Goal: Task Accomplishment & Management: Manage account settings

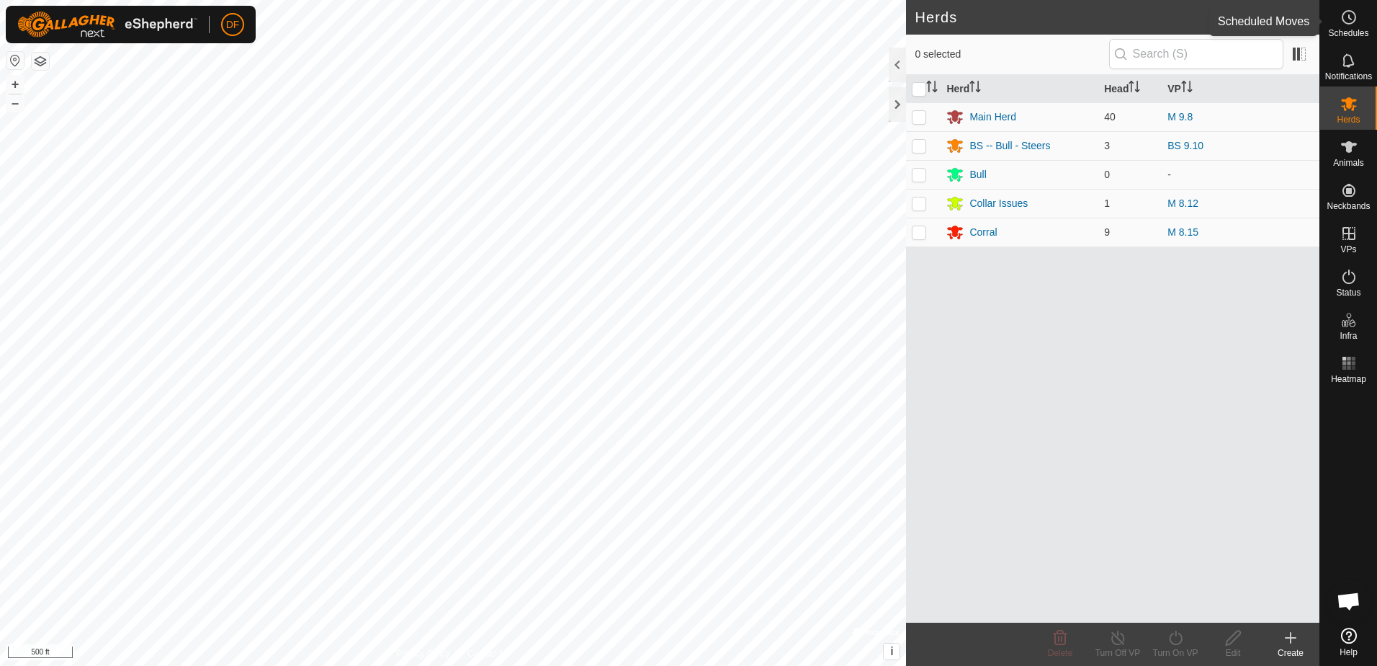
click at [1348, 14] on icon at bounding box center [1349, 17] width 17 height 17
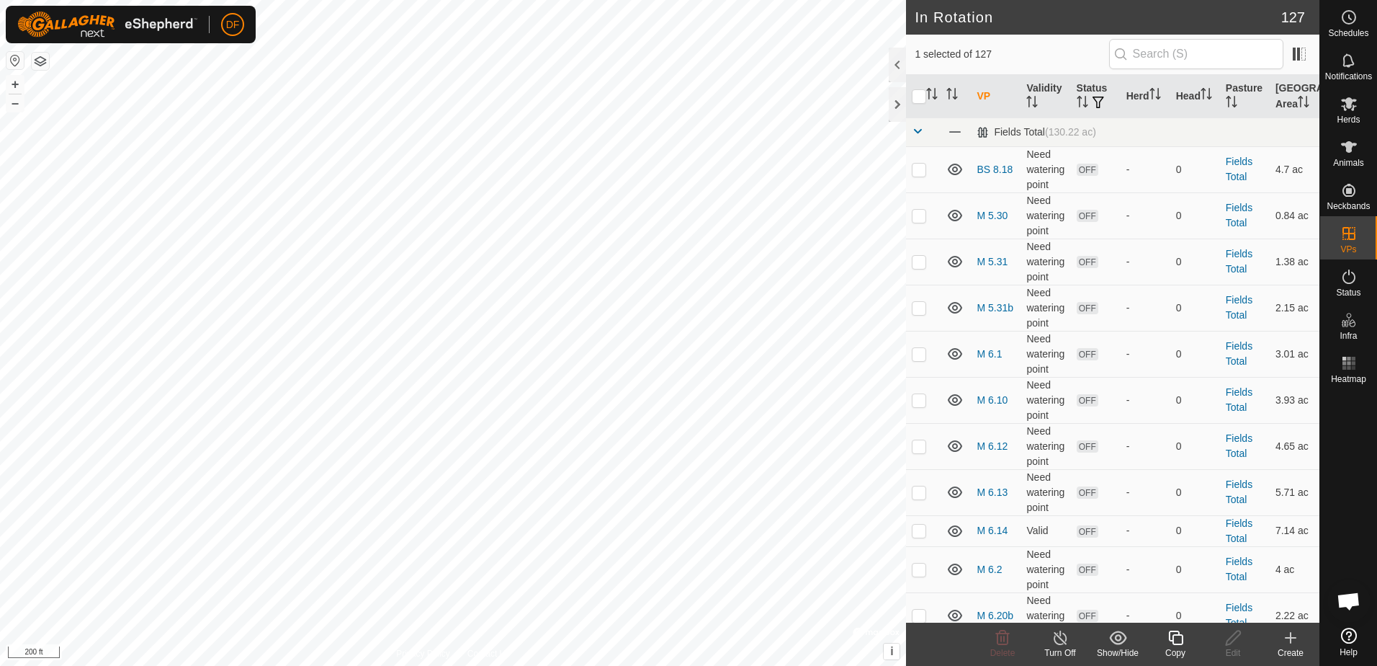
click at [1176, 638] on icon at bounding box center [1176, 637] width 18 height 17
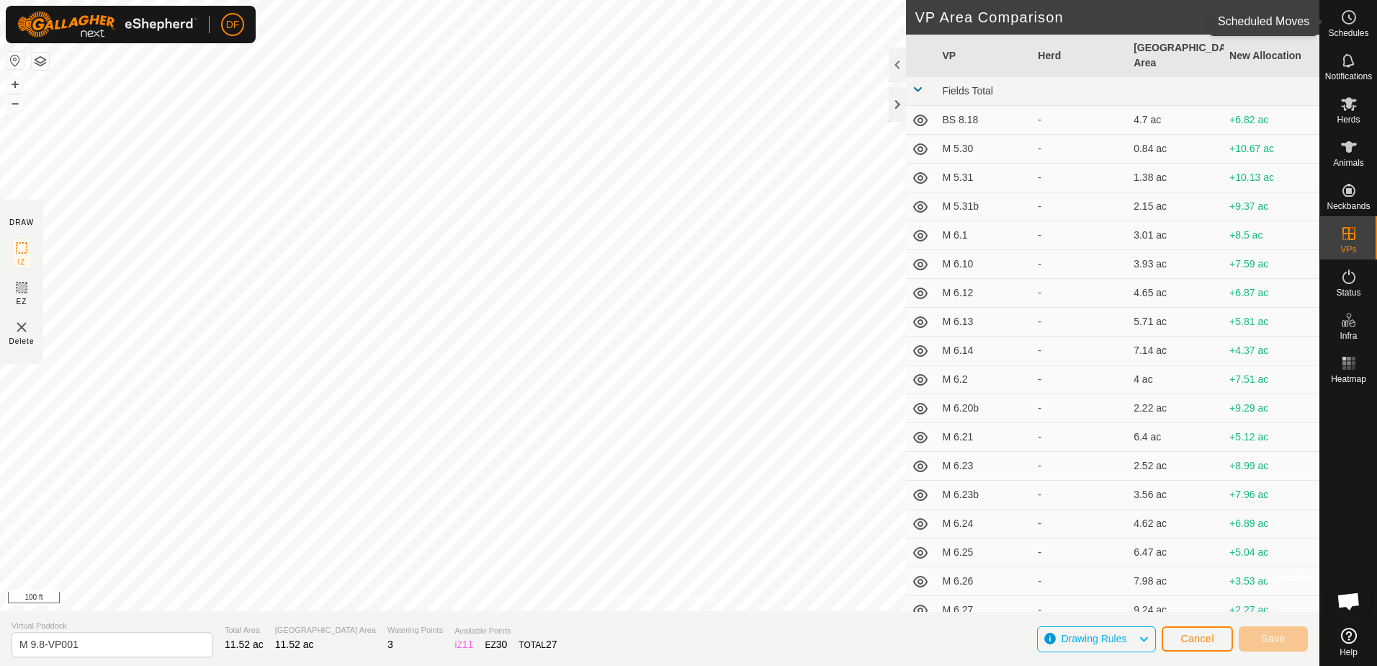
click at [1341, 19] on icon at bounding box center [1349, 17] width 17 height 17
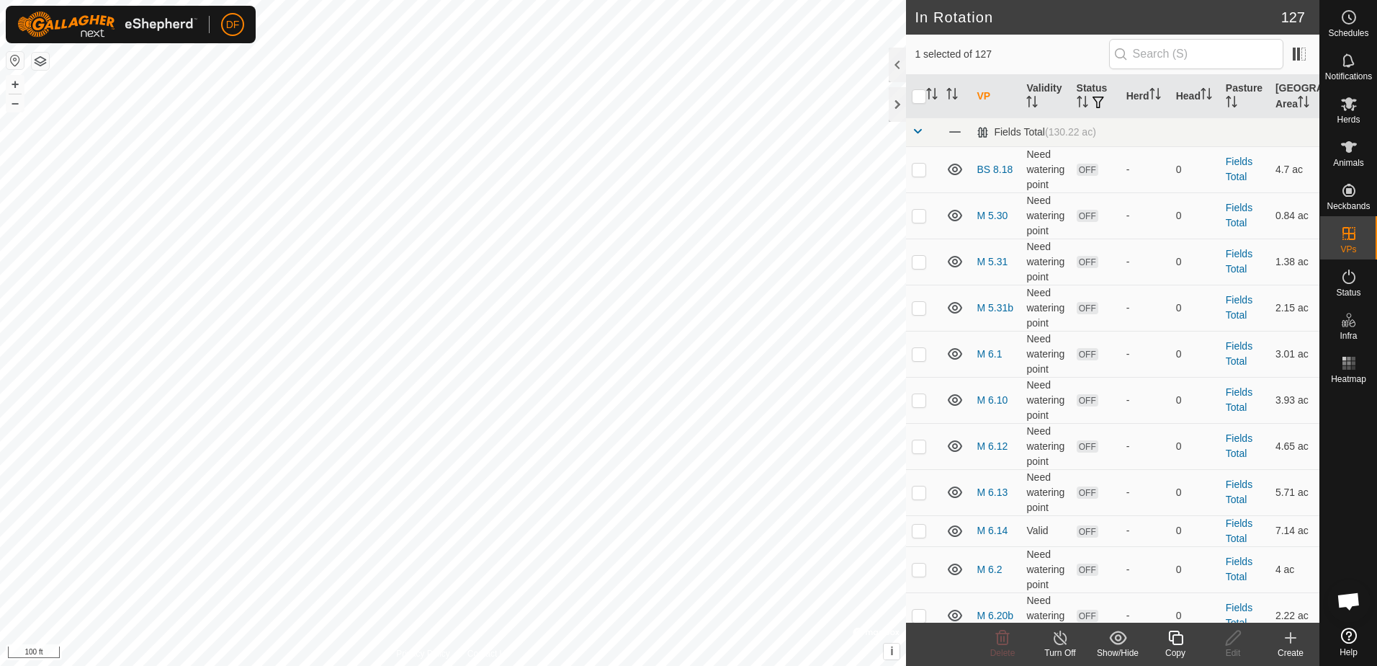
click at [1177, 638] on icon at bounding box center [1176, 637] width 18 height 17
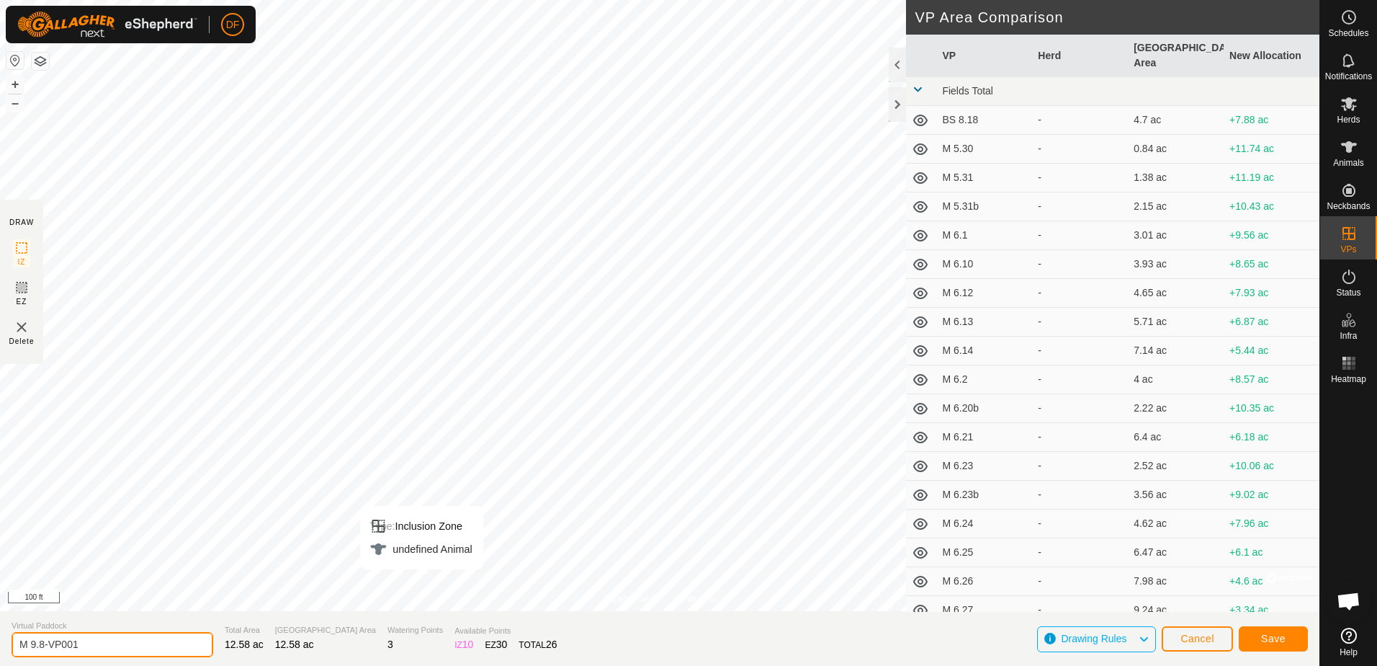
drag, startPoint x: 96, startPoint y: 645, endPoint x: 4, endPoint y: 645, distance: 92.2
click at [4, 645] on section "Virtual Paddock M 9.8-VP001 Total Area 12.58 ac Grazing Area 12.58 ac Watering …" at bounding box center [660, 638] width 1320 height 55
type input "M [DATE]"
click at [1269, 642] on span "Save" at bounding box center [1273, 638] width 24 height 12
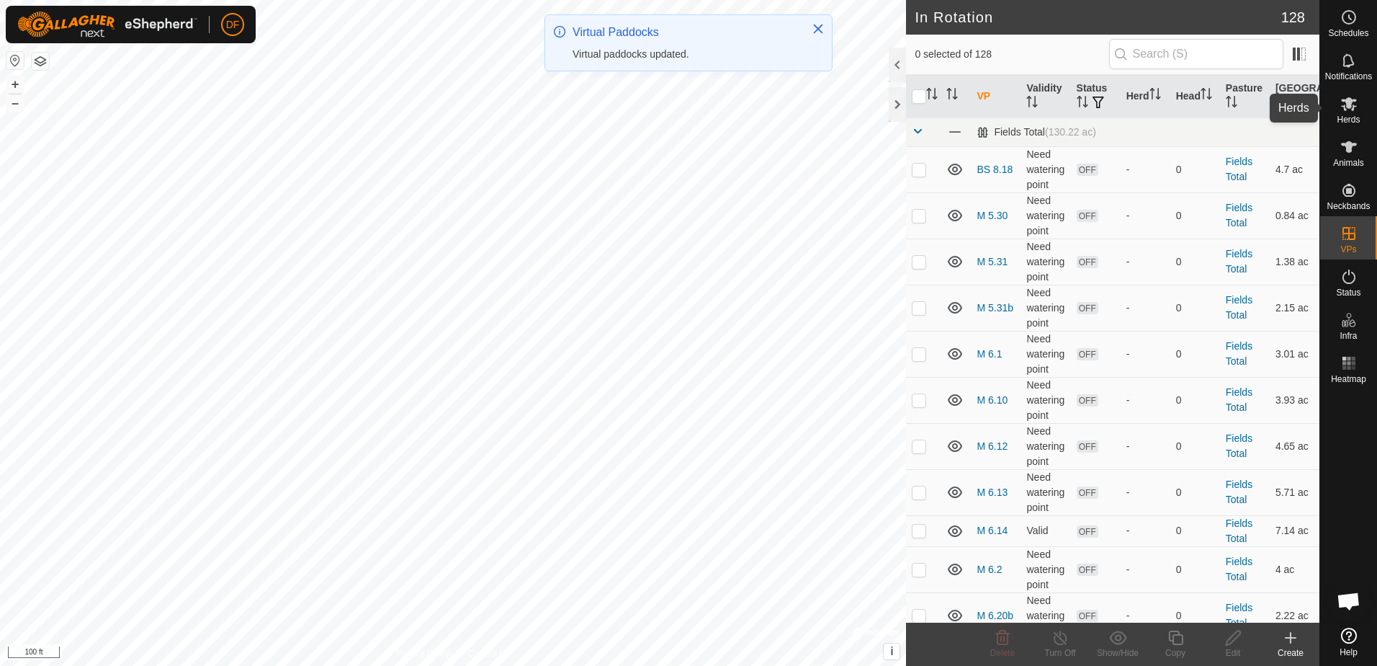
click at [1351, 107] on icon at bounding box center [1349, 104] width 16 height 14
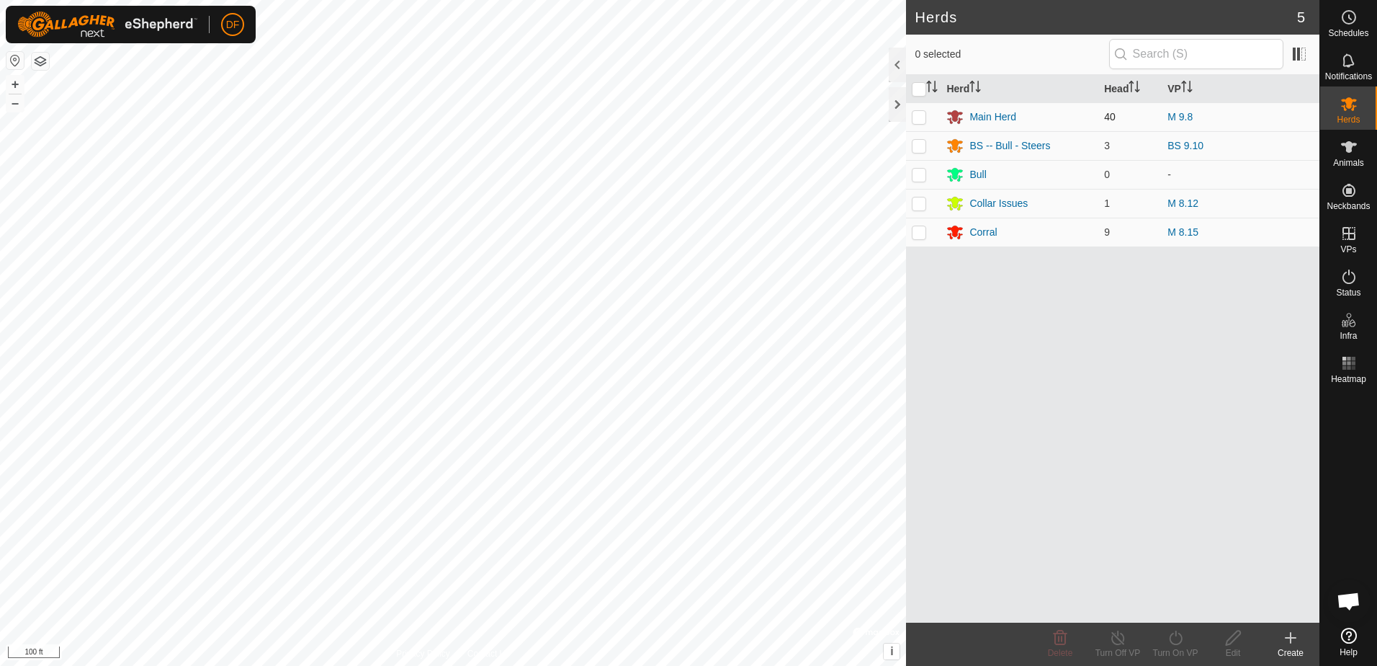
click at [914, 117] on p-checkbox at bounding box center [919, 117] width 14 height 12
checkbox input "true"
click at [1177, 638] on icon at bounding box center [1176, 637] width 18 height 17
click at [1161, 604] on link "Now" at bounding box center [1219, 605] width 143 height 29
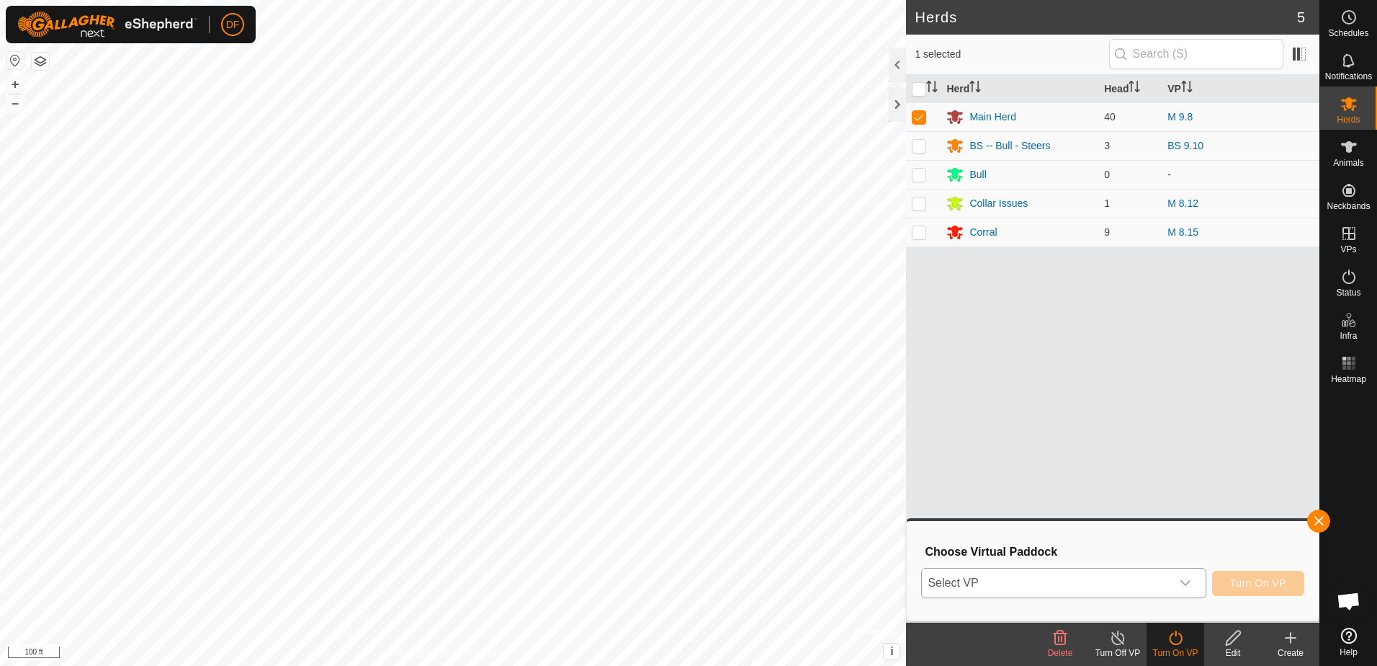
click at [1190, 578] on icon "dropdown trigger" at bounding box center [1186, 583] width 12 height 12
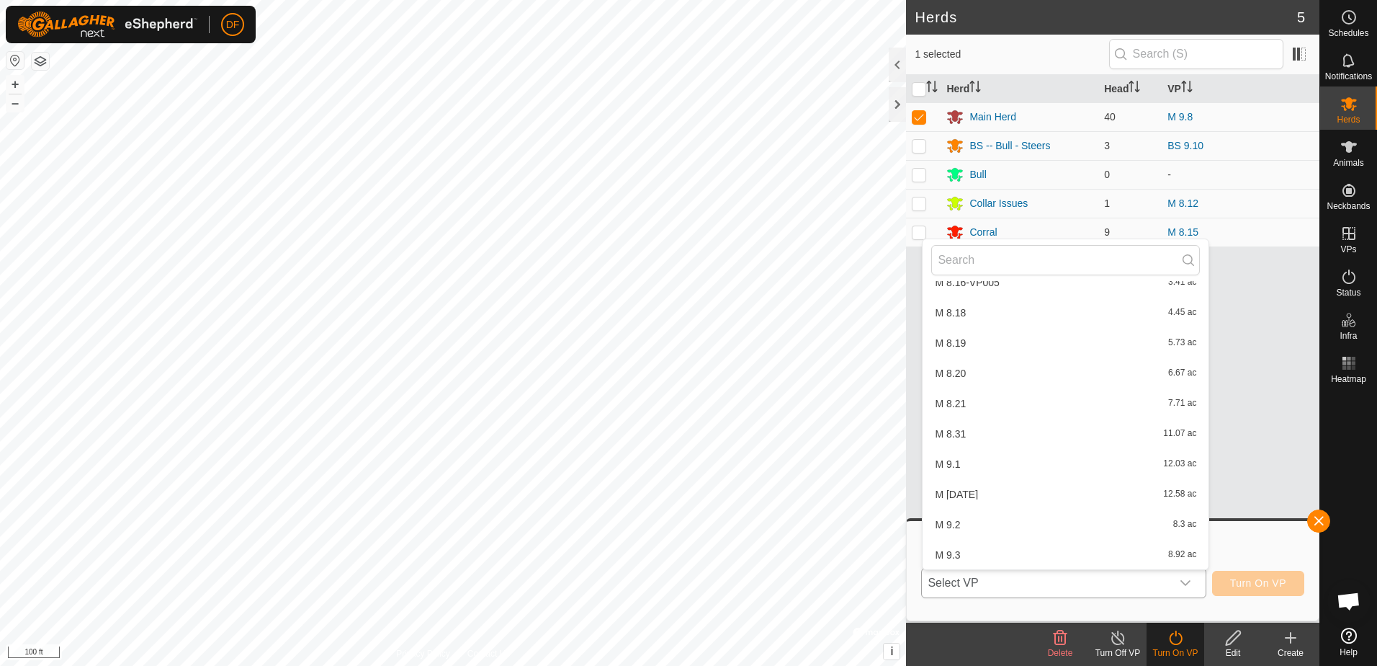
scroll to position [3463, 0]
click at [948, 473] on li "M [DATE] 12.58 ac" at bounding box center [1066, 471] width 286 height 29
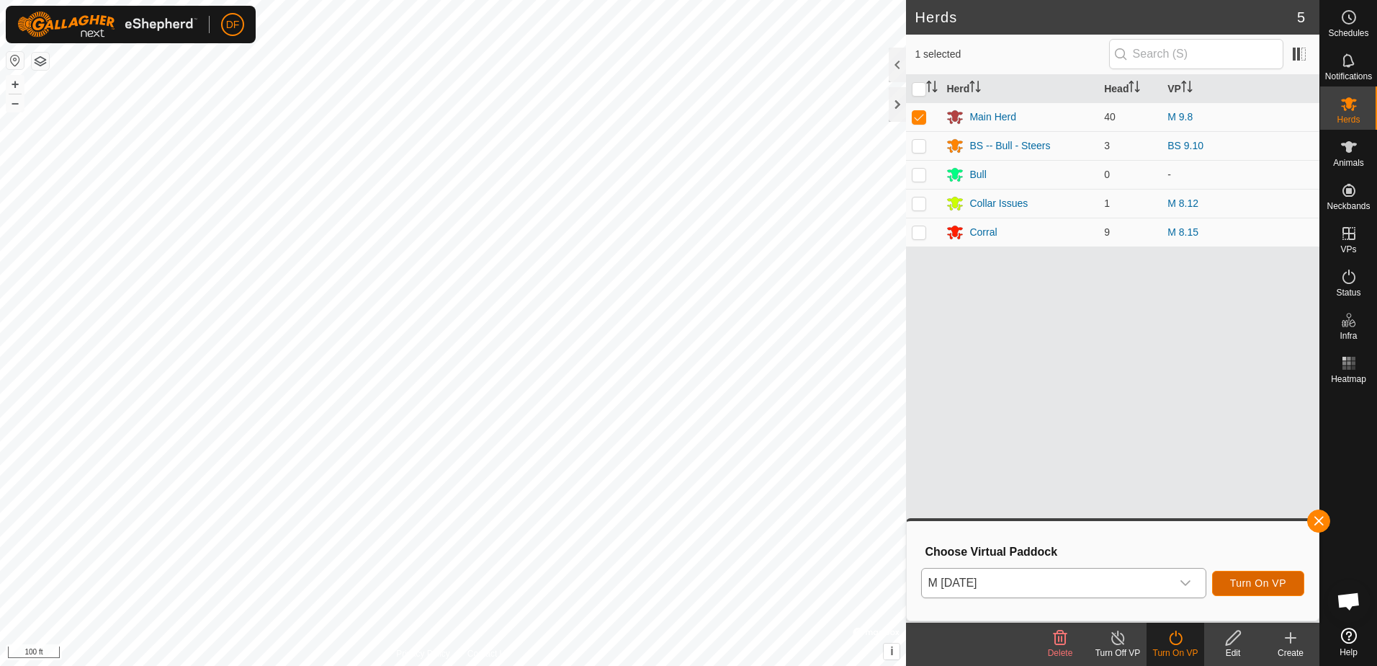
click at [1260, 581] on span "Turn On VP" at bounding box center [1258, 583] width 56 height 12
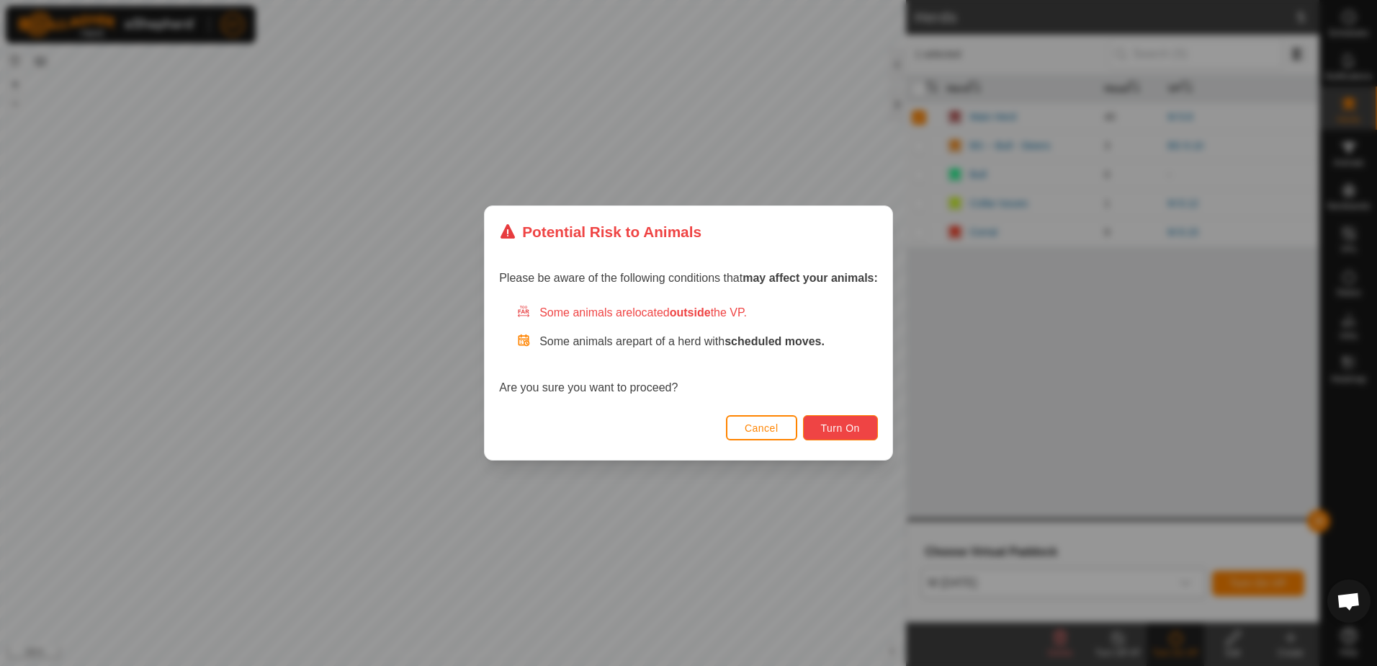
click at [845, 429] on span "Turn On" at bounding box center [840, 428] width 39 height 12
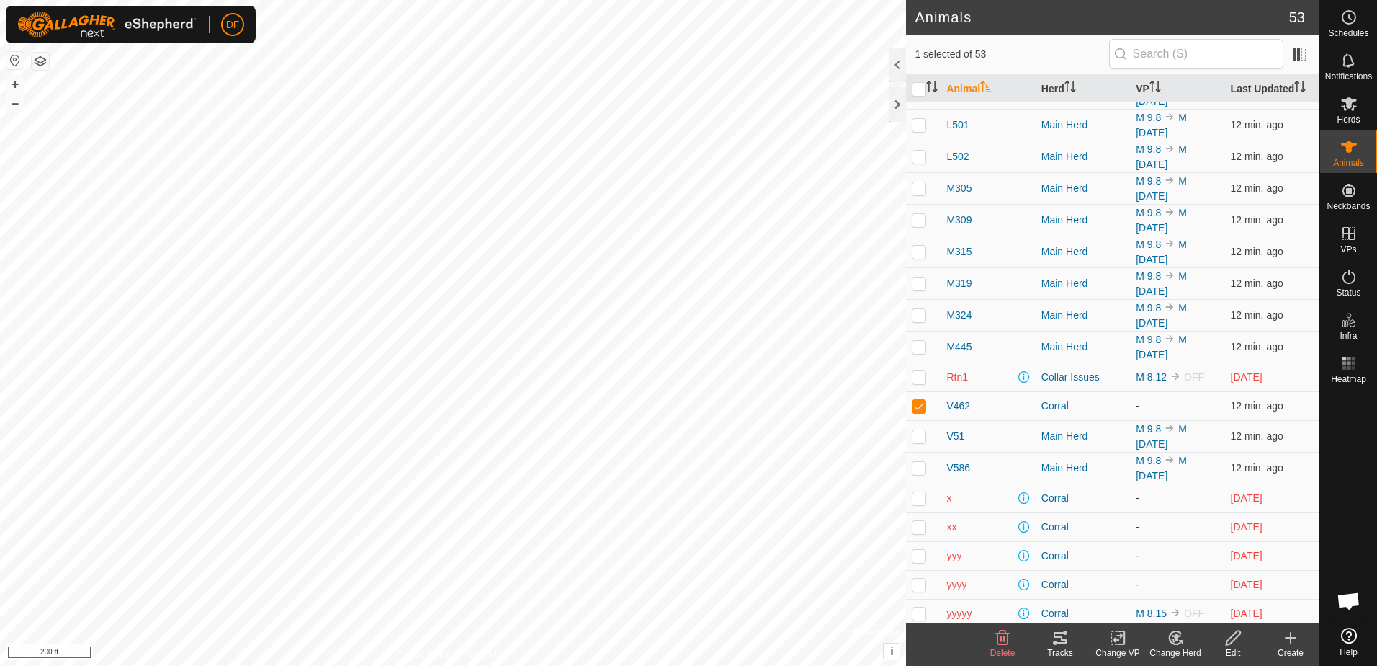
scroll to position [1123, 0]
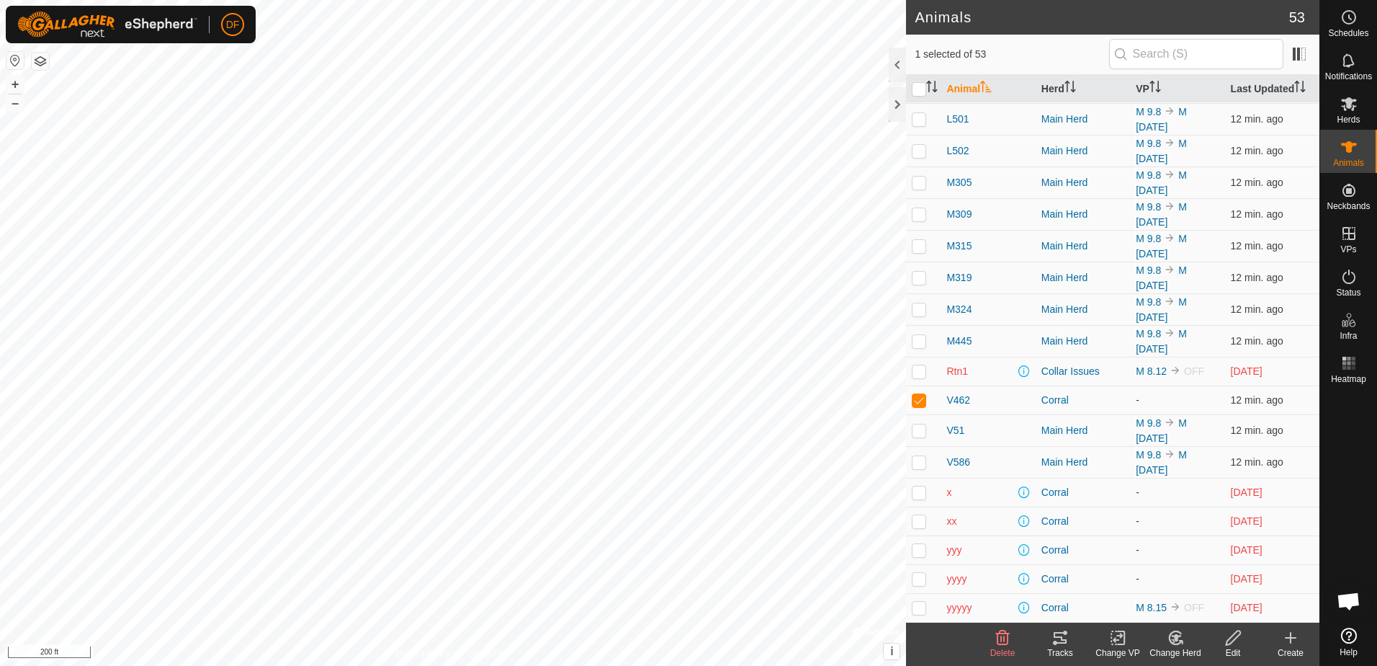
click at [1177, 640] on icon at bounding box center [1176, 637] width 10 height 7
click at [1205, 573] on link "Choose Herd..." at bounding box center [1219, 575] width 143 height 29
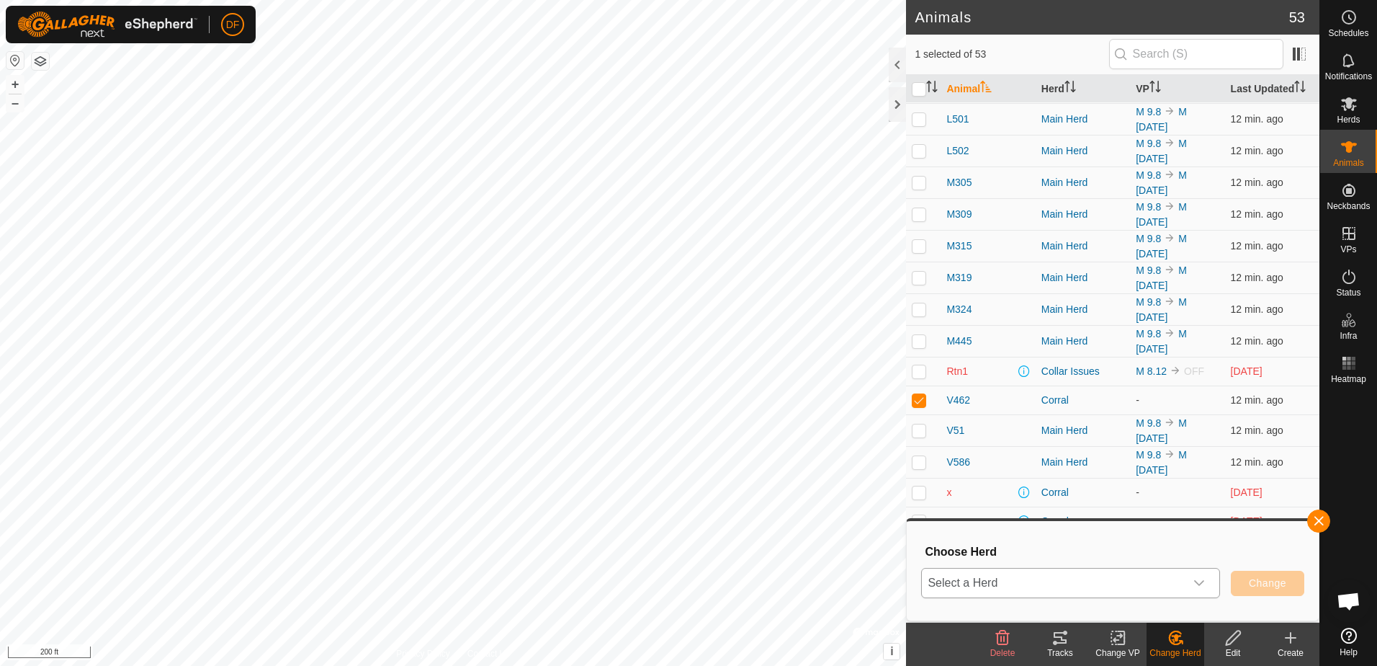
click at [1202, 580] on icon "dropdown trigger" at bounding box center [1200, 583] width 12 height 12
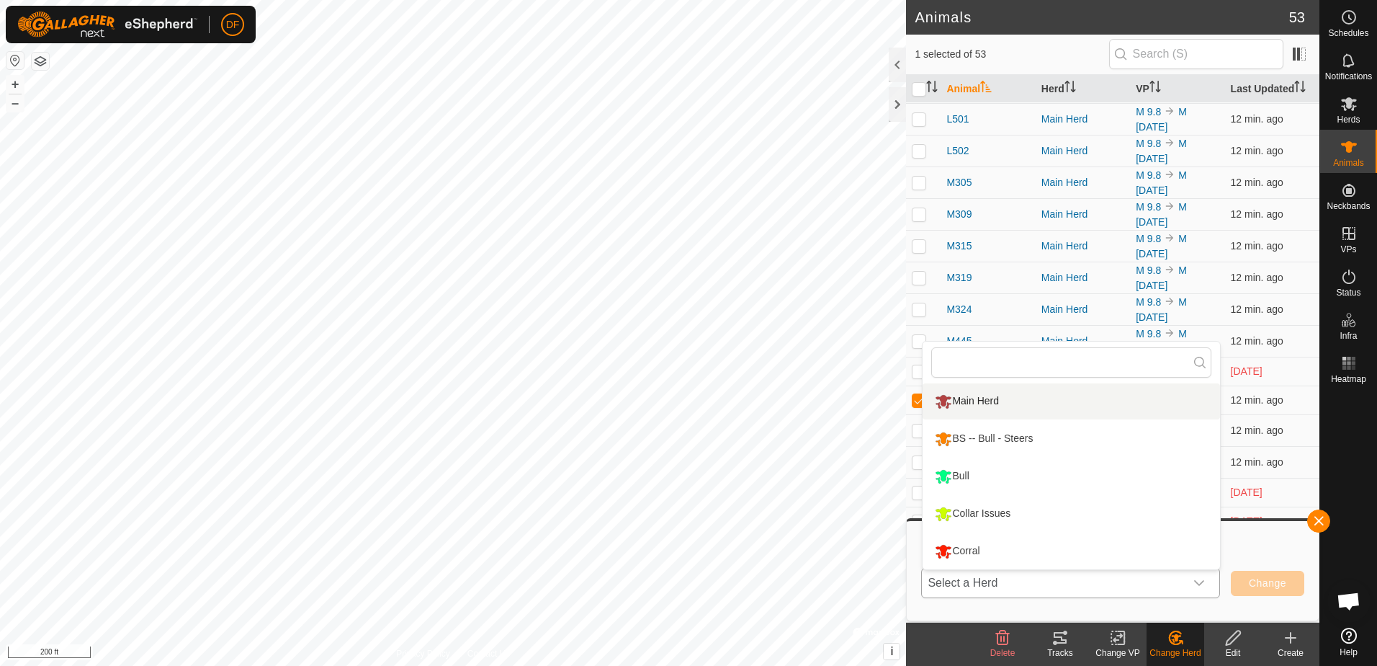
click at [974, 404] on li "Main Herd" at bounding box center [1072, 401] width 298 height 36
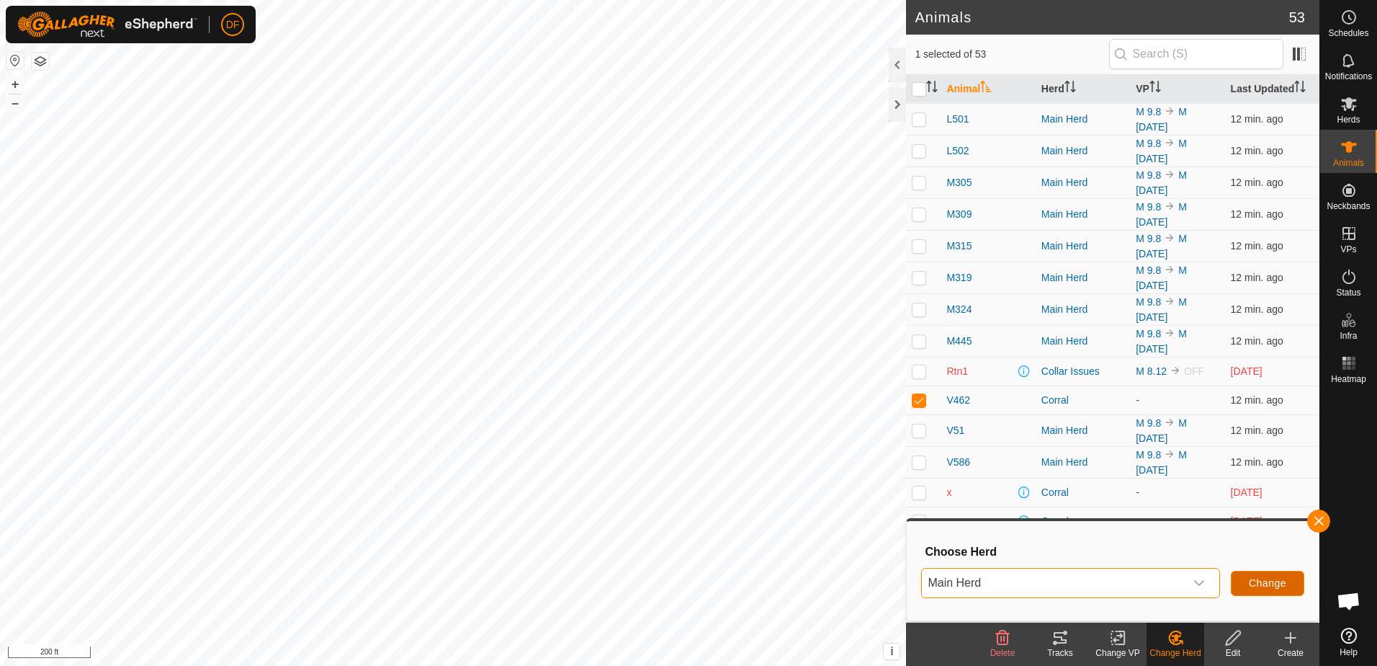
click at [1270, 578] on span "Change" at bounding box center [1267, 583] width 37 height 12
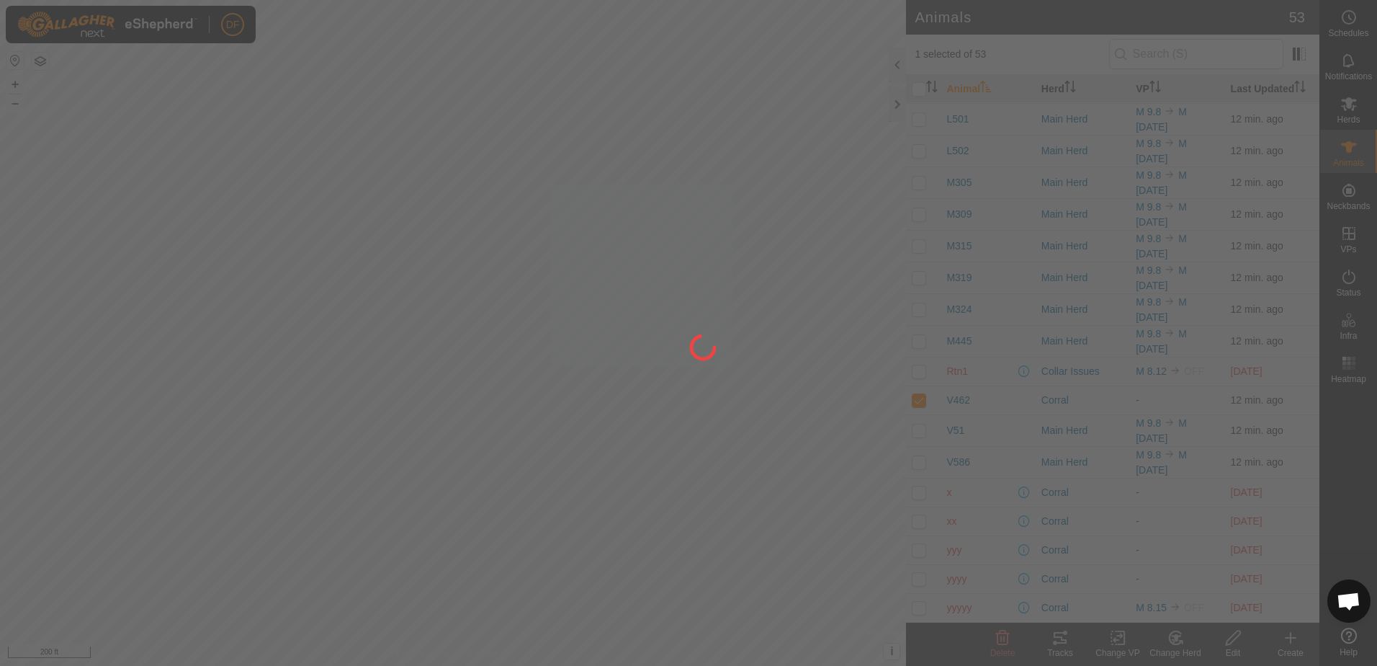
checkbox input "false"
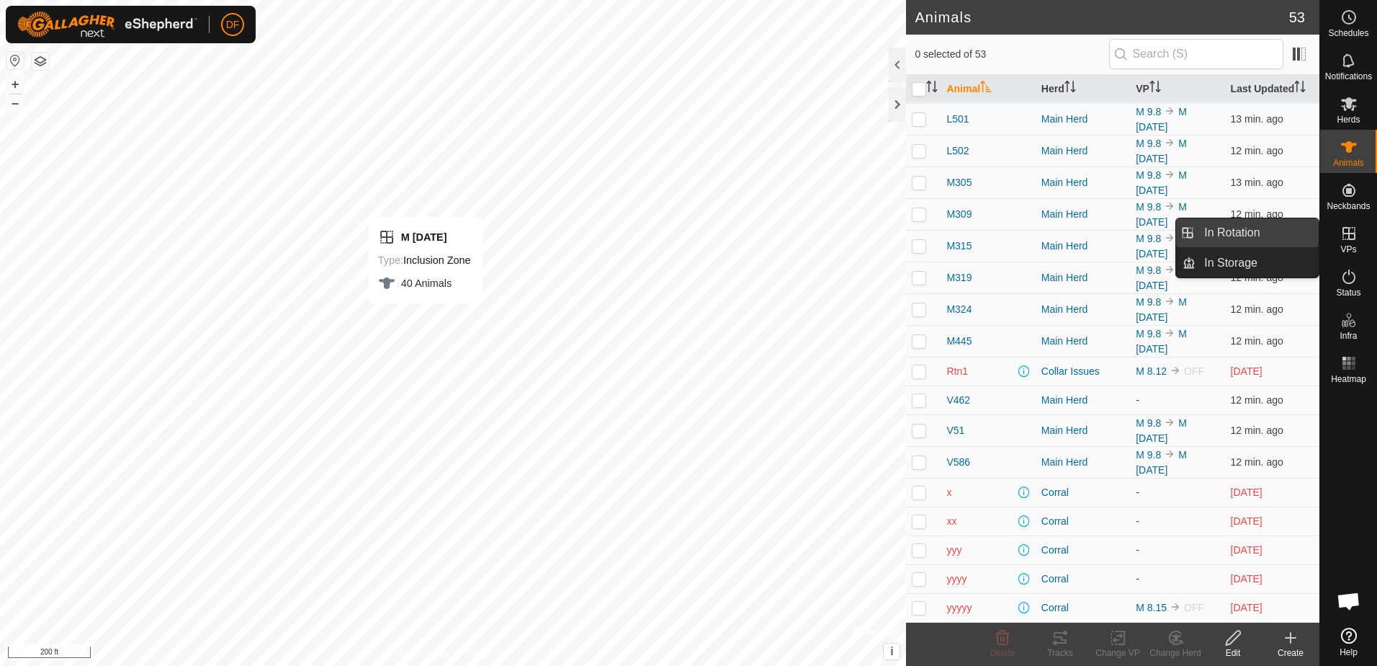
click at [1290, 242] on link "In Rotation" at bounding box center [1257, 232] width 123 height 29
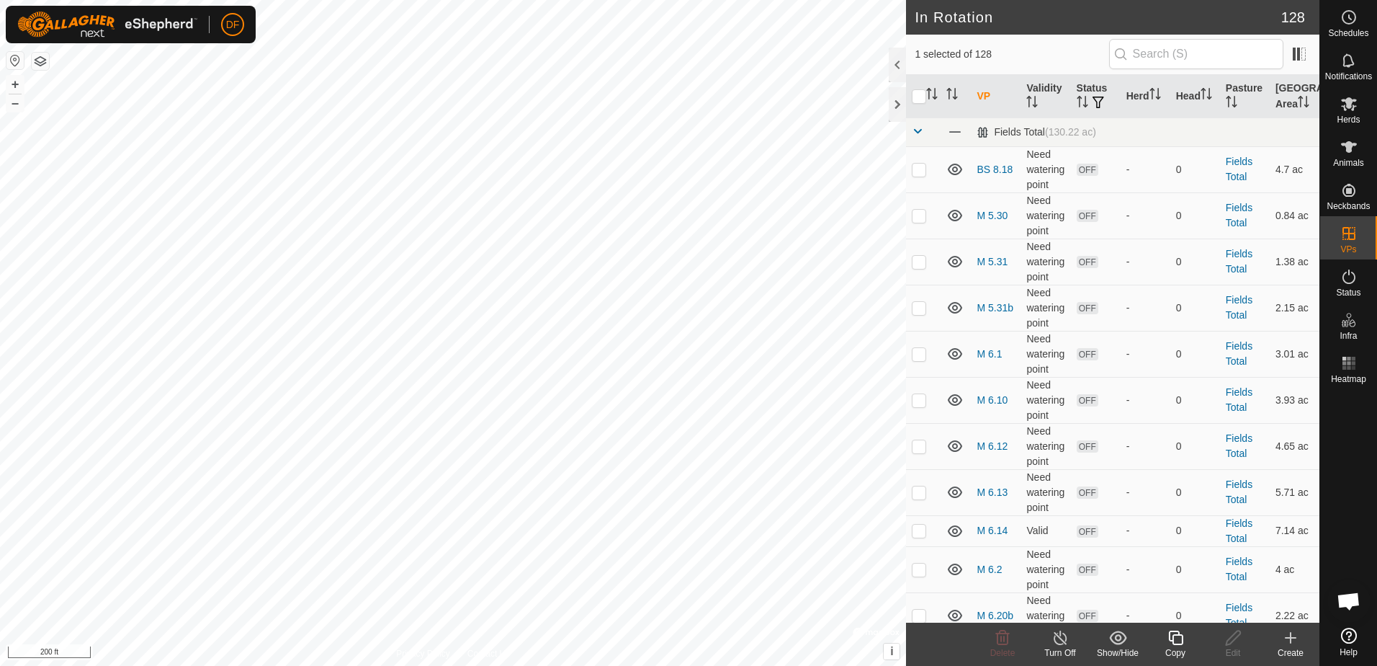
click at [1294, 643] on icon at bounding box center [1290, 637] width 17 height 17
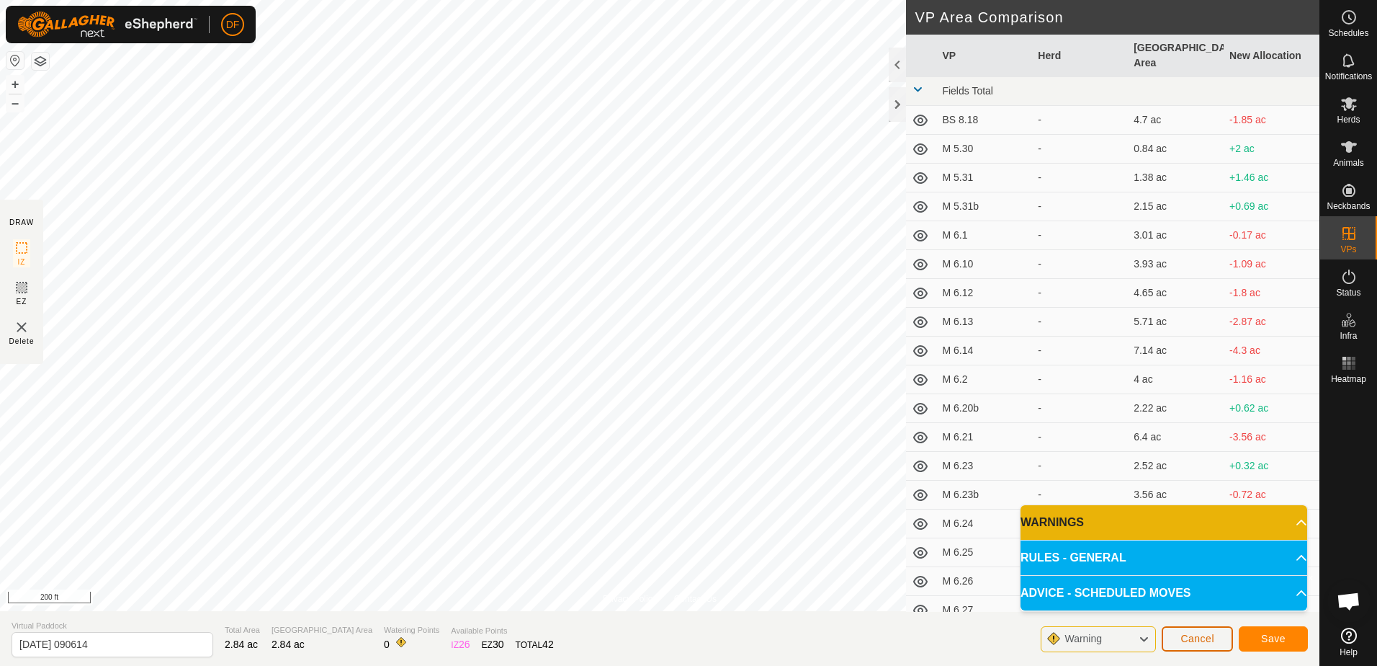
click at [1202, 641] on span "Cancel" at bounding box center [1198, 638] width 34 height 12
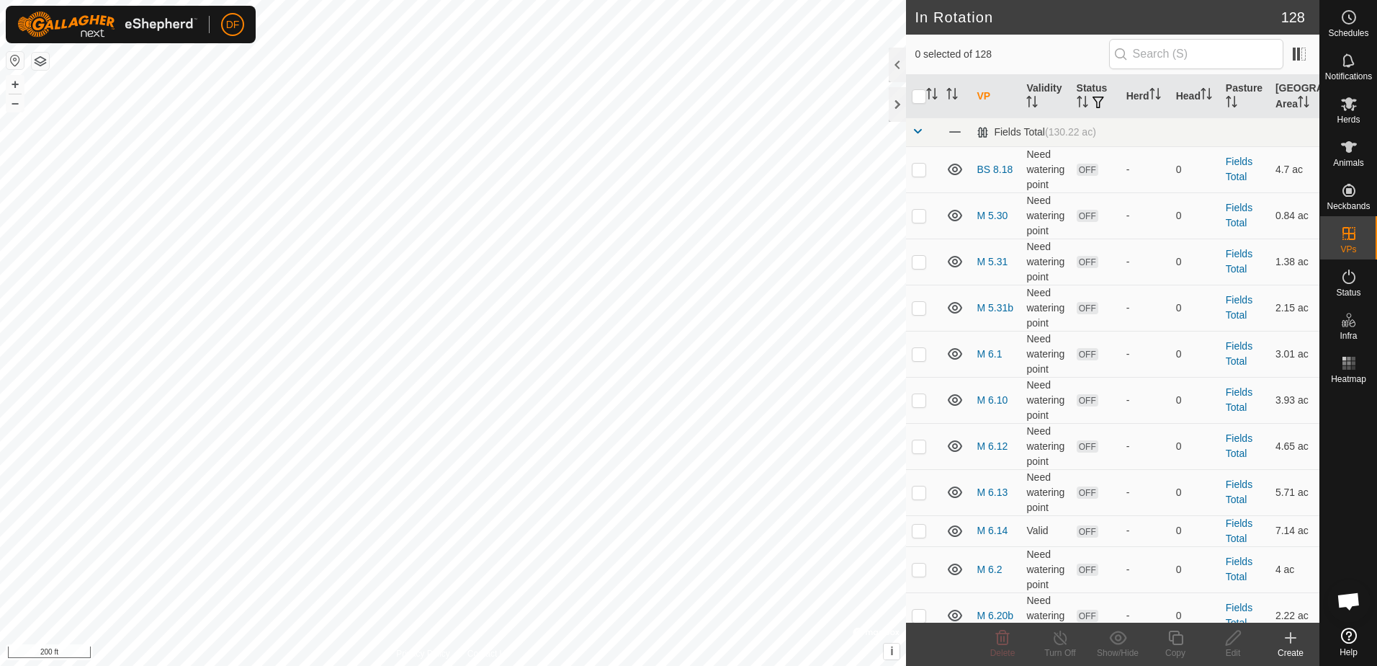
click at [1287, 641] on icon at bounding box center [1290, 637] width 17 height 17
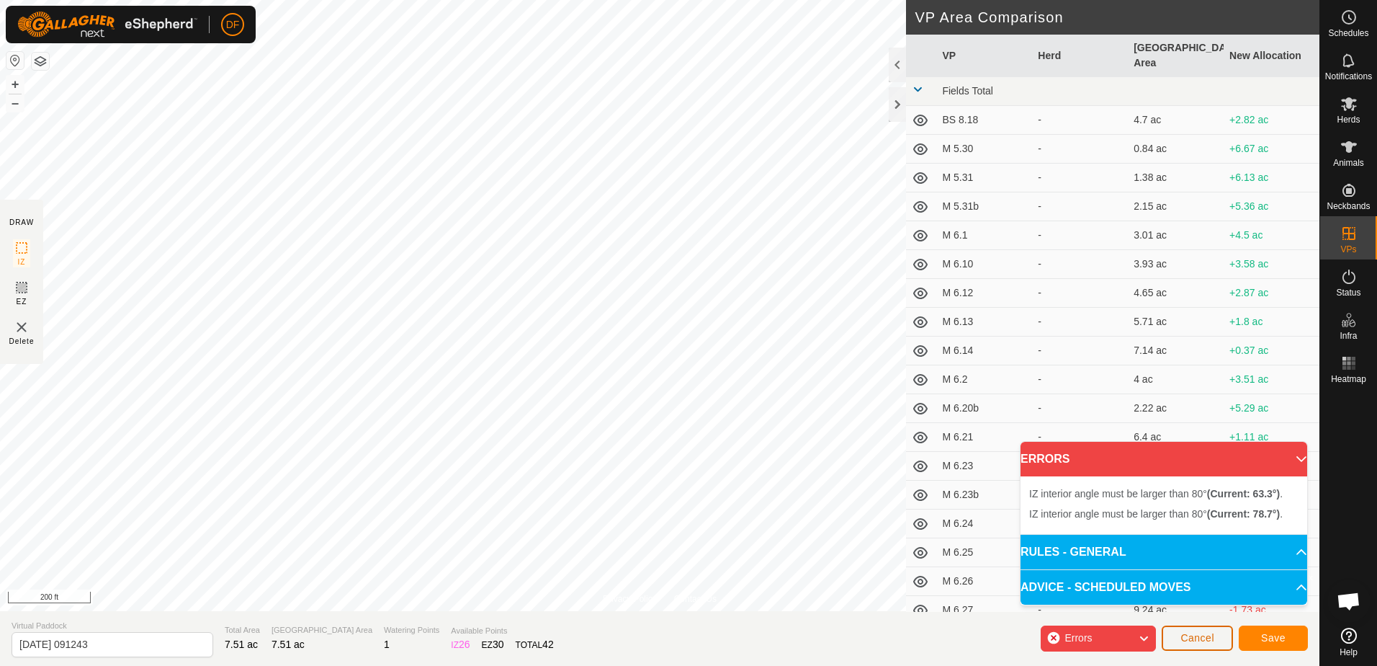
click at [1199, 636] on span "Cancel" at bounding box center [1198, 638] width 34 height 12
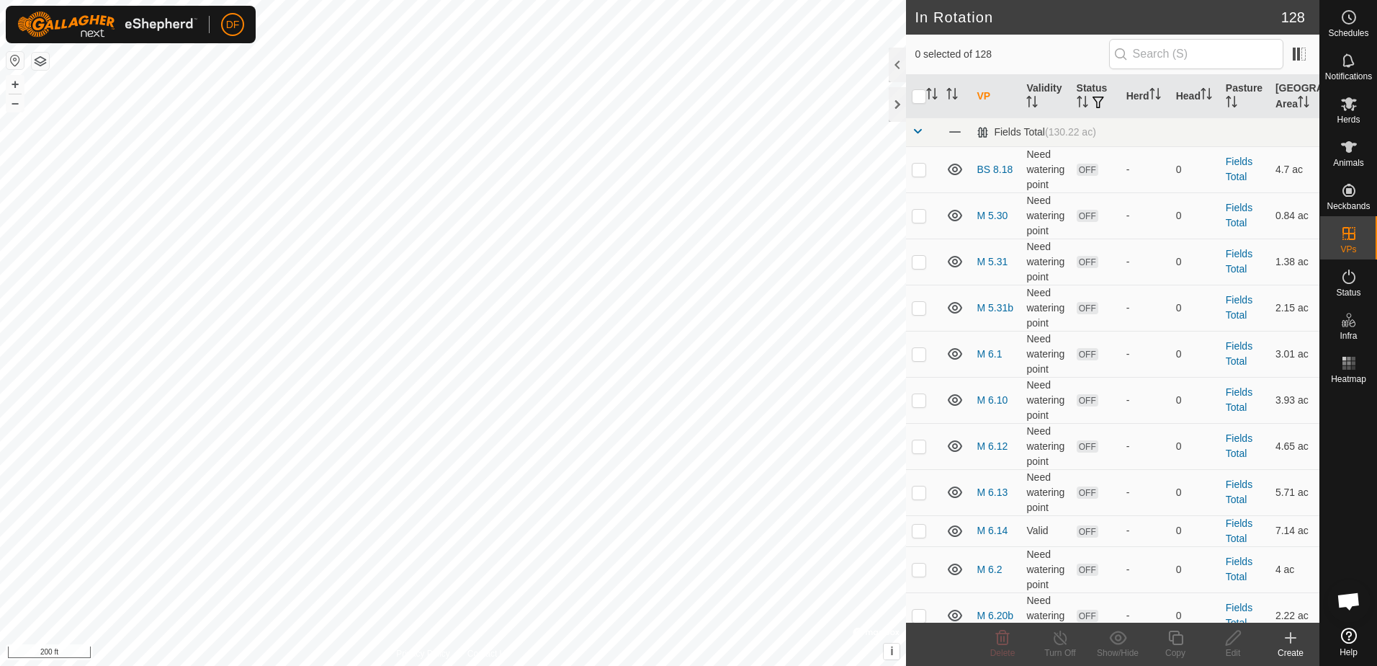
click at [1295, 639] on icon at bounding box center [1290, 637] width 17 height 17
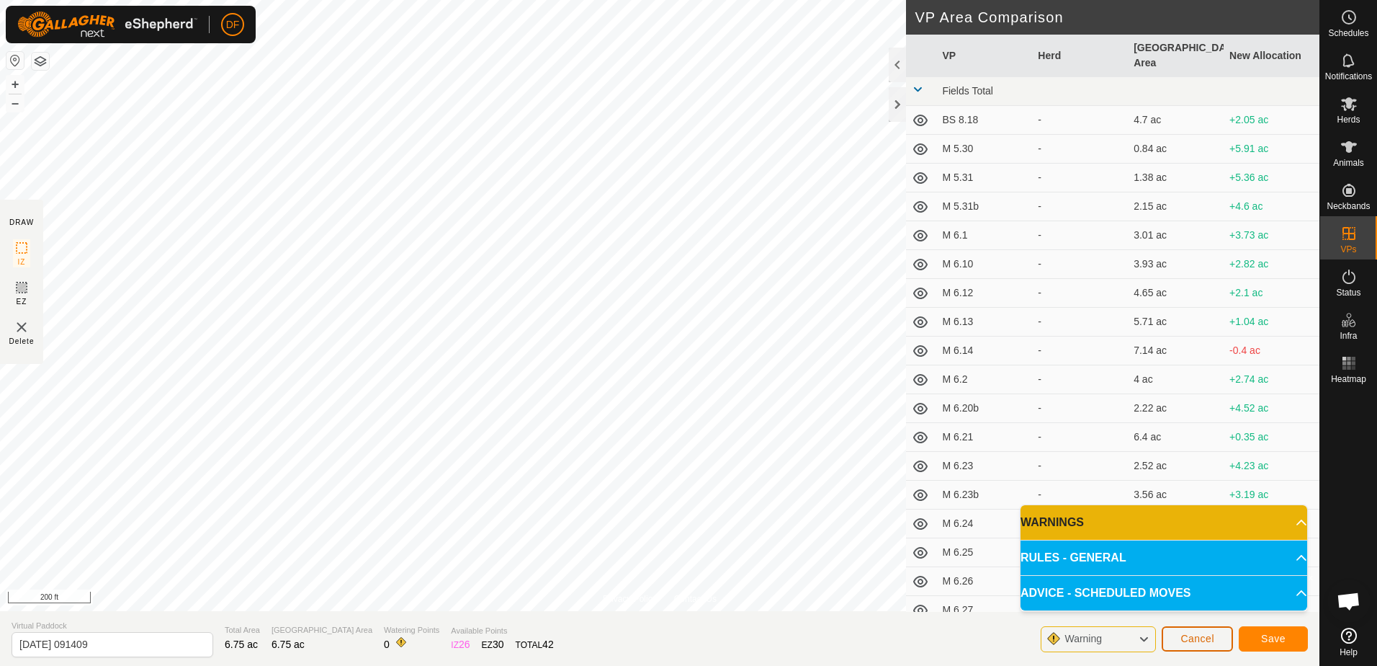
click at [1183, 636] on span "Cancel" at bounding box center [1198, 638] width 34 height 12
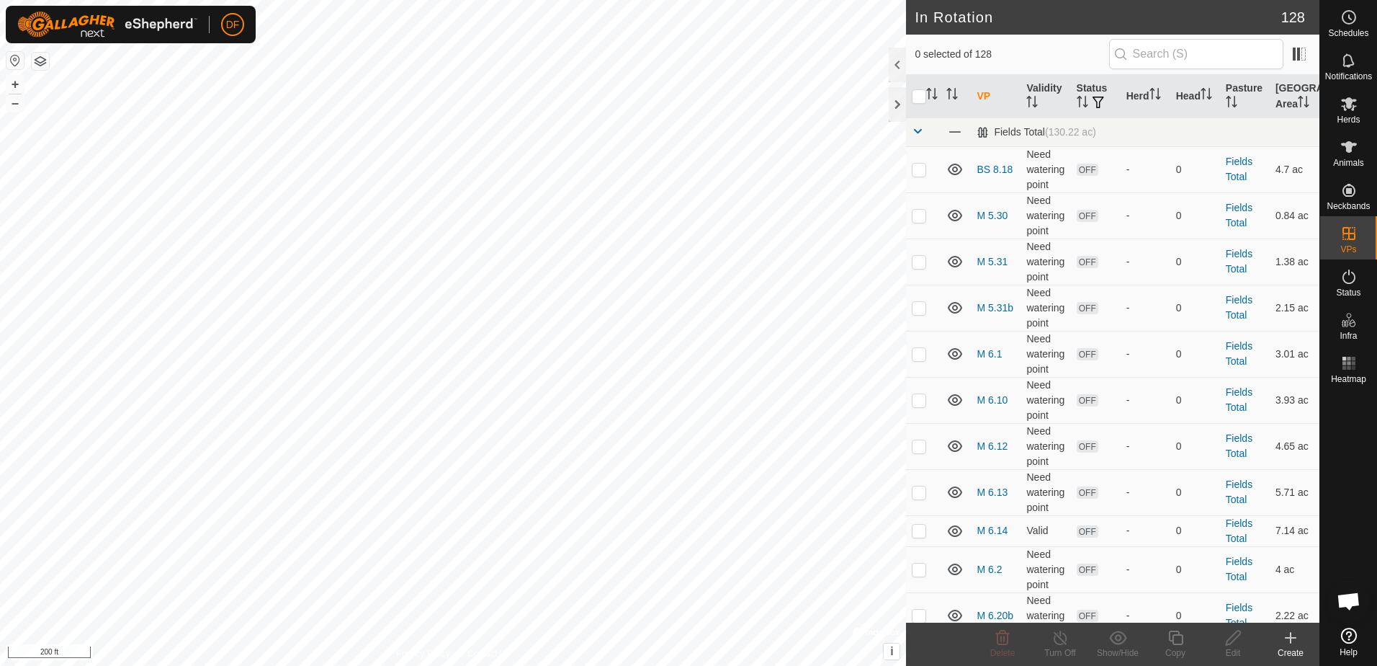
checkbox input "true"
click at [1290, 638] on icon at bounding box center [1291, 638] width 10 height 0
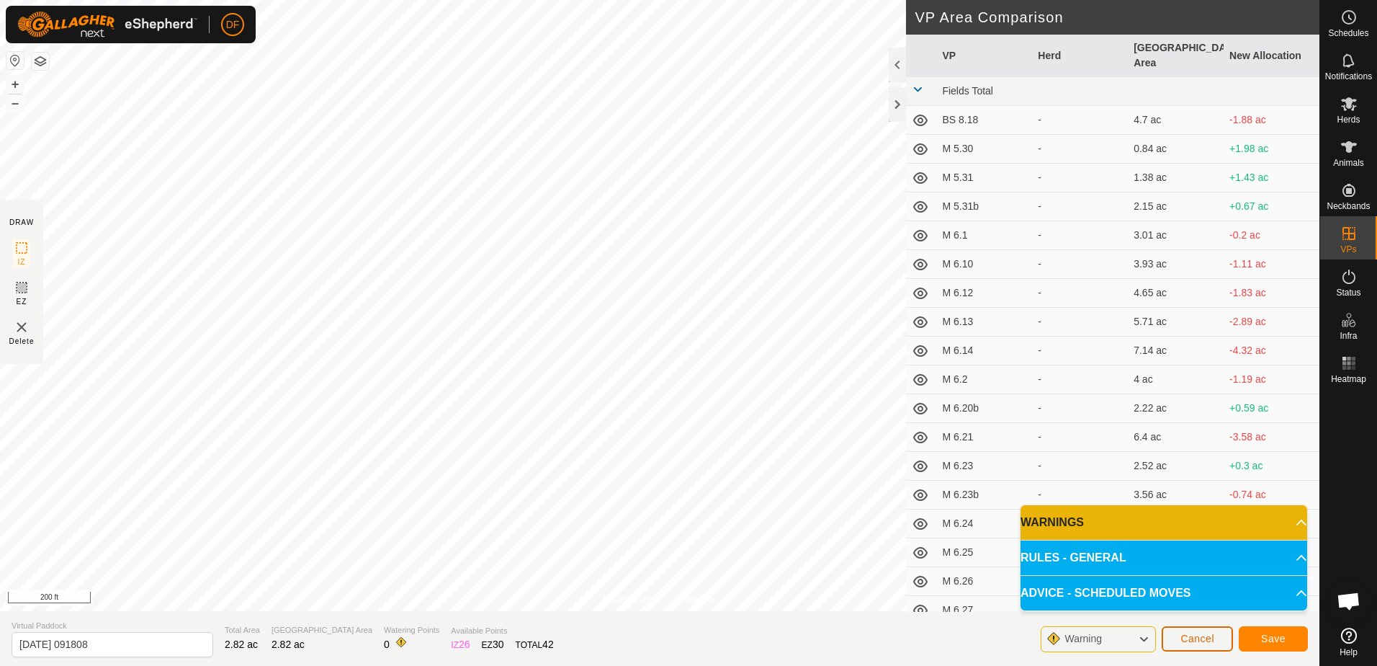
click at [1208, 645] on button "Cancel" at bounding box center [1197, 638] width 71 height 25
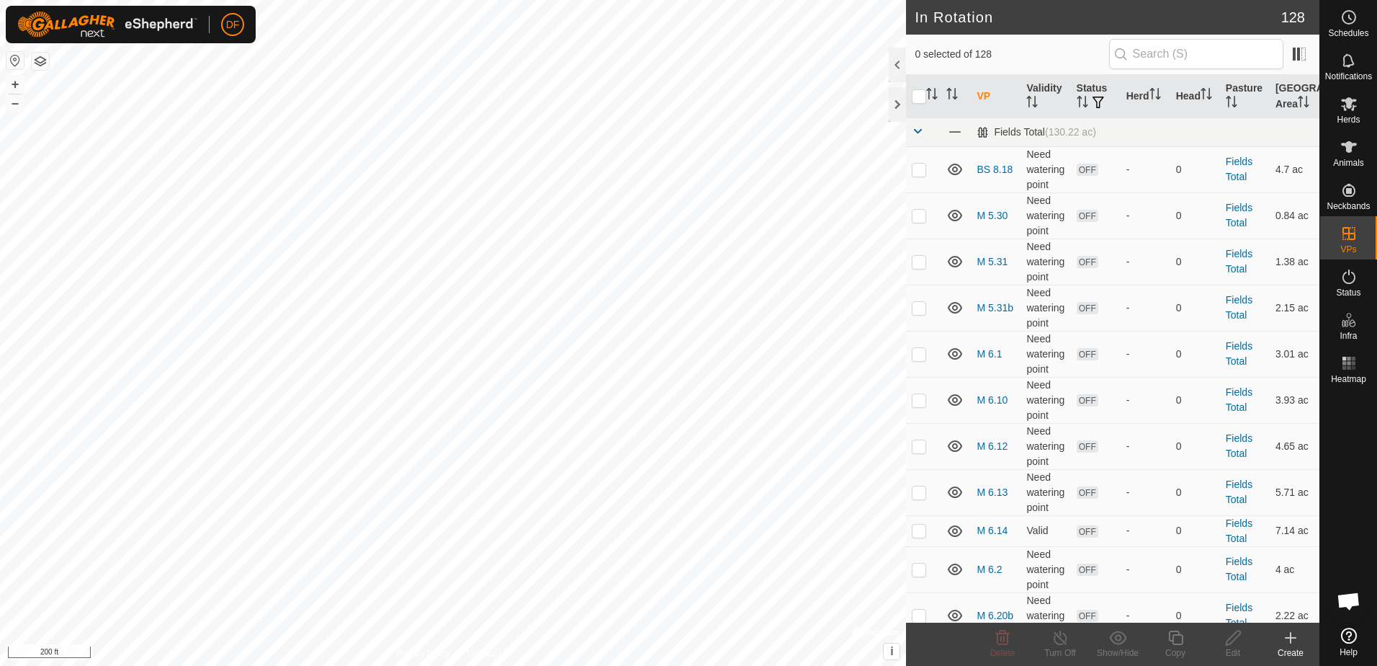
checkbox input "true"
click at [1176, 640] on icon at bounding box center [1176, 637] width 18 height 17
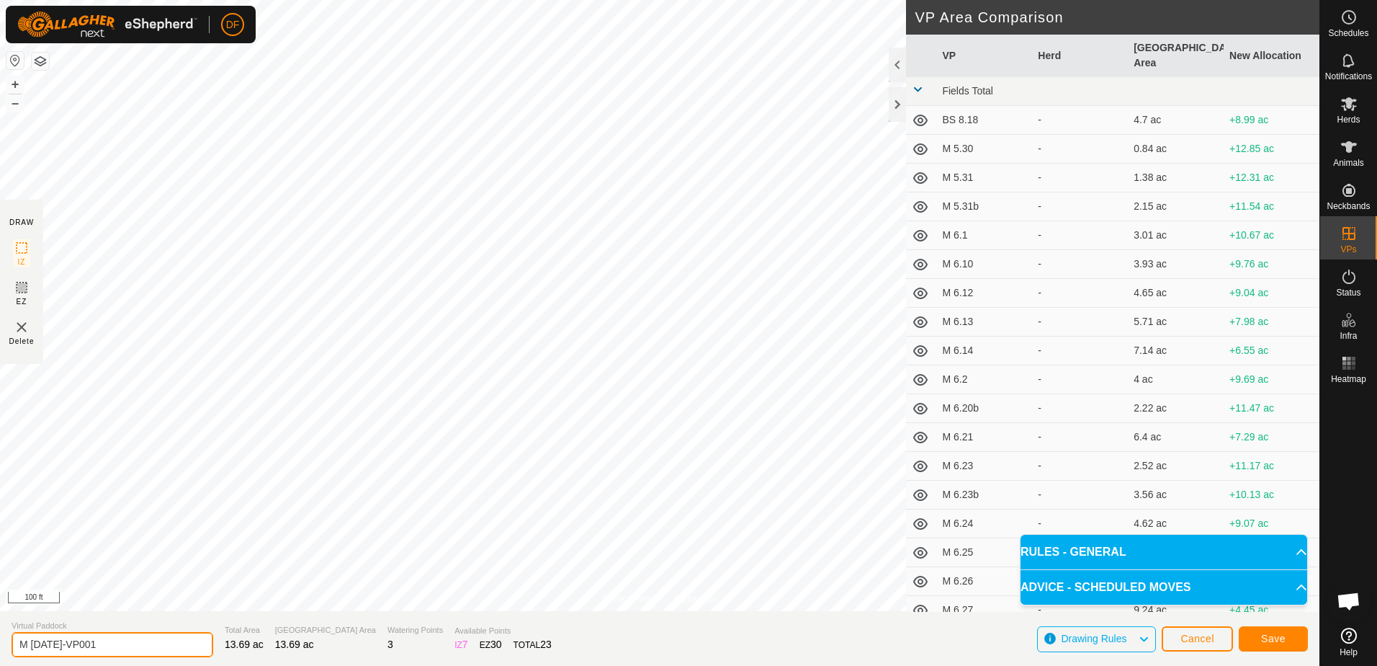
drag, startPoint x: 127, startPoint y: 642, endPoint x: 76, endPoint y: 640, distance: 51.2
click at [54, 640] on input "M [DATE]-VP001" at bounding box center [113, 644] width 202 height 25
type input "M 9.12"
click at [1282, 640] on span "Save" at bounding box center [1273, 638] width 24 height 12
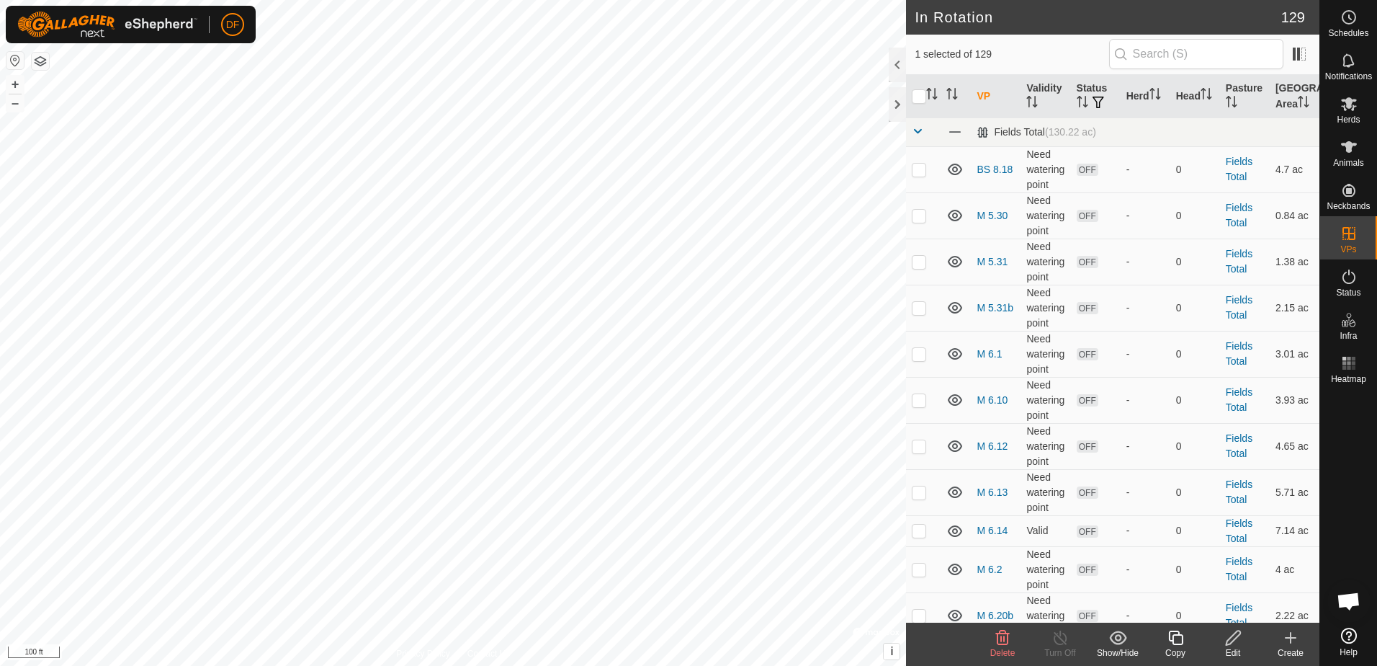
checkbox input "true"
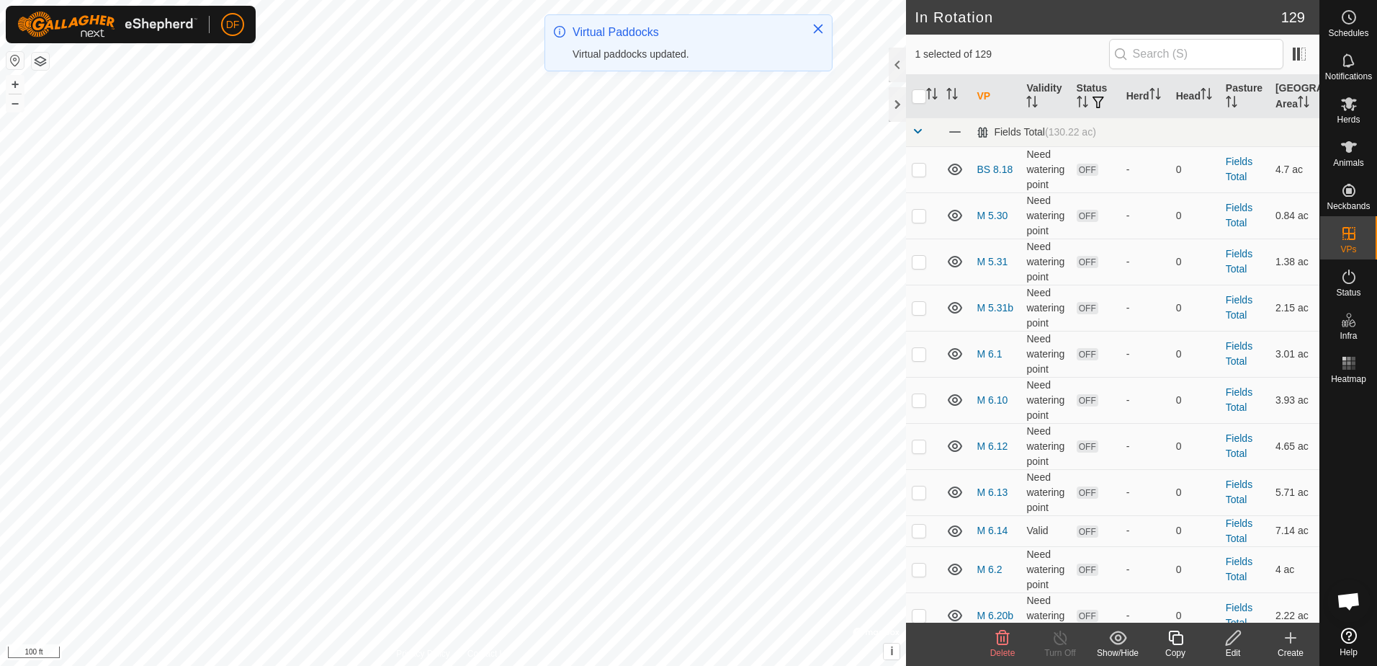
click at [1176, 641] on icon at bounding box center [1176, 637] width 18 height 17
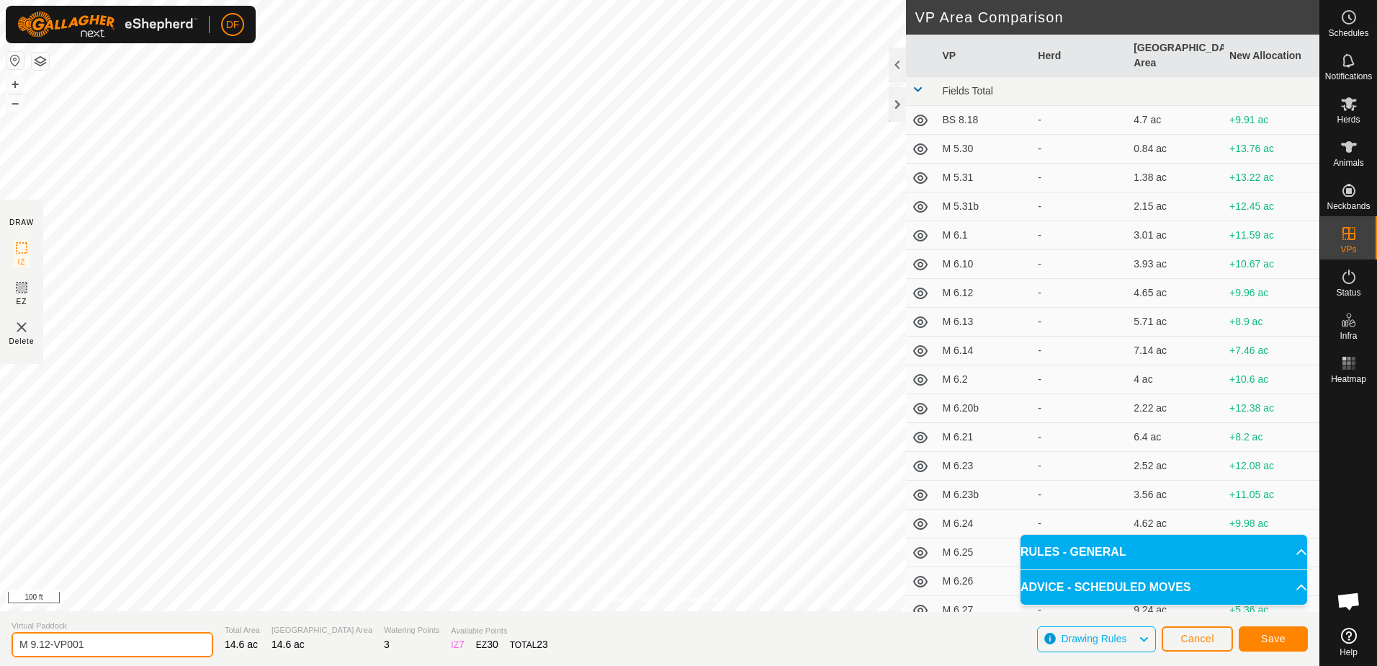
click at [113, 643] on input "M 9.12-VP001" at bounding box center [113, 644] width 202 height 25
type input "M 9.13"
click at [1273, 638] on span "Save" at bounding box center [1273, 638] width 24 height 12
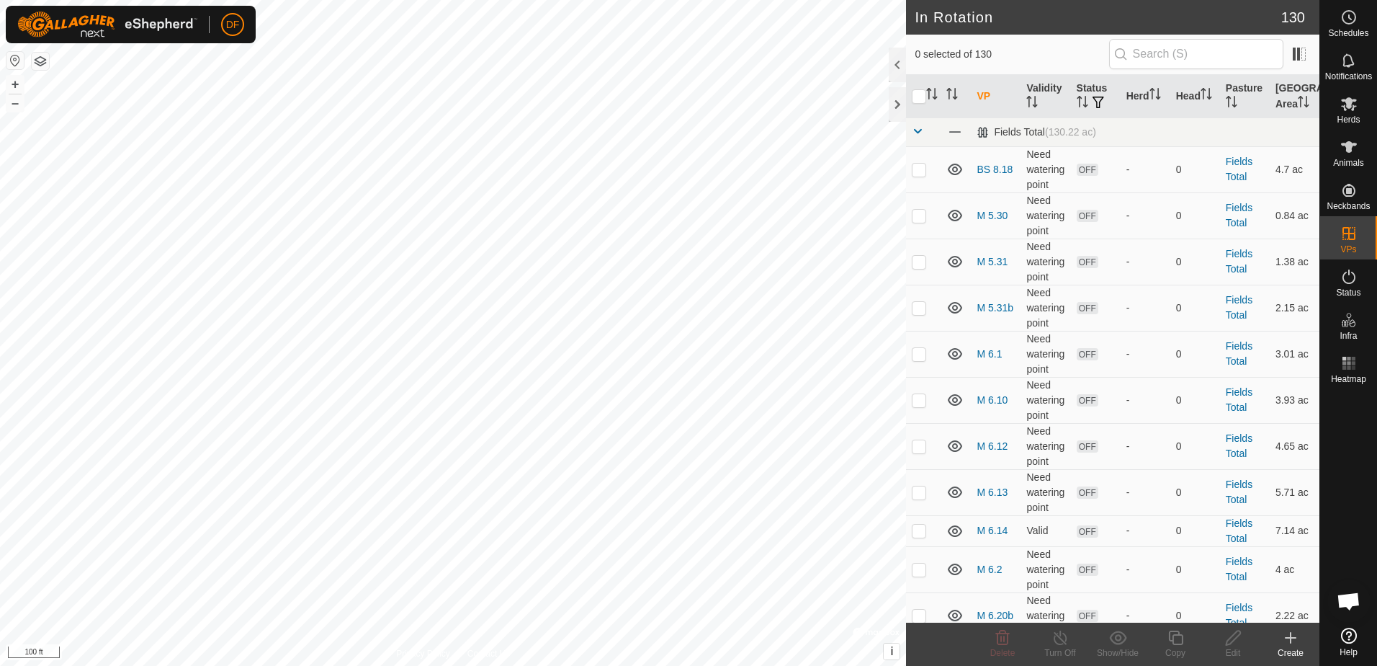
checkbox input "true"
click at [1176, 638] on icon at bounding box center [1176, 637] width 18 height 17
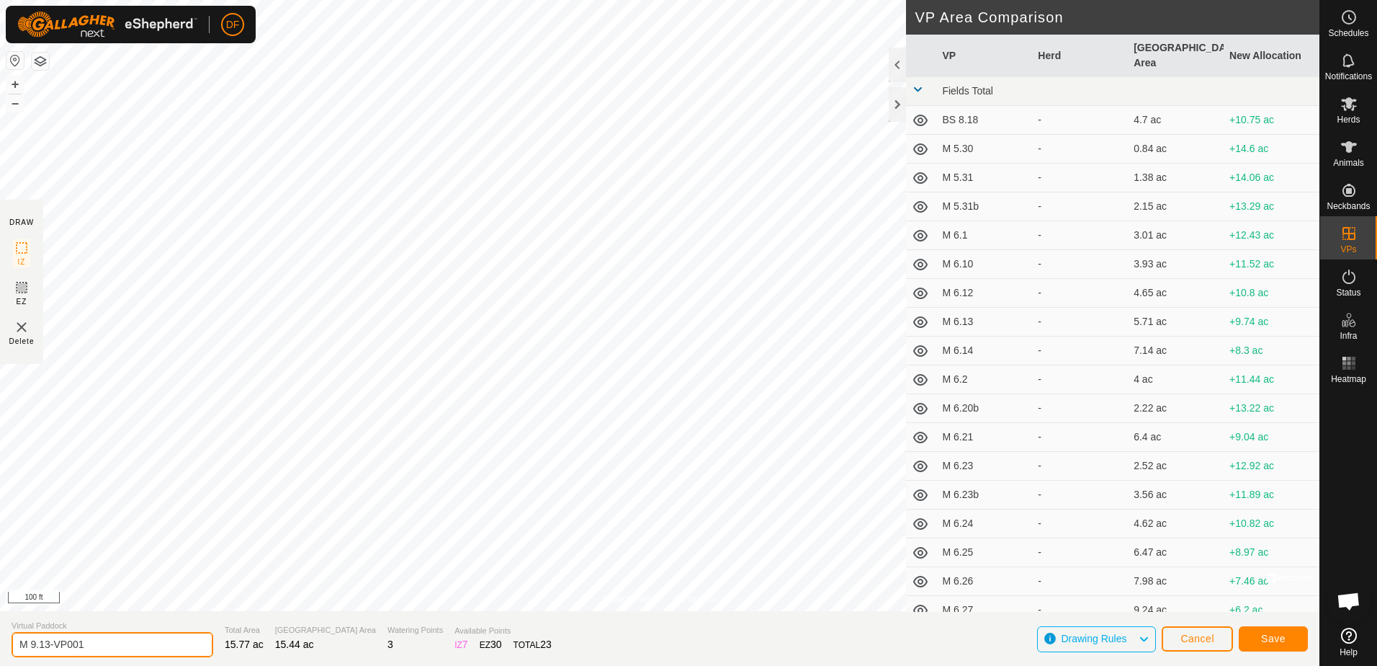
click at [93, 641] on input "M 9.13-VP001" at bounding box center [113, 644] width 202 height 25
type input "M 9.14"
click at [1287, 640] on button "Save" at bounding box center [1273, 638] width 69 height 25
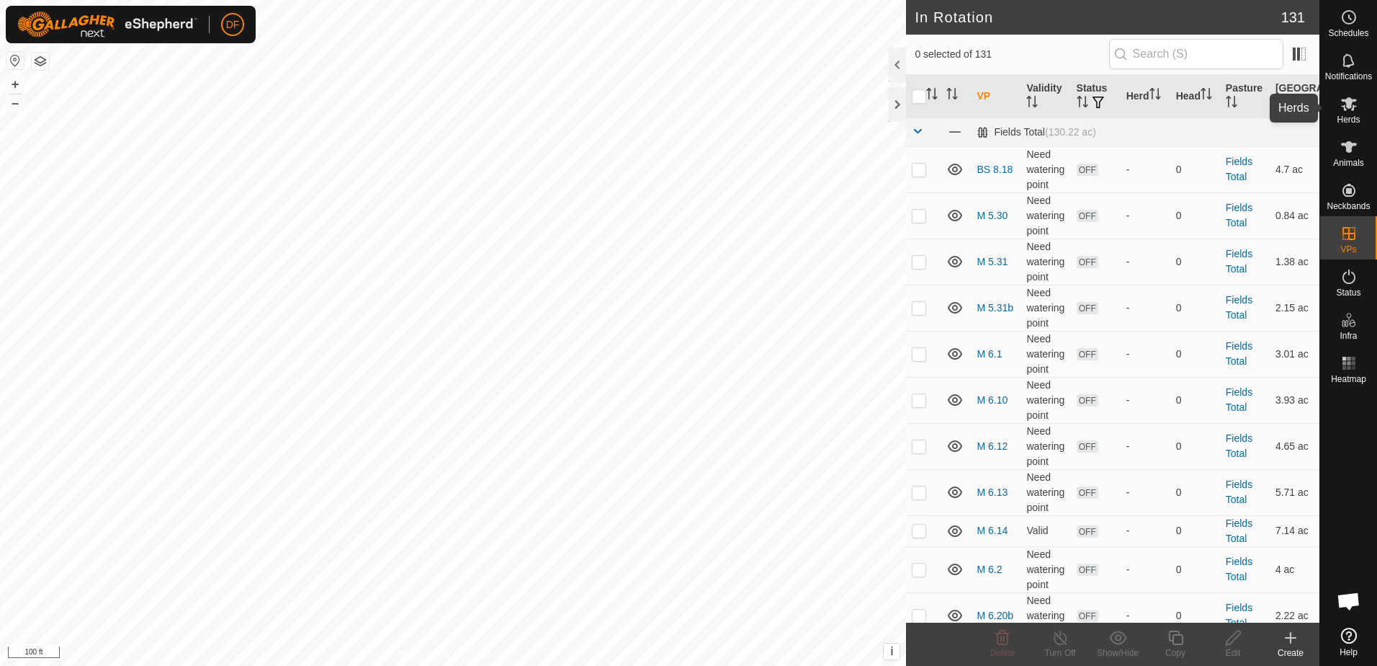
click at [1351, 104] on icon at bounding box center [1349, 104] width 16 height 14
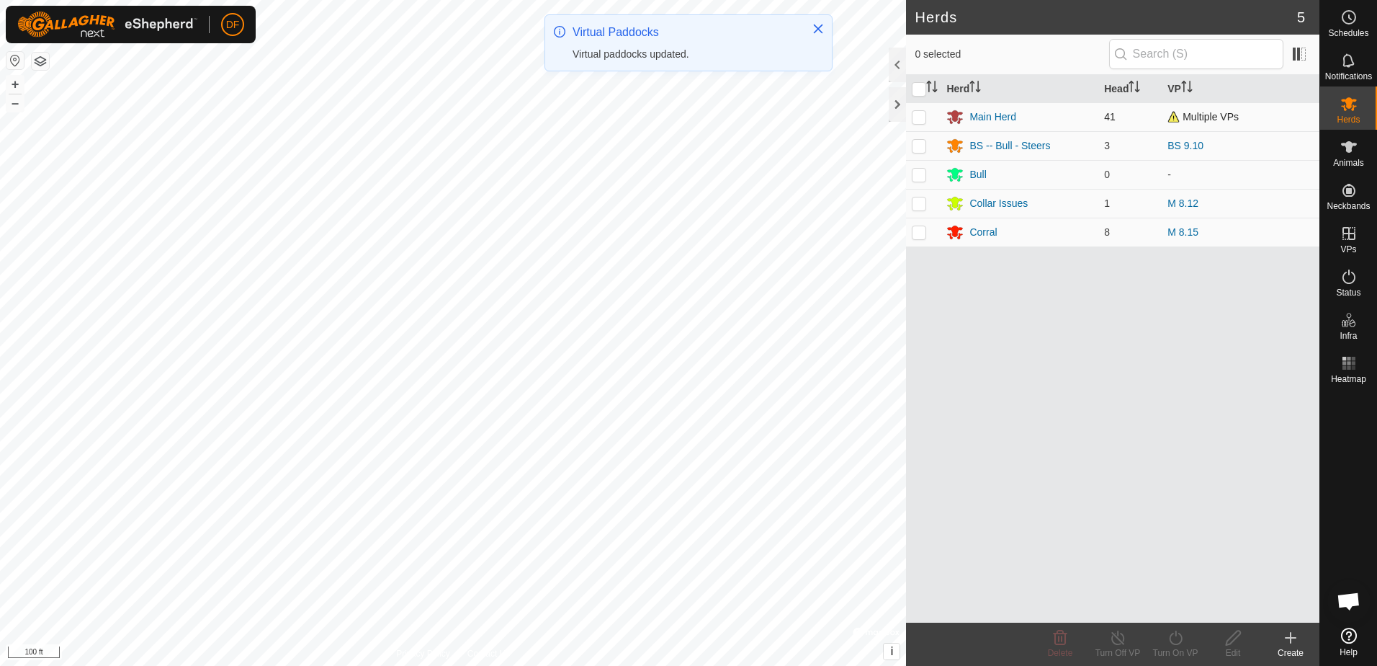
click at [919, 119] on p-checkbox at bounding box center [919, 117] width 14 height 12
checkbox input "true"
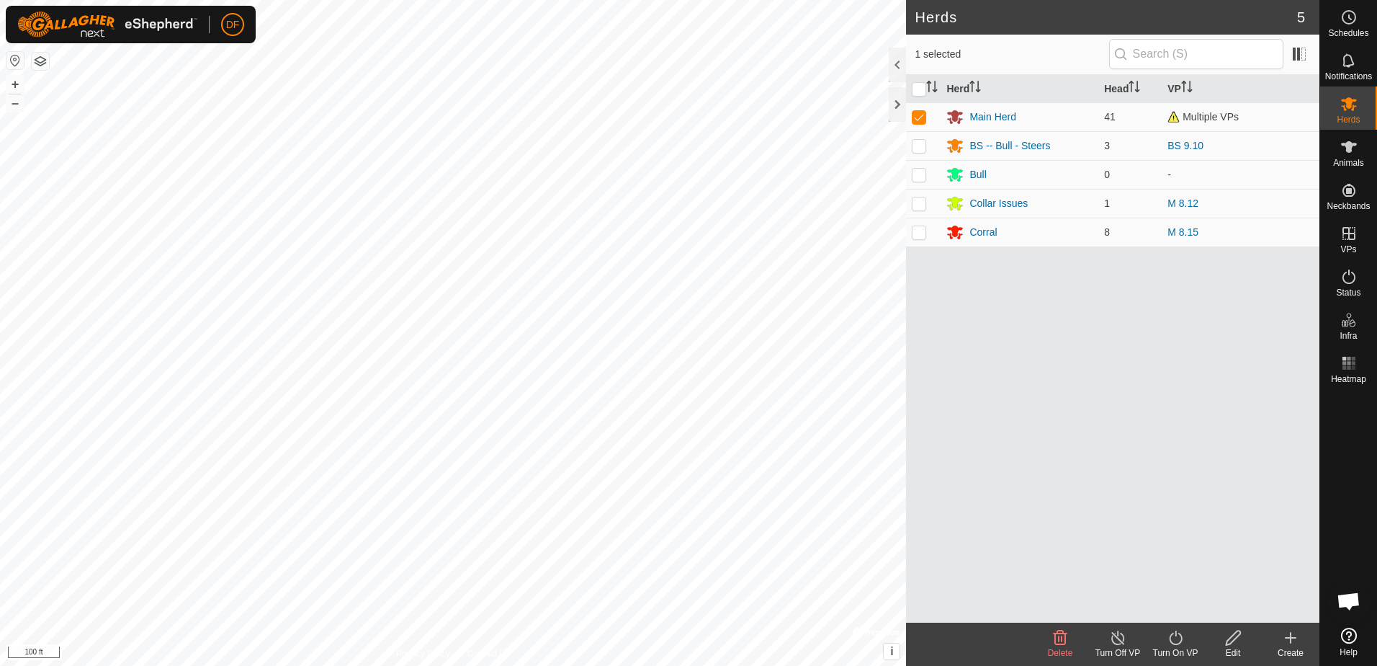
click at [1176, 639] on icon at bounding box center [1176, 637] width 18 height 17
click at [1159, 578] on link "Later" at bounding box center [1219, 575] width 143 height 29
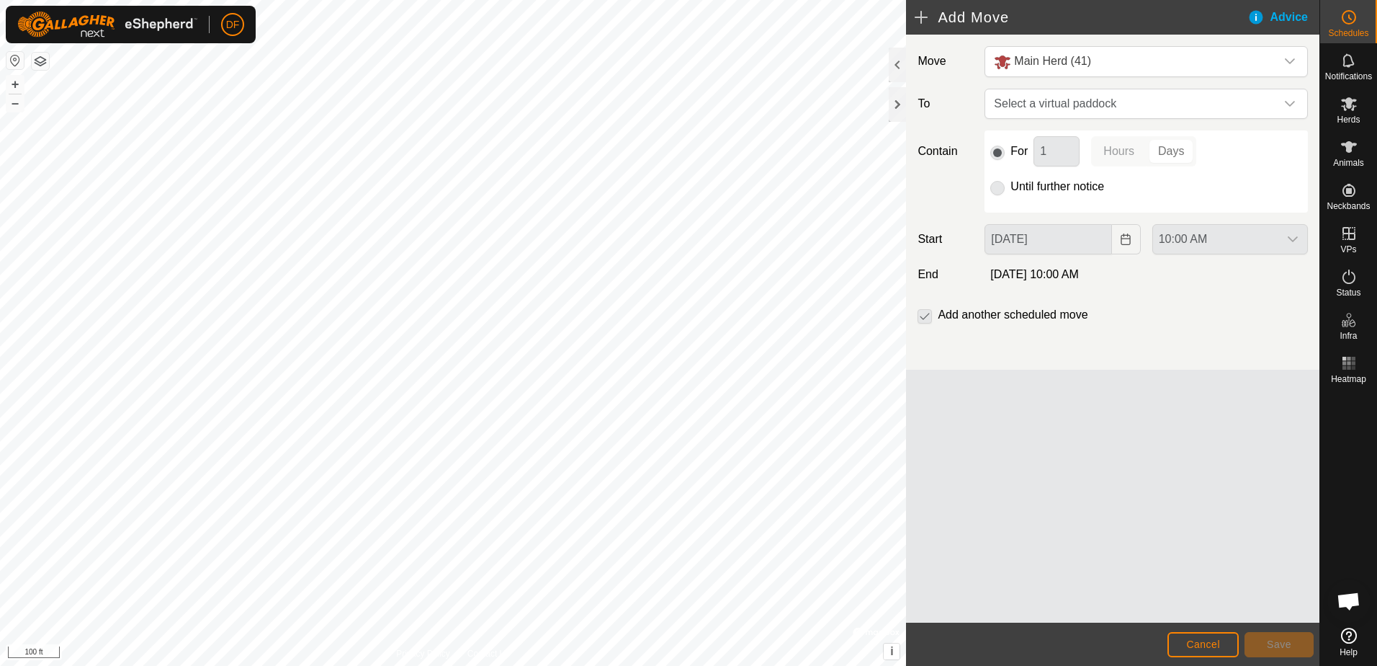
click at [999, 152] on p-radiobutton at bounding box center [997, 151] width 14 height 17
click at [1293, 101] on icon "dropdown trigger" at bounding box center [1290, 104] width 12 height 12
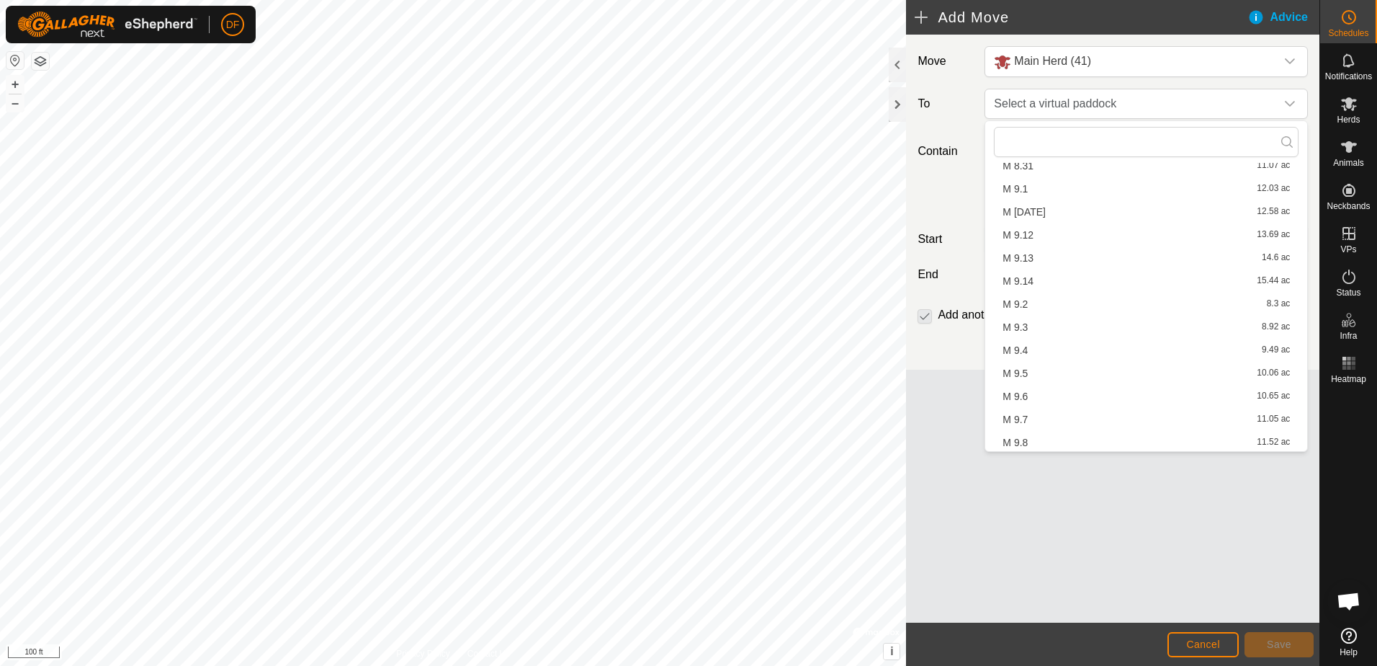
scroll to position [2757, 0]
click at [1016, 232] on li "M 9.12 13.69 ac" at bounding box center [1146, 236] width 305 height 22
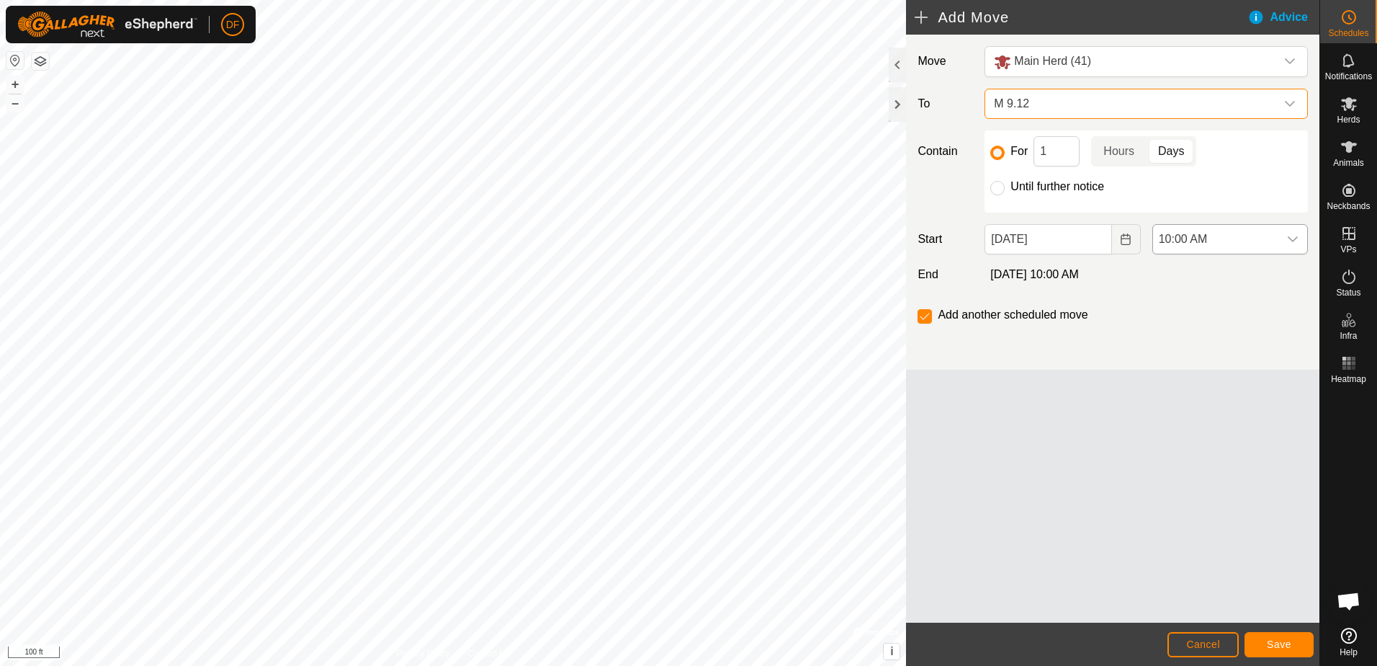
click at [1294, 238] on icon "dropdown trigger" at bounding box center [1293, 239] width 12 height 12
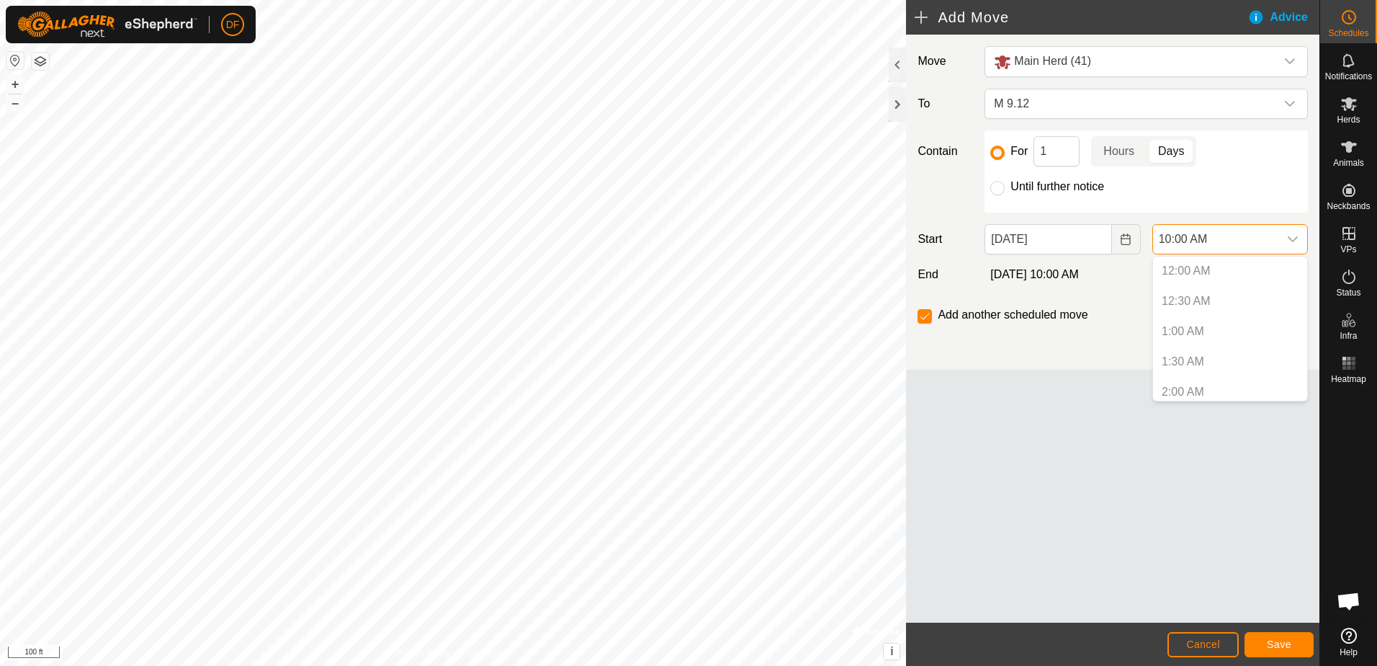
scroll to position [490, 0]
click at [1124, 239] on icon "Choose Date" at bounding box center [1126, 239] width 12 height 12
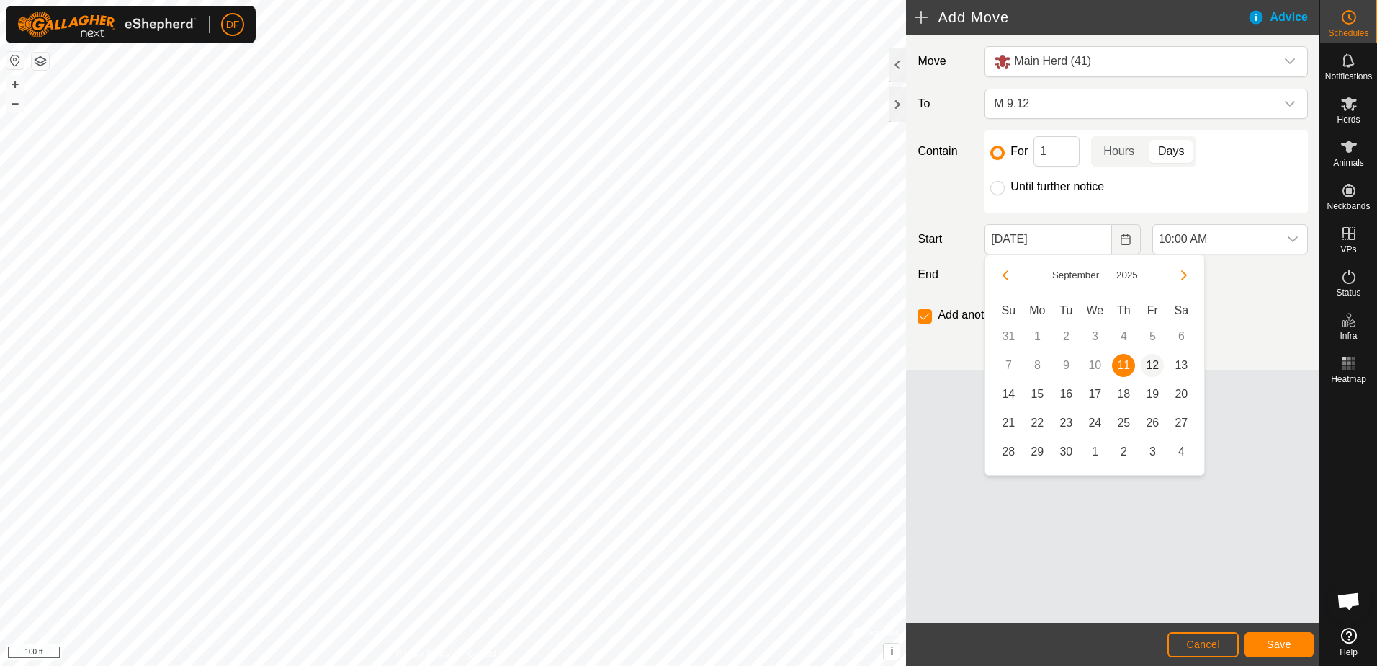
click at [1148, 360] on span "12" at bounding box center [1152, 365] width 23 height 23
type input "[DATE]"
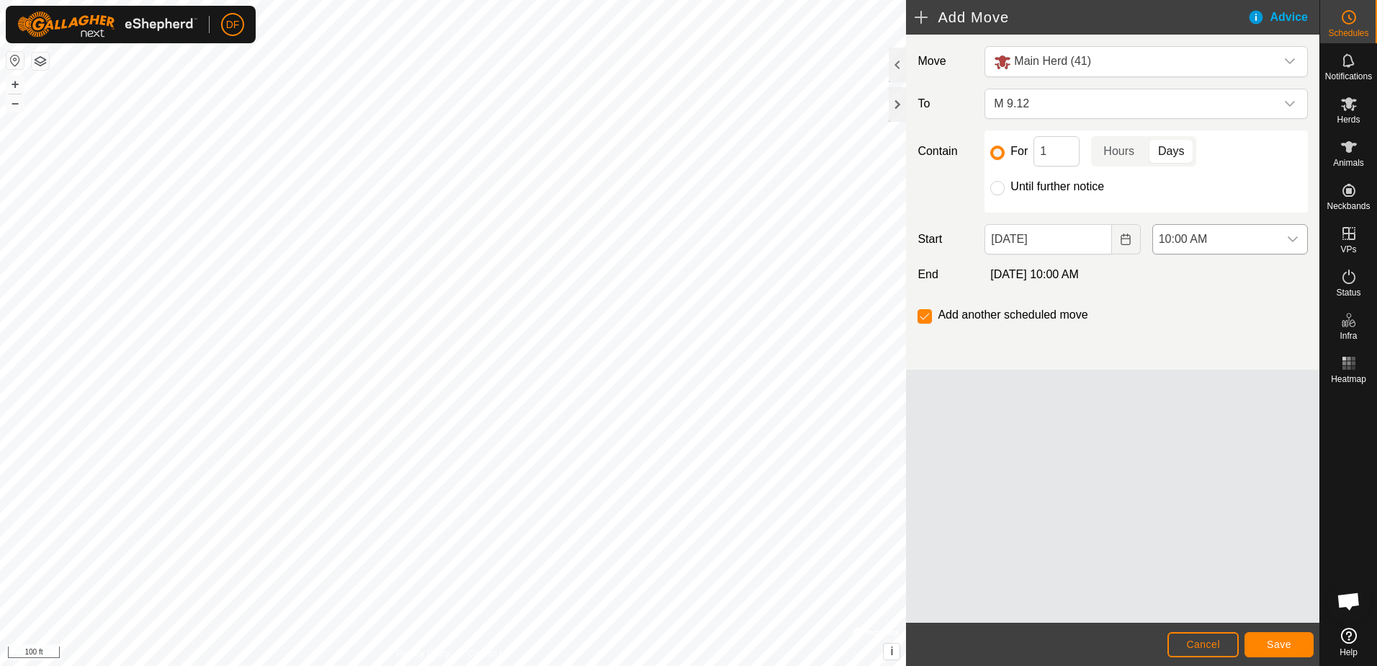
click at [1293, 241] on icon "dropdown trigger" at bounding box center [1293, 239] width 10 height 6
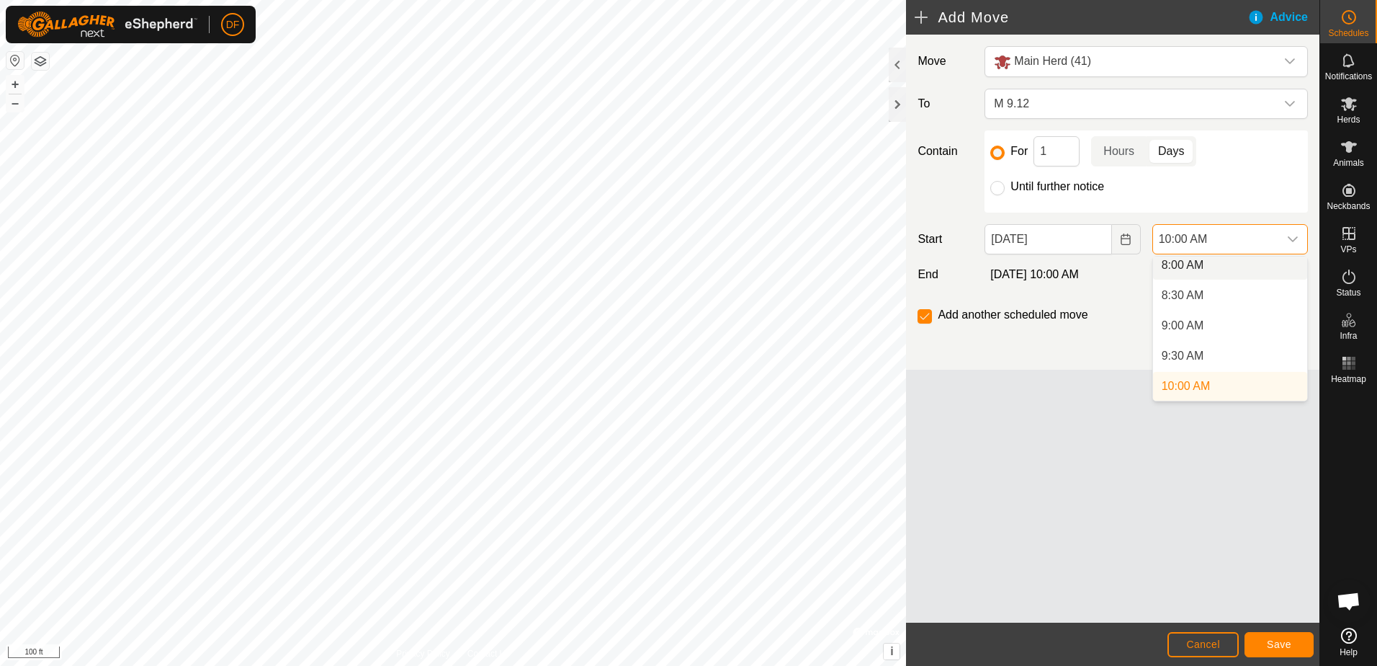
scroll to position [484, 0]
click at [1227, 267] on li "7:00 AM" at bounding box center [1230, 270] width 154 height 29
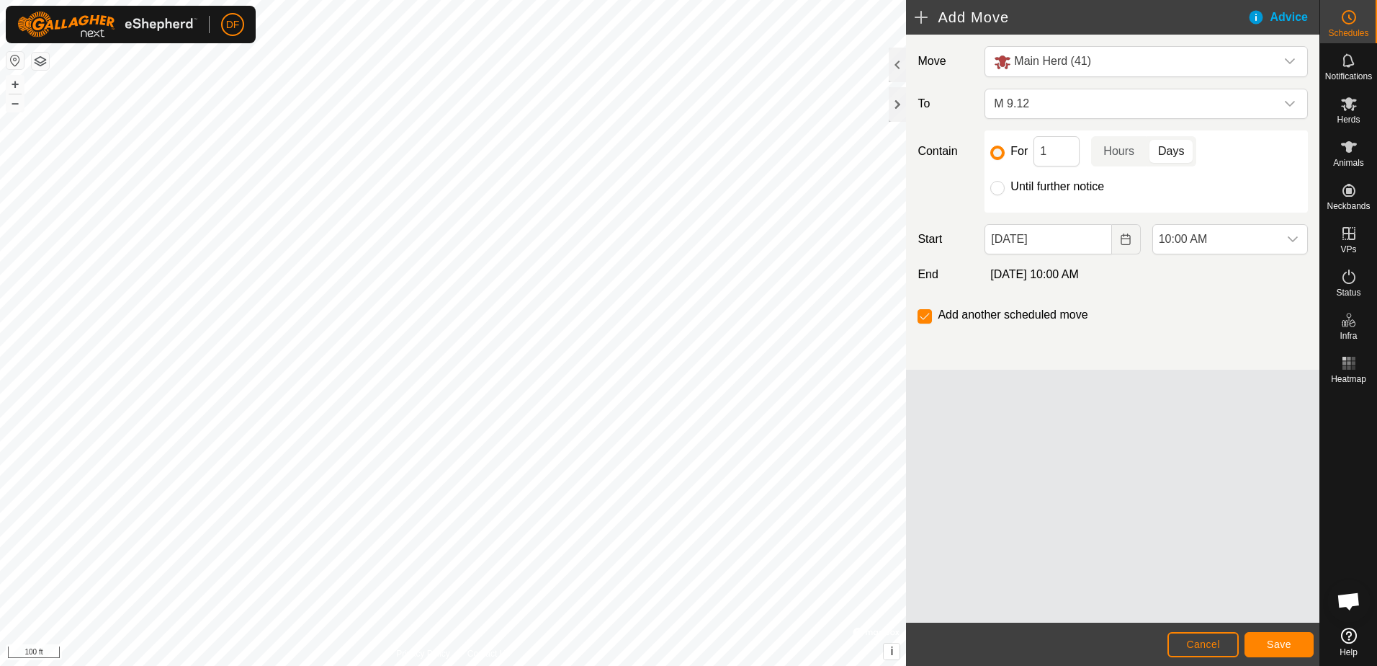
scroll to position [490, 0]
click at [1289, 643] on span "Save" at bounding box center [1279, 644] width 24 height 12
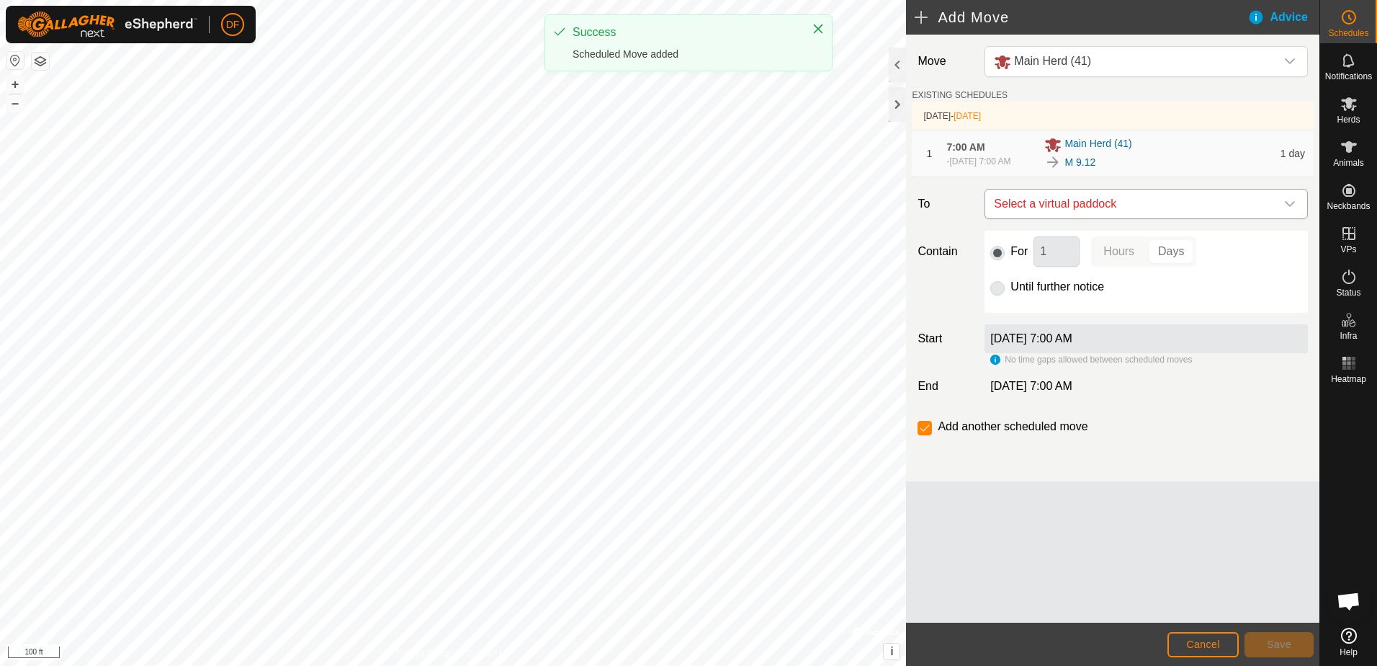
click at [1293, 207] on icon "dropdown trigger" at bounding box center [1290, 204] width 10 height 6
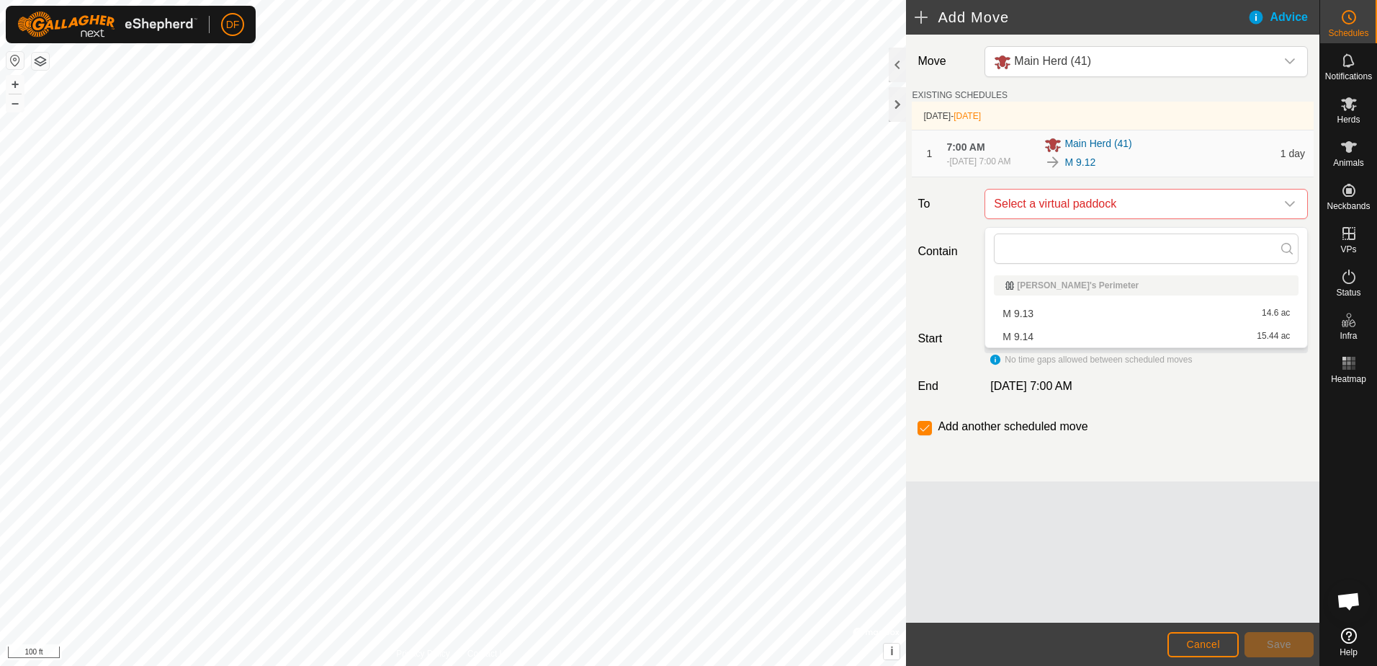
click at [1023, 312] on li "M 9.13 14.6 ac" at bounding box center [1146, 314] width 305 height 22
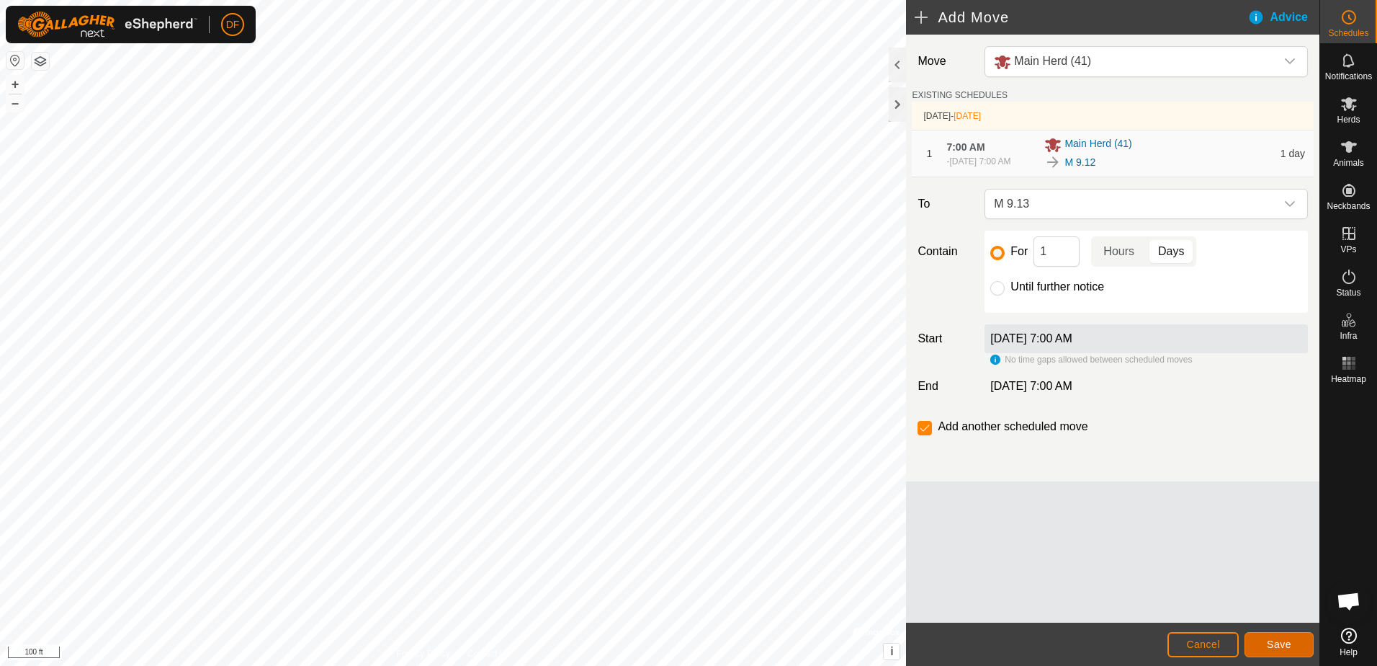
click at [1286, 646] on span "Save" at bounding box center [1279, 644] width 24 height 12
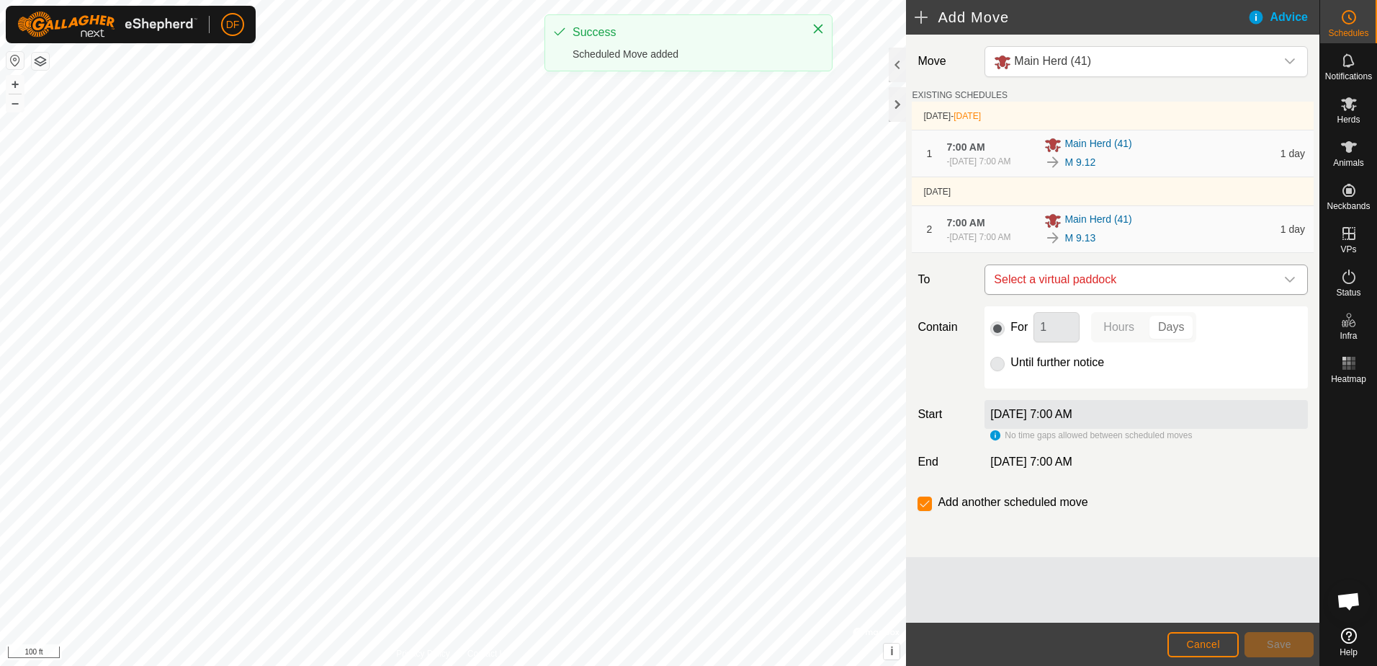
click at [1290, 285] on icon "dropdown trigger" at bounding box center [1290, 280] width 12 height 12
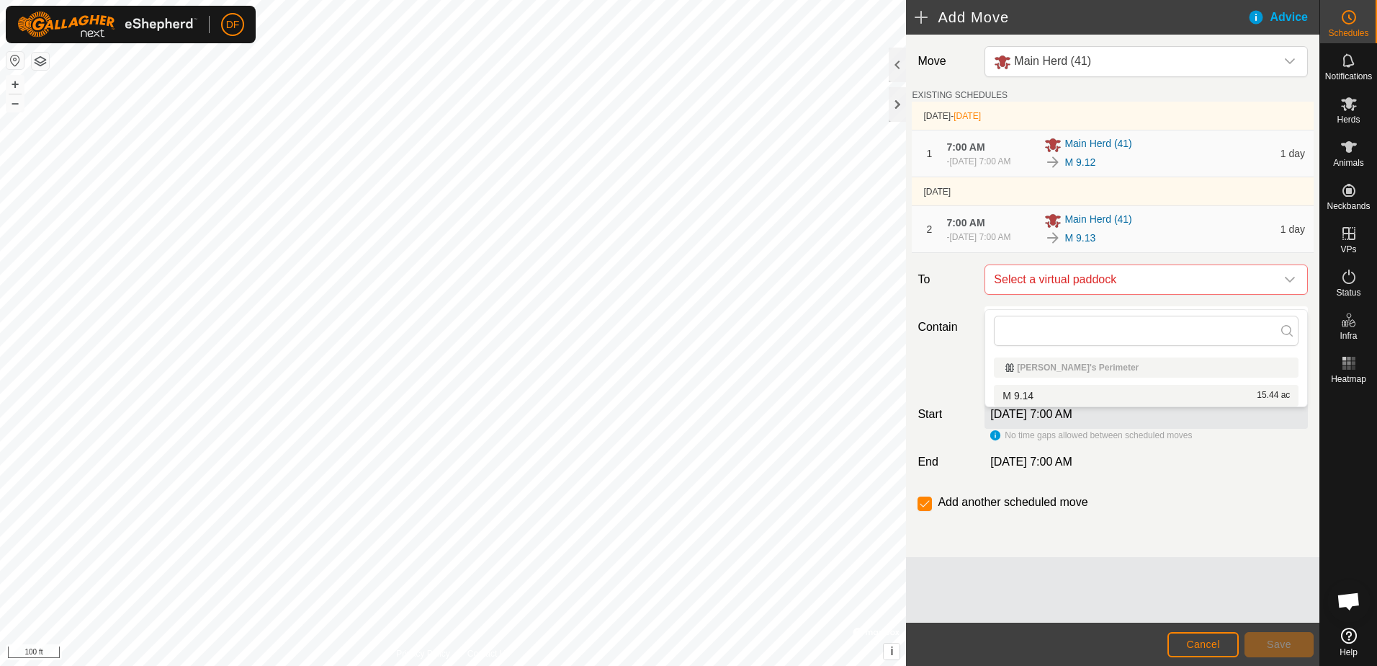
click at [1024, 396] on span "M 9.14" at bounding box center [1018, 395] width 31 height 10
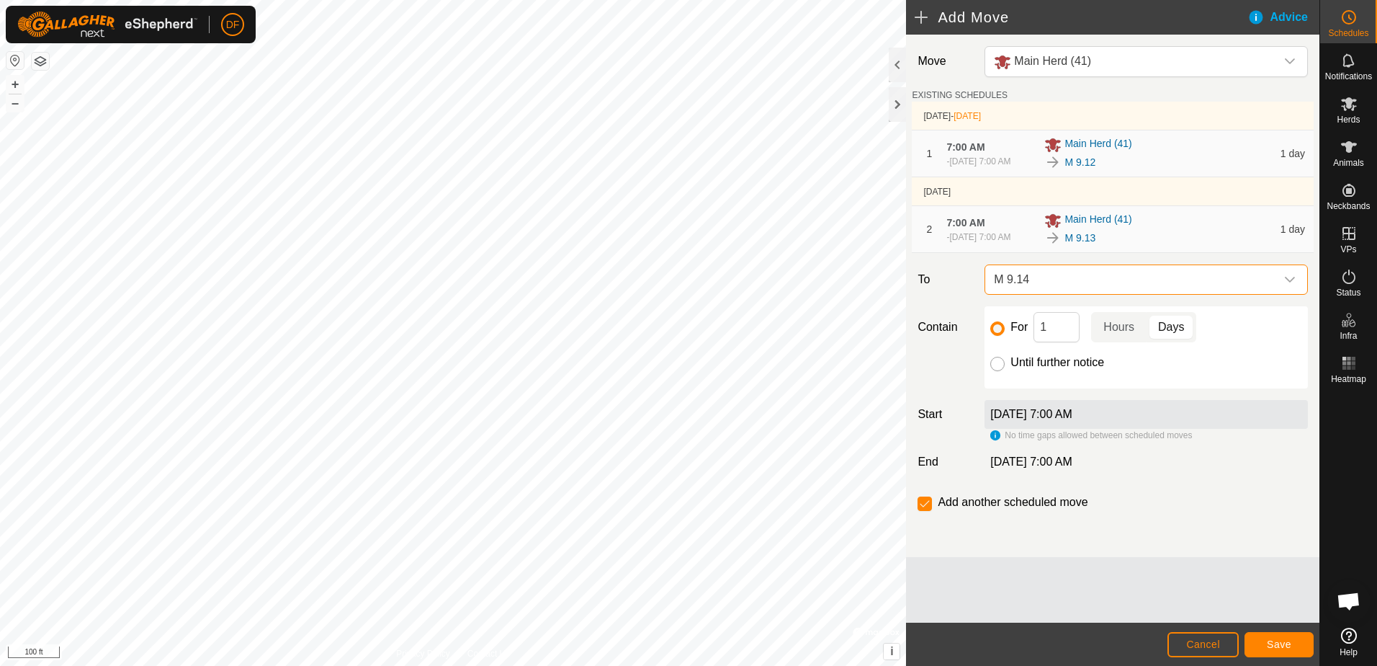
click at [1002, 371] on input "Until further notice" at bounding box center [997, 364] width 14 height 14
radio input "true"
checkbox input "false"
click at [1288, 645] on span "Save" at bounding box center [1279, 644] width 24 height 12
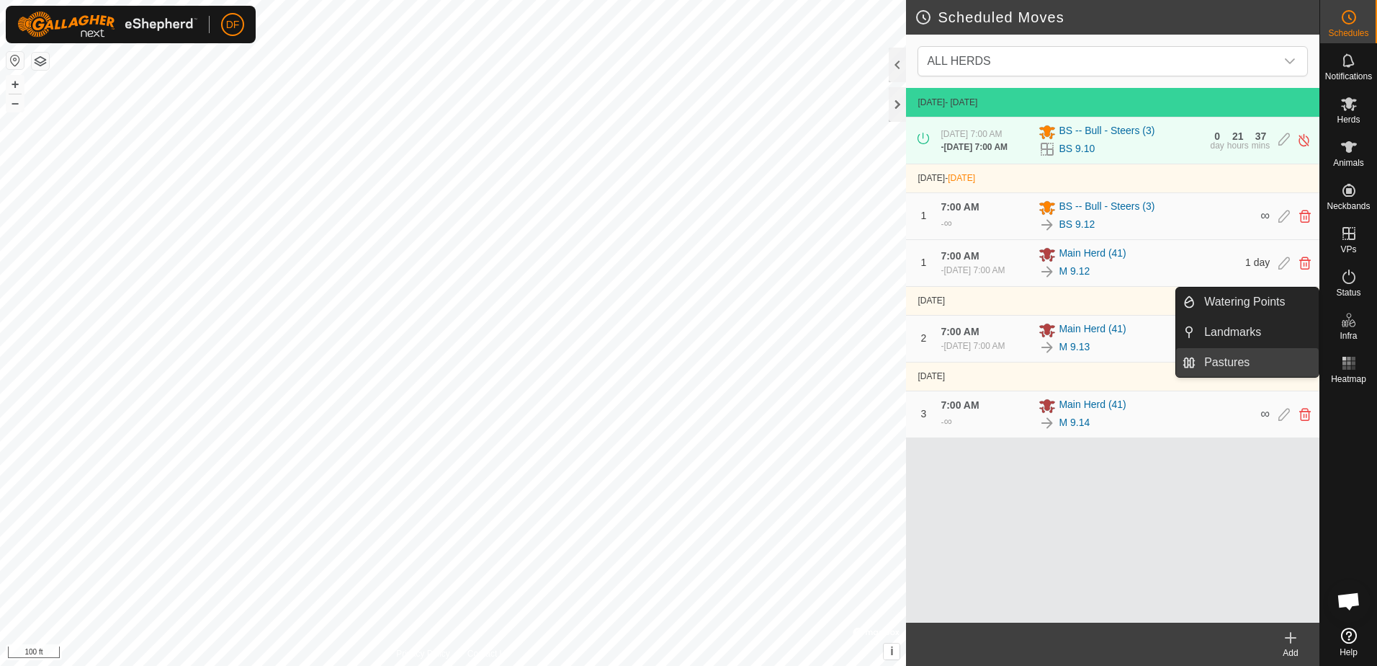
click at [1254, 362] on link "Pastures" at bounding box center [1257, 362] width 123 height 29
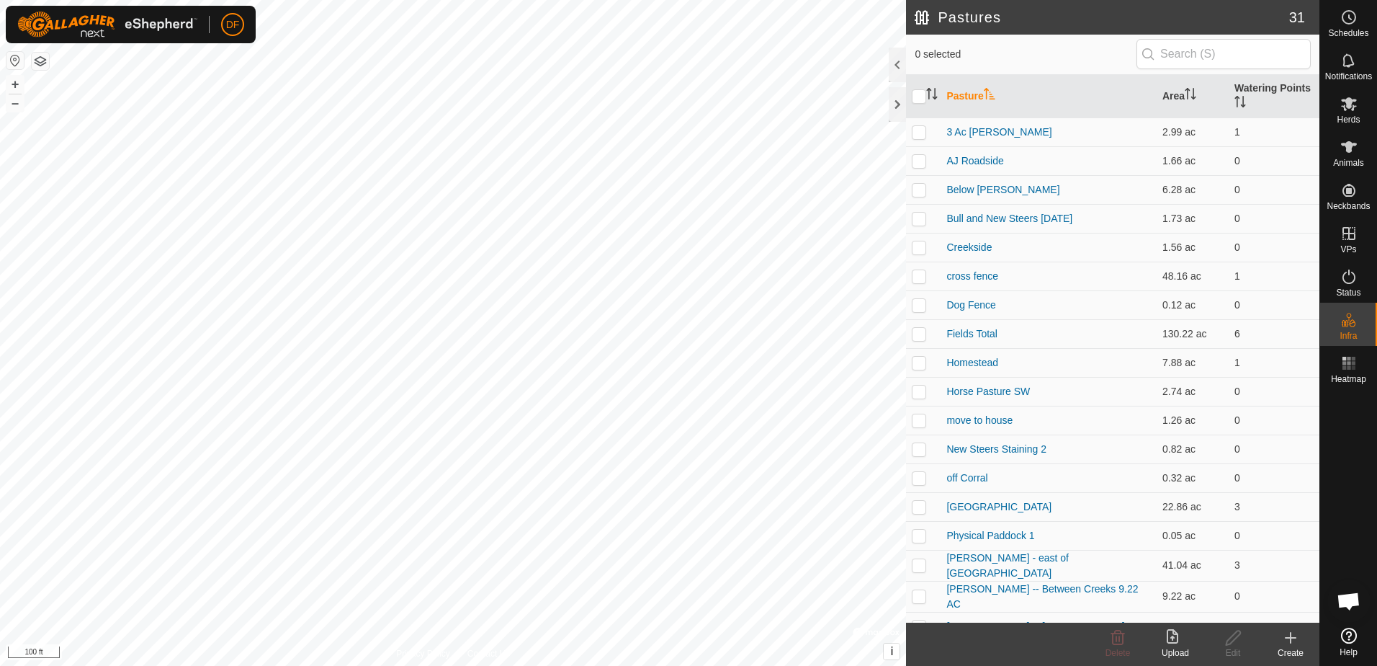
click at [1285, 635] on icon at bounding box center [1290, 637] width 17 height 17
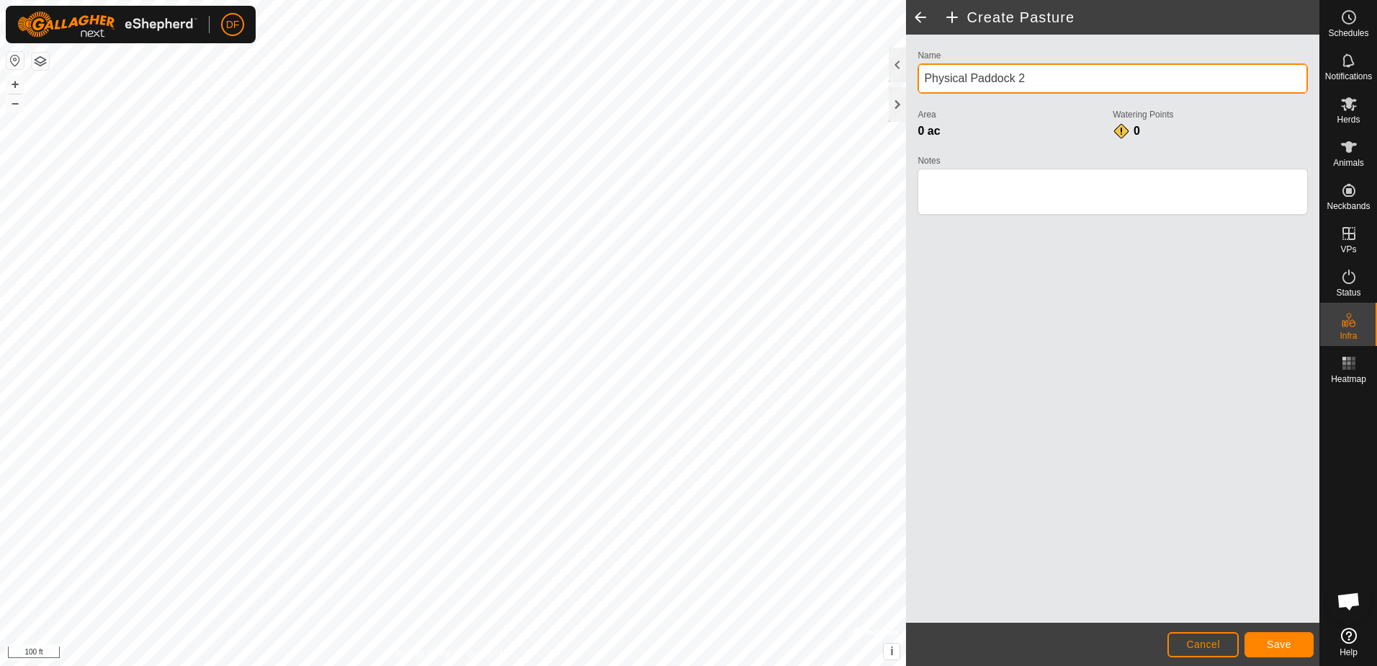
drag, startPoint x: 1026, startPoint y: 80, endPoint x: 900, endPoint y: 86, distance: 126.2
click at [906, 86] on div "Create Pasture Name Physical Paddock 2 Area 0 ac Watering Points 0 Notes Cancel…" at bounding box center [1112, 333] width 413 height 666
type input "Move [DATE]"
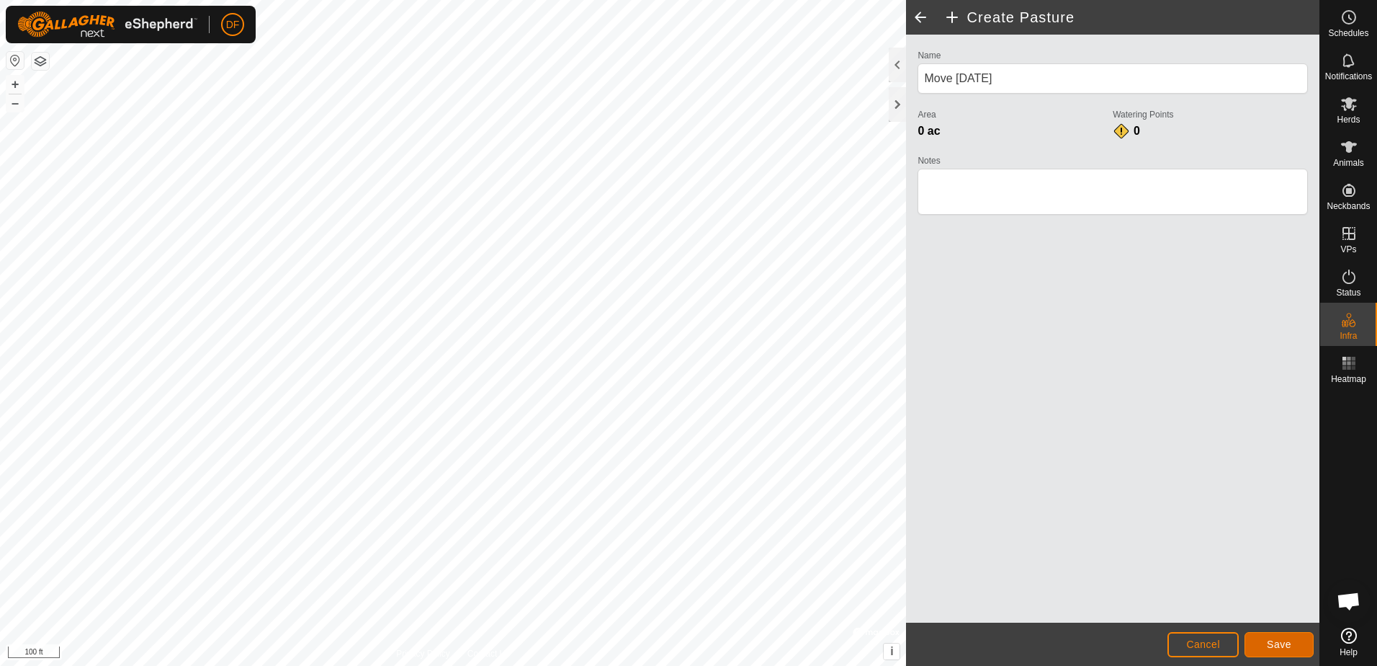
click at [1279, 642] on span "Save" at bounding box center [1279, 644] width 24 height 12
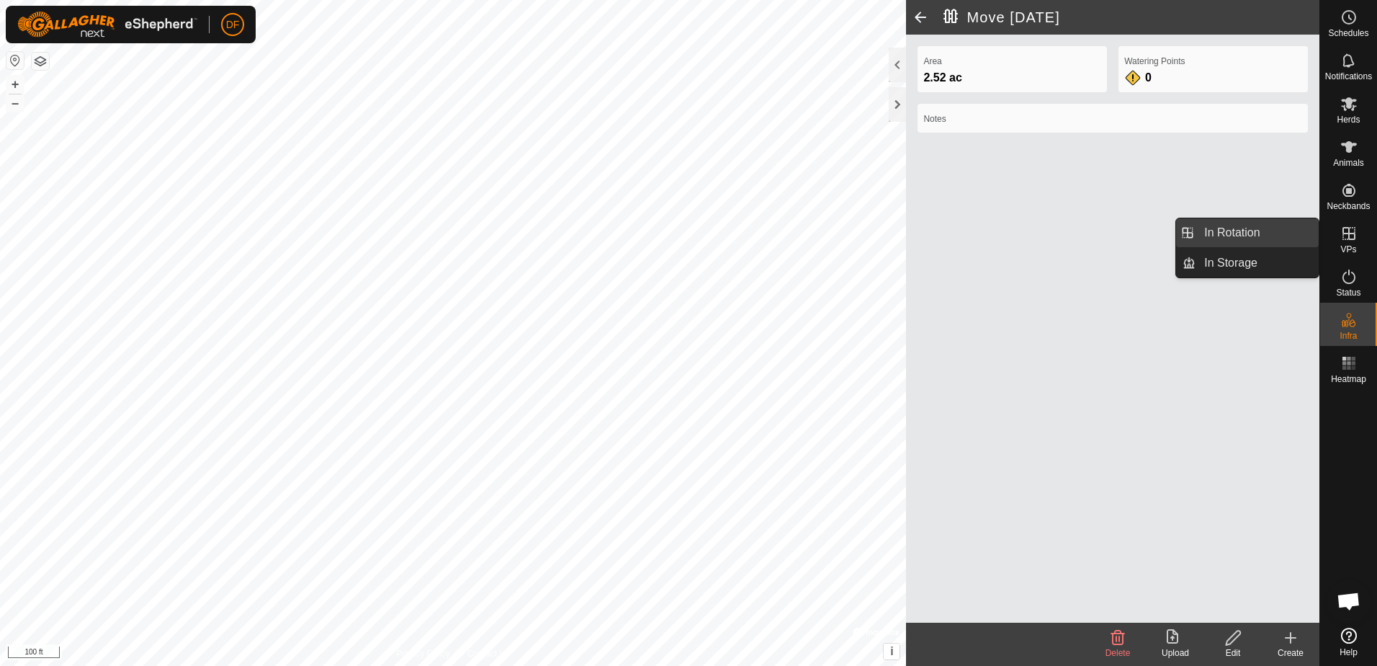
click at [1248, 236] on link "In Rotation" at bounding box center [1257, 232] width 123 height 29
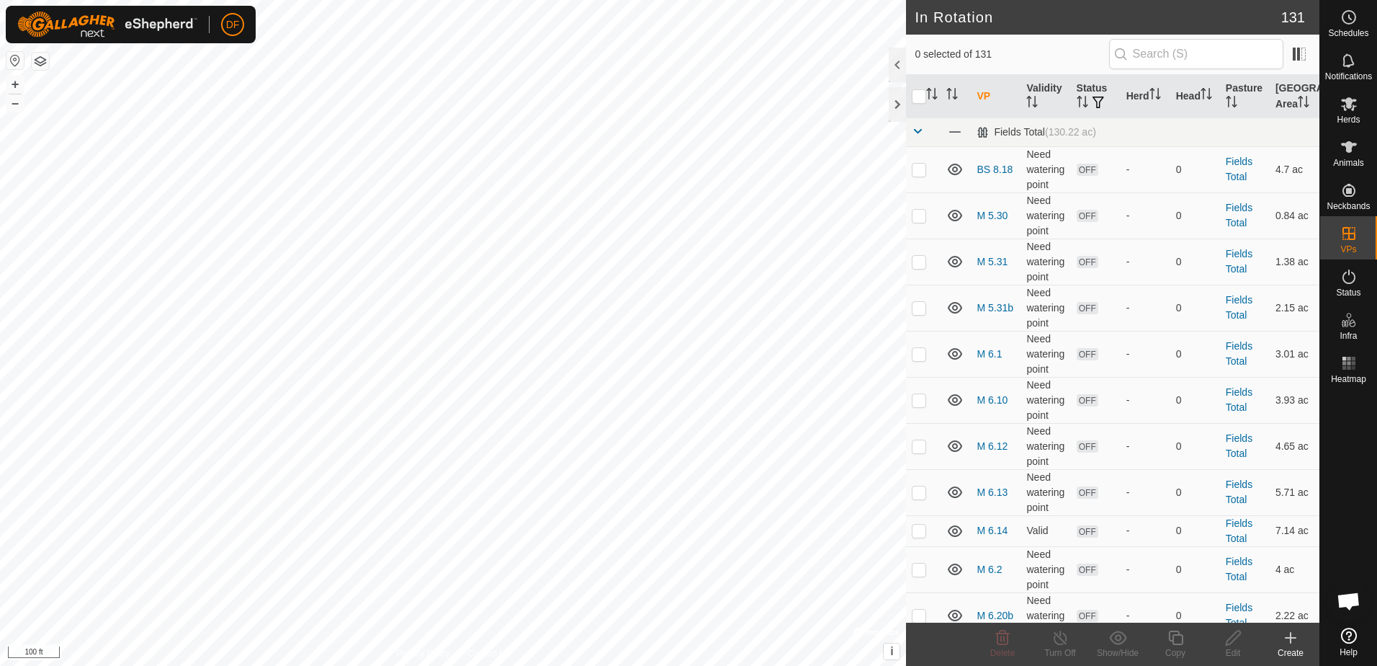
click at [1292, 638] on icon at bounding box center [1291, 638] width 10 height 0
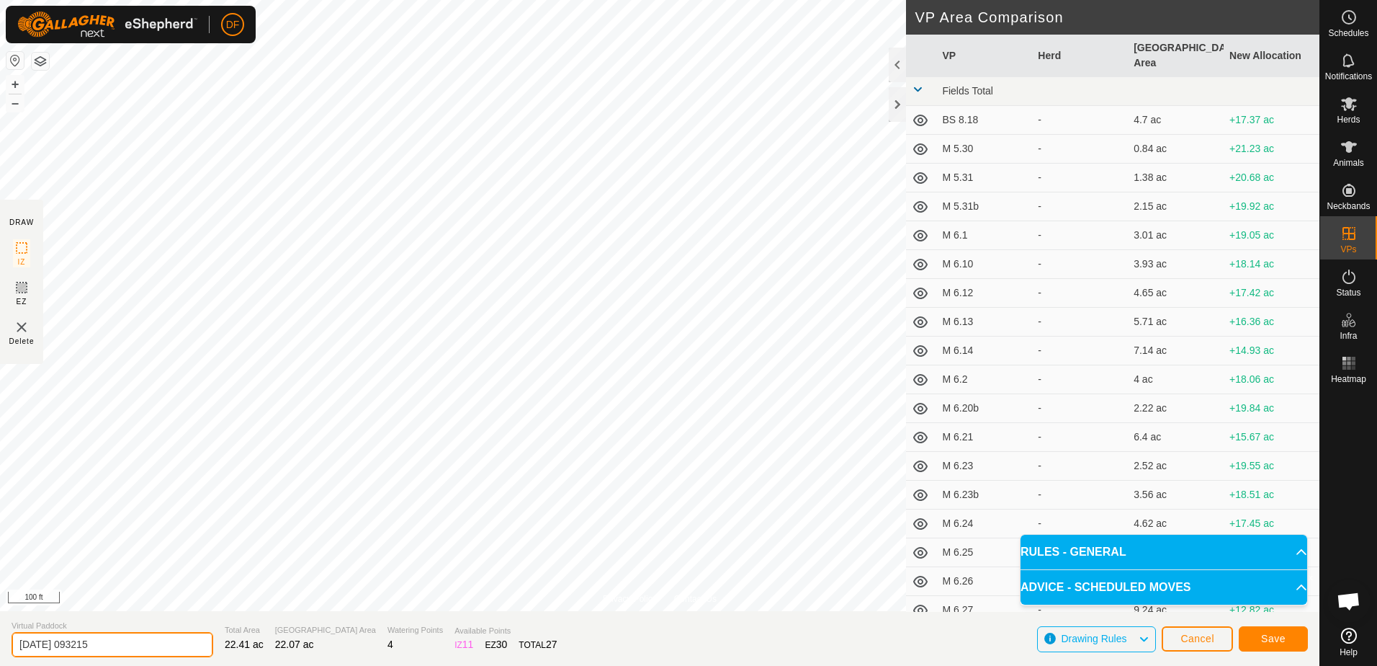
drag, startPoint x: 119, startPoint y: 643, endPoint x: -3, endPoint y: 637, distance: 121.9
click at [0, 637] on html "DF Schedules Notifications Herds Animals Neckbands VPs Status Infra Heatmap Hel…" at bounding box center [688, 333] width 1377 height 666
type input "M move 9.15"
click at [1276, 637] on span "Save" at bounding box center [1273, 638] width 24 height 12
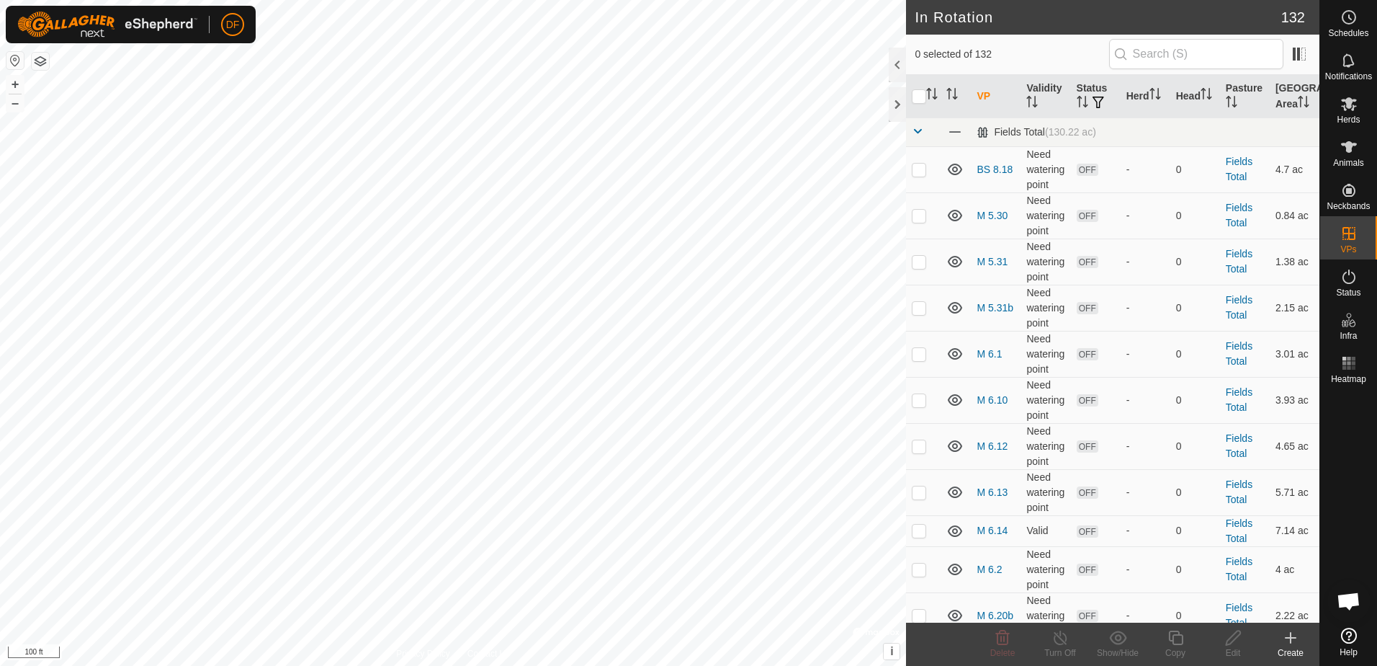
checkbox input "true"
click at [1291, 636] on icon at bounding box center [1291, 637] width 0 height 10
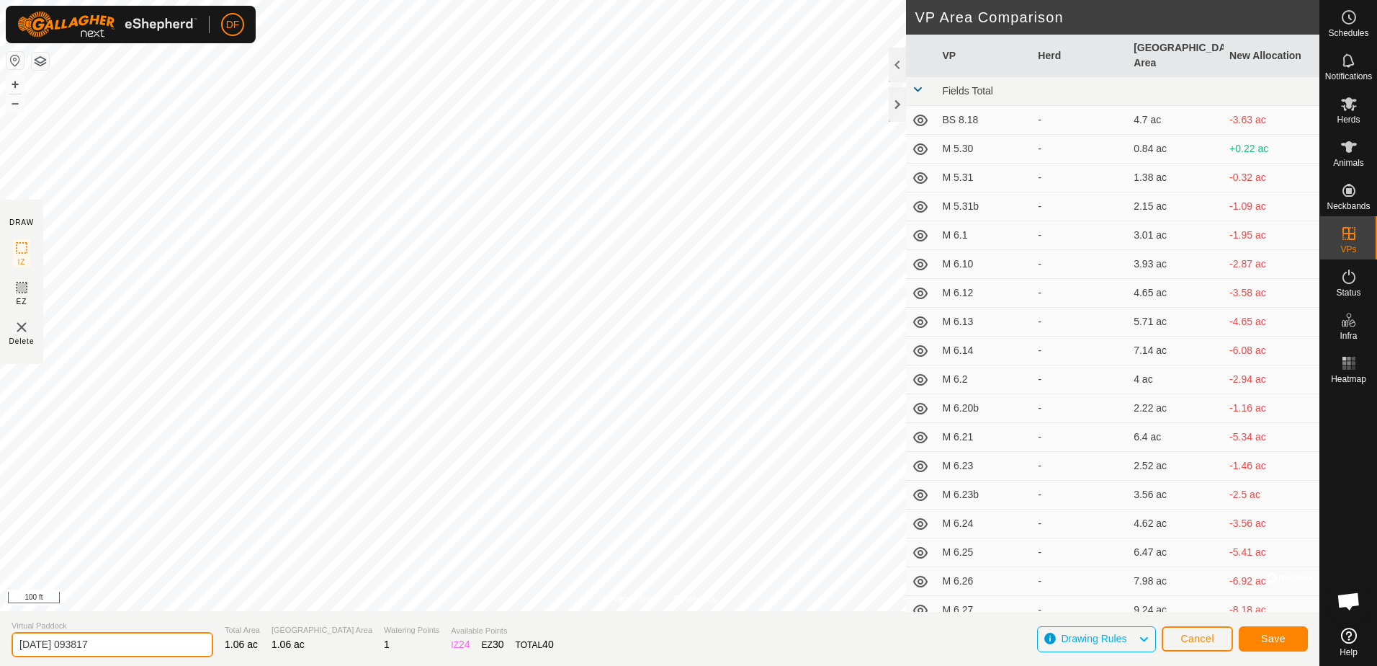
drag, startPoint x: 140, startPoint y: 643, endPoint x: -3, endPoint y: 645, distance: 142.6
click at [0, 645] on html "DF Schedules Notifications Herds Animals Neckbands VPs Status Infra Heatmap Hel…" at bounding box center [688, 333] width 1377 height 666
type input "M 9.15 B"
click at [1256, 637] on button "Save" at bounding box center [1273, 638] width 69 height 25
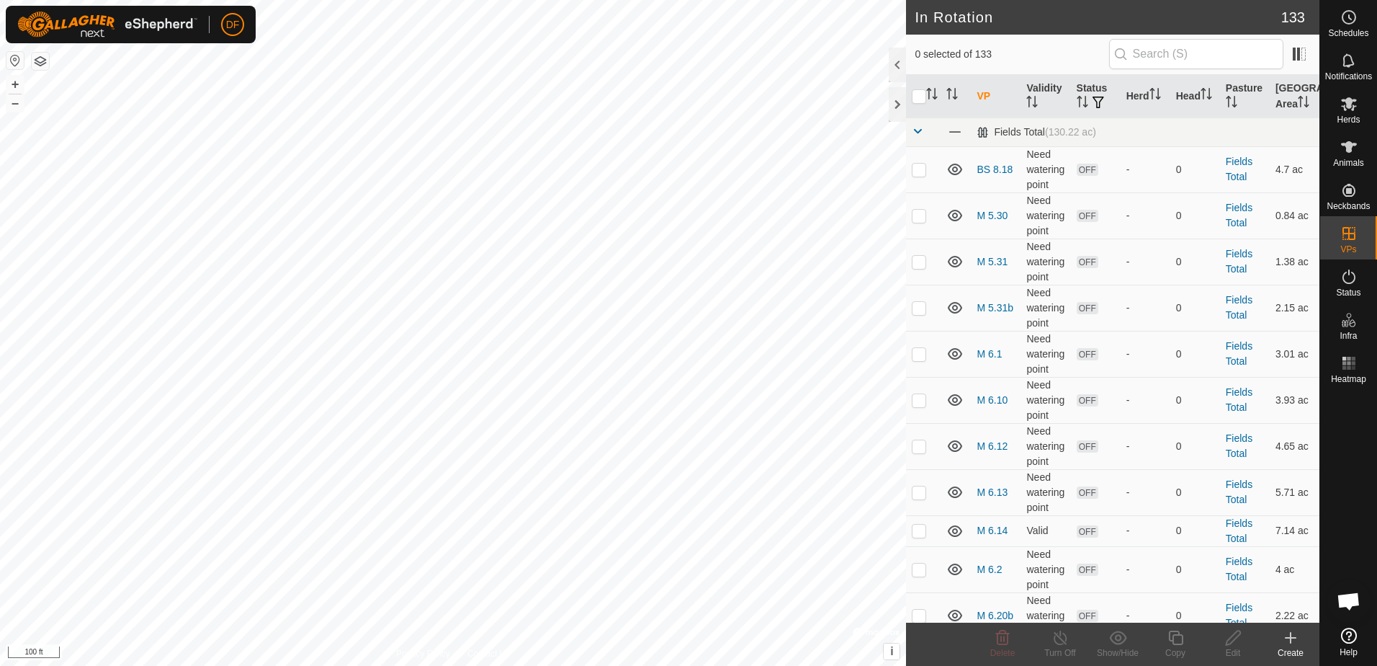
checkbox input "true"
click at [1176, 641] on icon at bounding box center [1176, 637] width 18 height 17
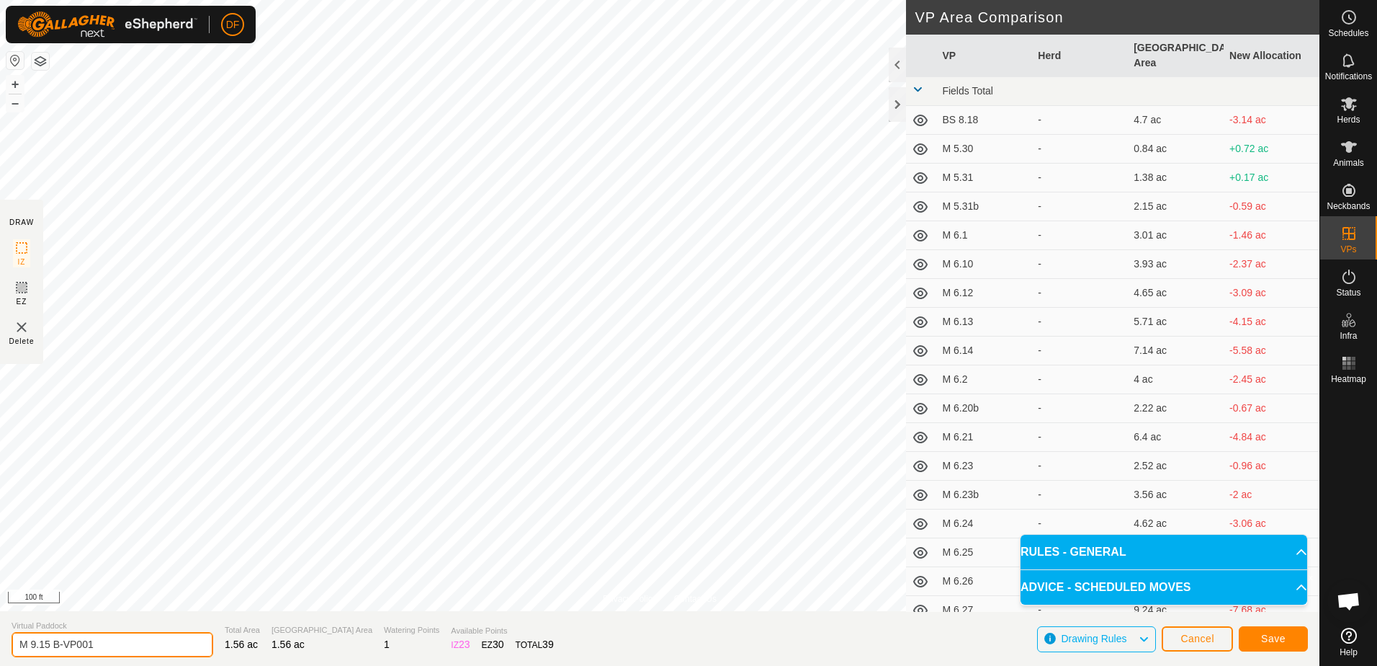
drag, startPoint x: 112, startPoint y: 648, endPoint x: 58, endPoint y: 641, distance: 54.4
click at [58, 641] on input "M 9.15 B-VP001" at bounding box center [113, 644] width 202 height 25
type input "M 9.16"
click at [1260, 639] on button "Save" at bounding box center [1273, 638] width 69 height 25
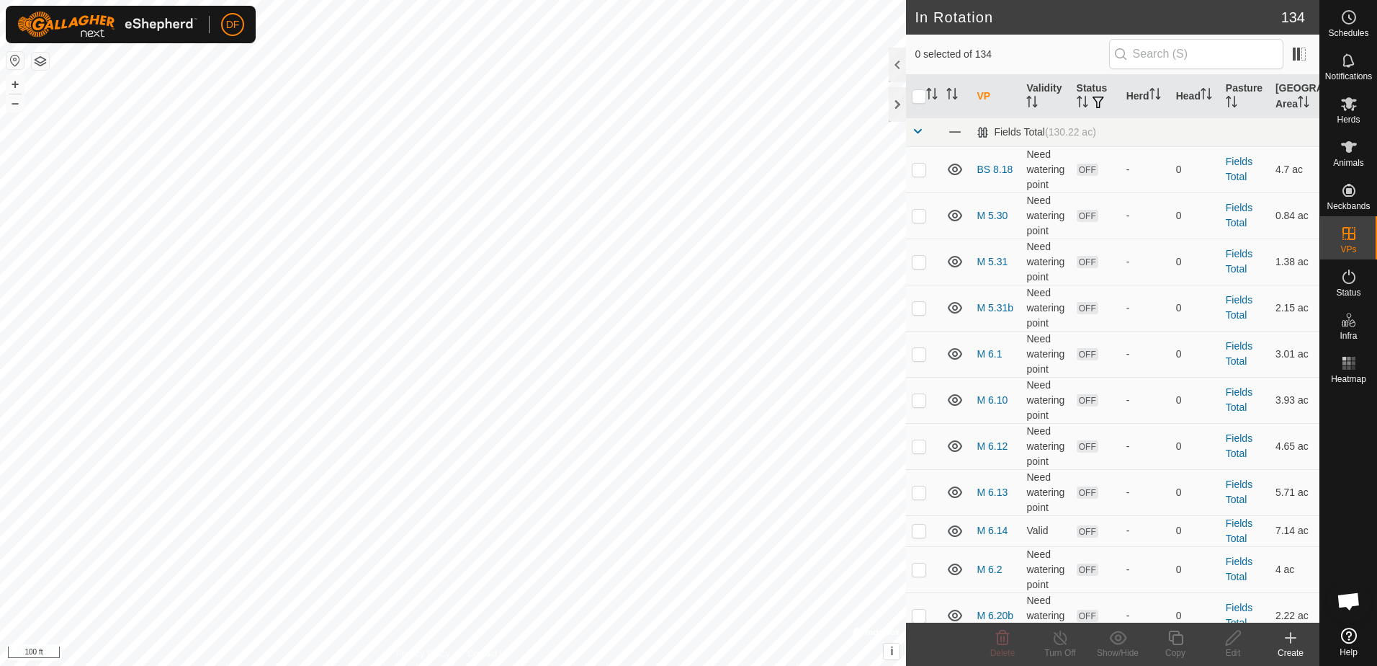
checkbox input "true"
click at [1175, 635] on icon at bounding box center [1175, 637] width 14 height 14
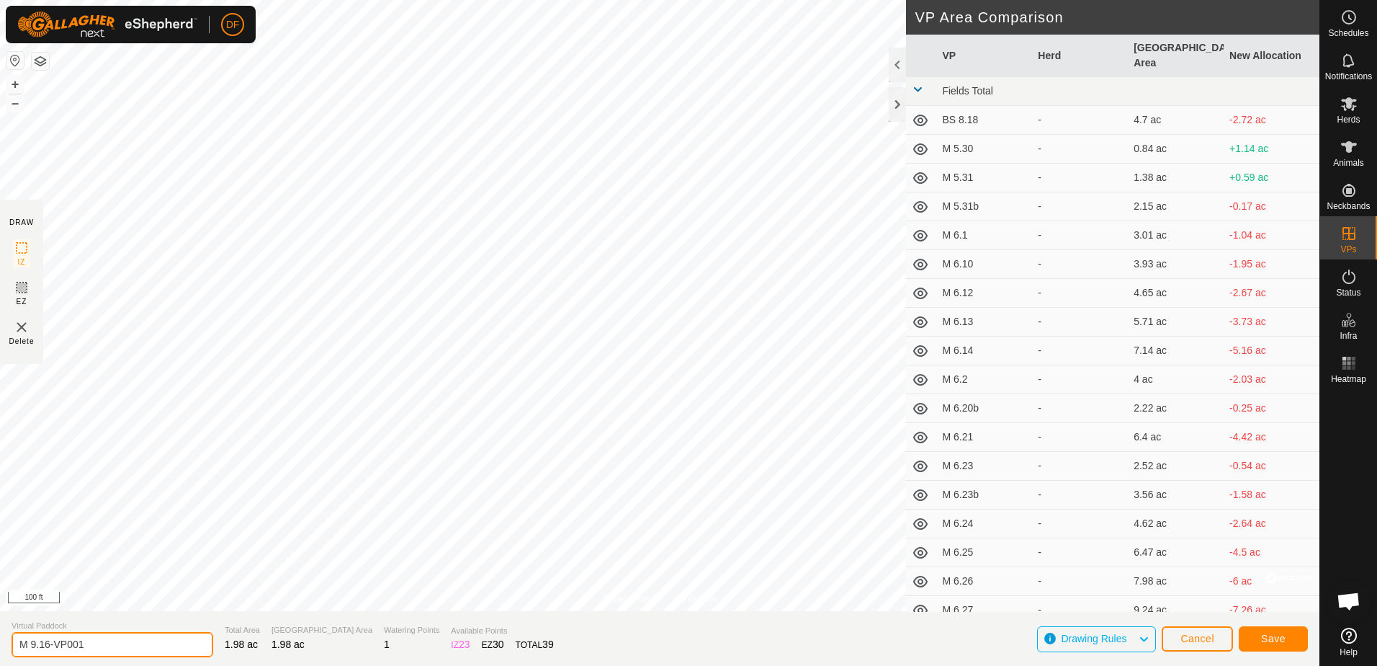
drag, startPoint x: 107, startPoint y: 643, endPoint x: 44, endPoint y: 638, distance: 63.6
click at [44, 638] on input "M 9.16-VP001" at bounding box center [113, 644] width 202 height 25
type input "M 9.17"
click at [1261, 639] on button "Save" at bounding box center [1273, 638] width 69 height 25
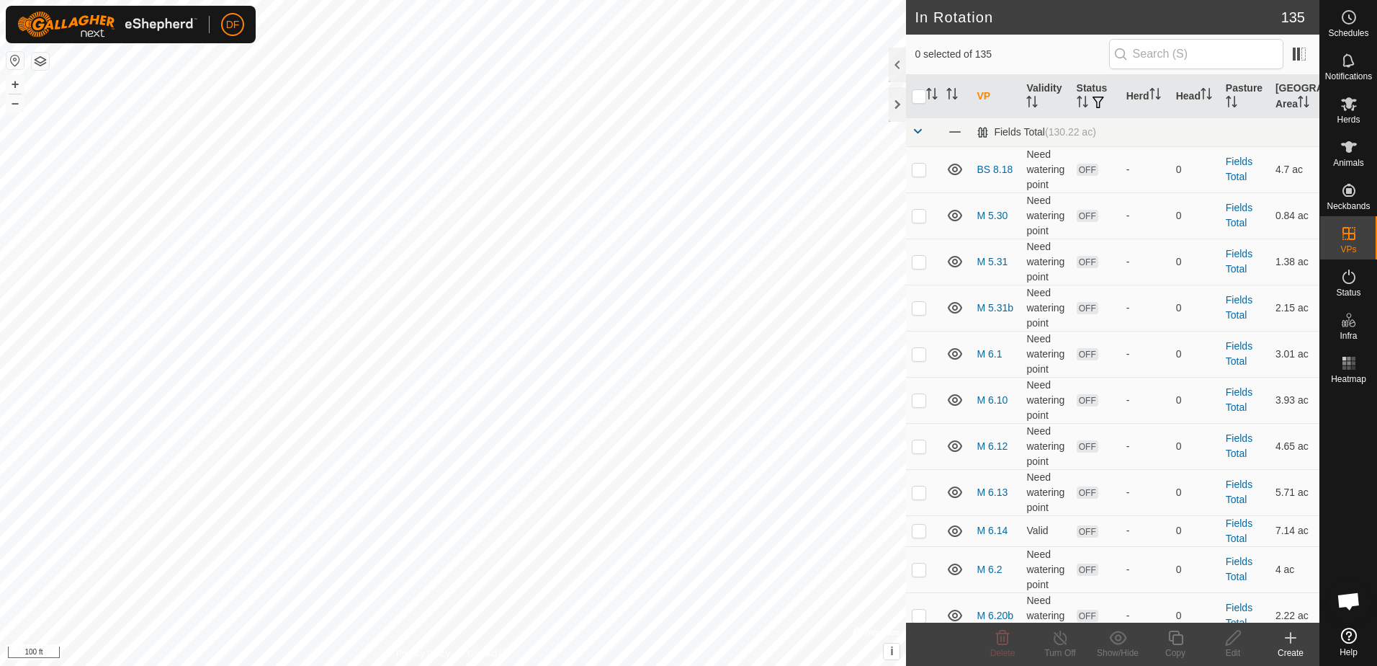
checkbox input "true"
click at [1178, 640] on icon at bounding box center [1176, 637] width 18 height 17
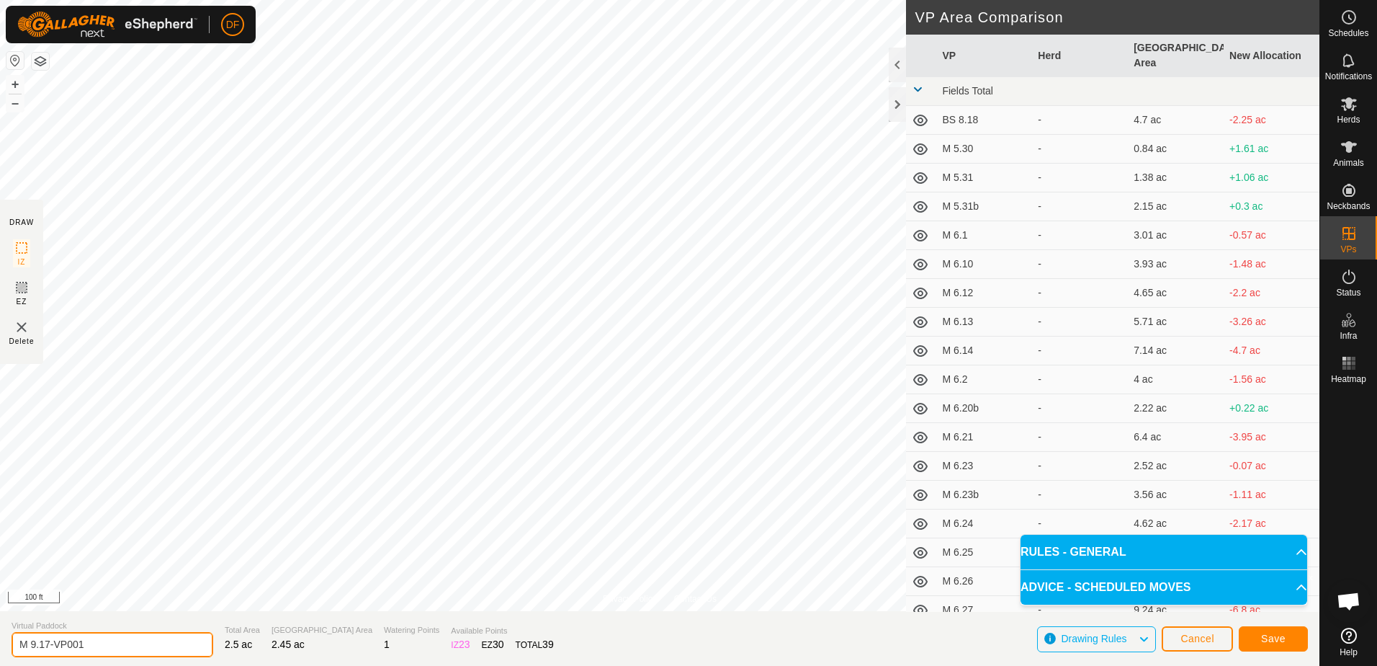
click at [109, 639] on input "M 9.17-VP001" at bounding box center [113, 644] width 202 height 25
type input "M 9.18"
click at [1265, 640] on span "Save" at bounding box center [1273, 638] width 24 height 12
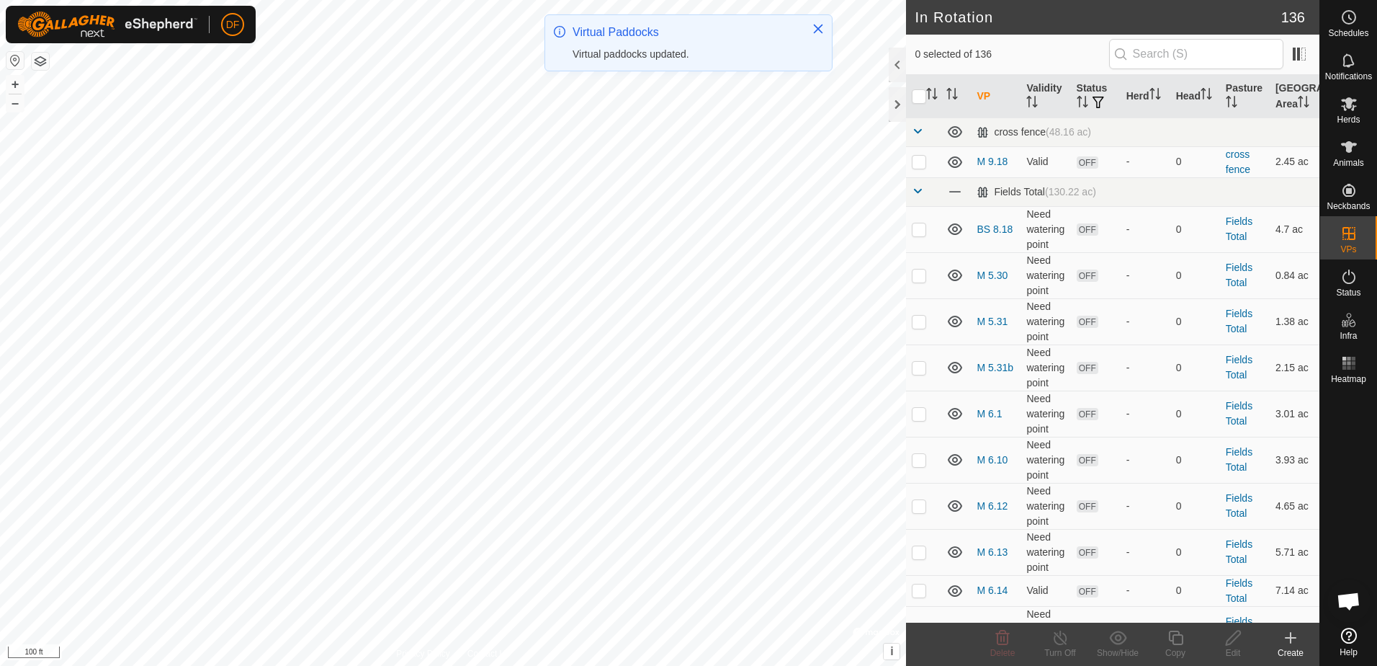
checkbox input "true"
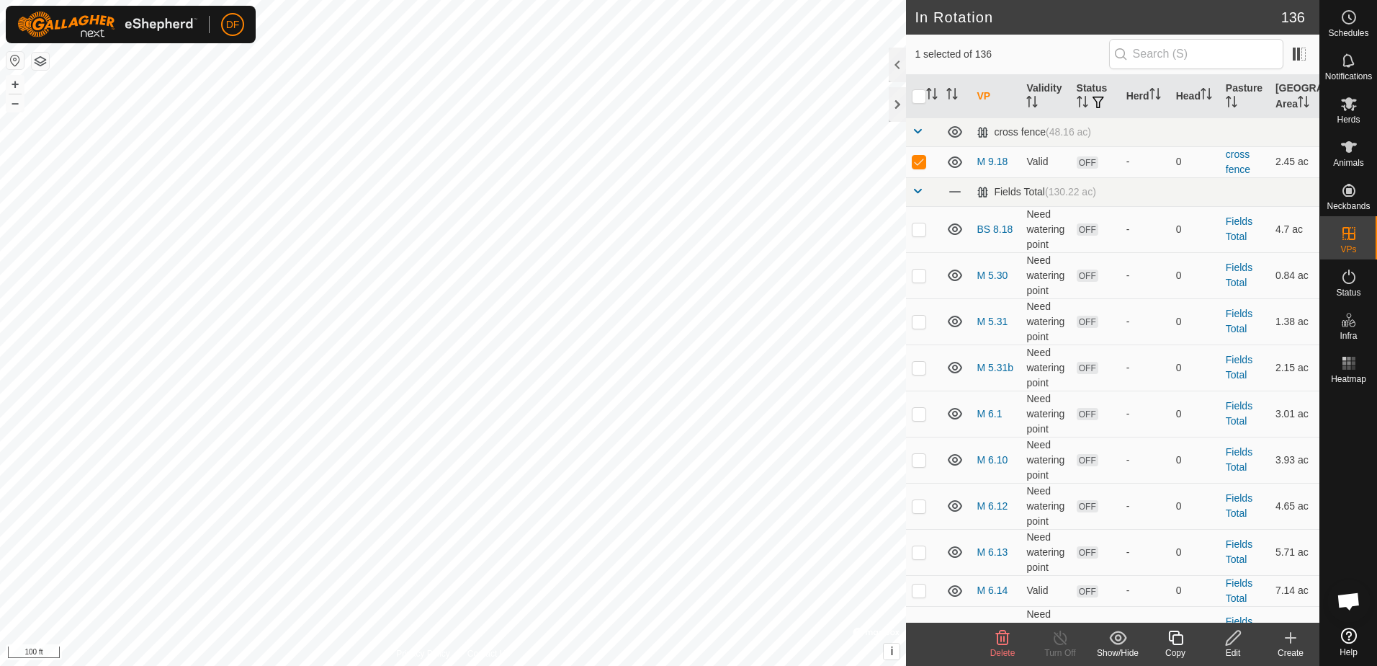
click at [1176, 640] on icon at bounding box center [1176, 637] width 18 height 17
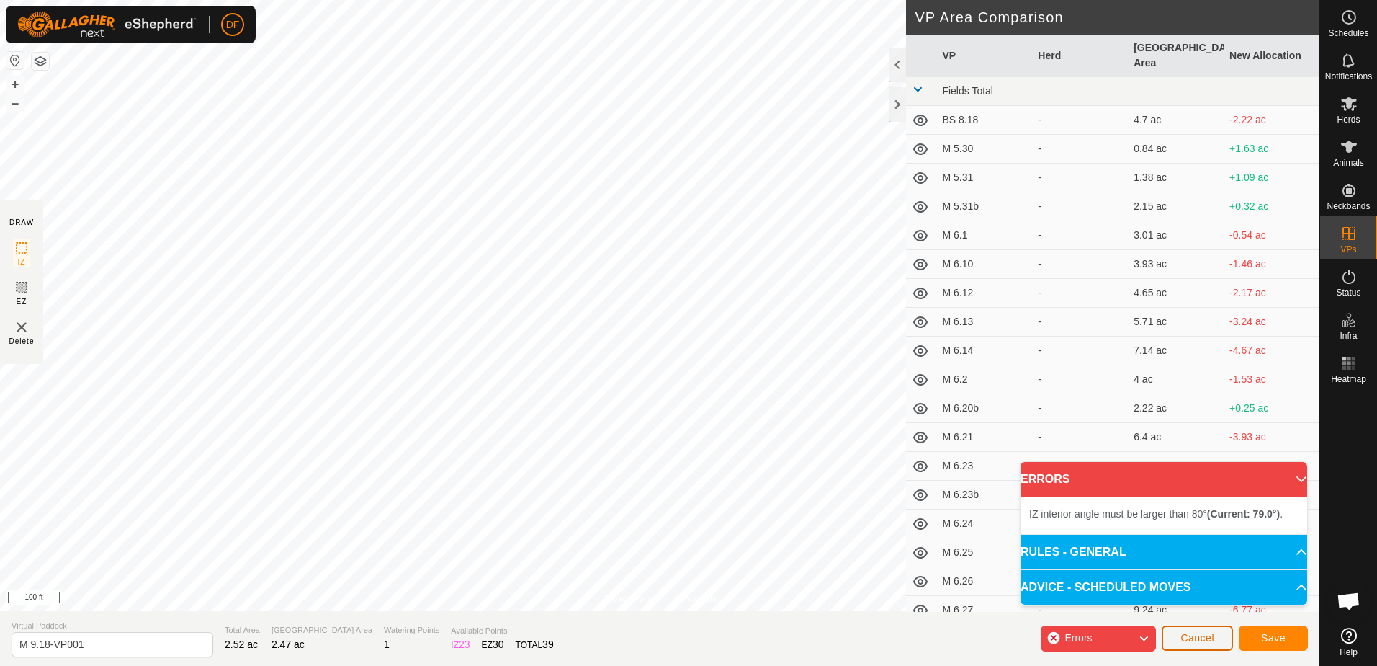
click at [1195, 643] on span "Cancel" at bounding box center [1198, 638] width 34 height 12
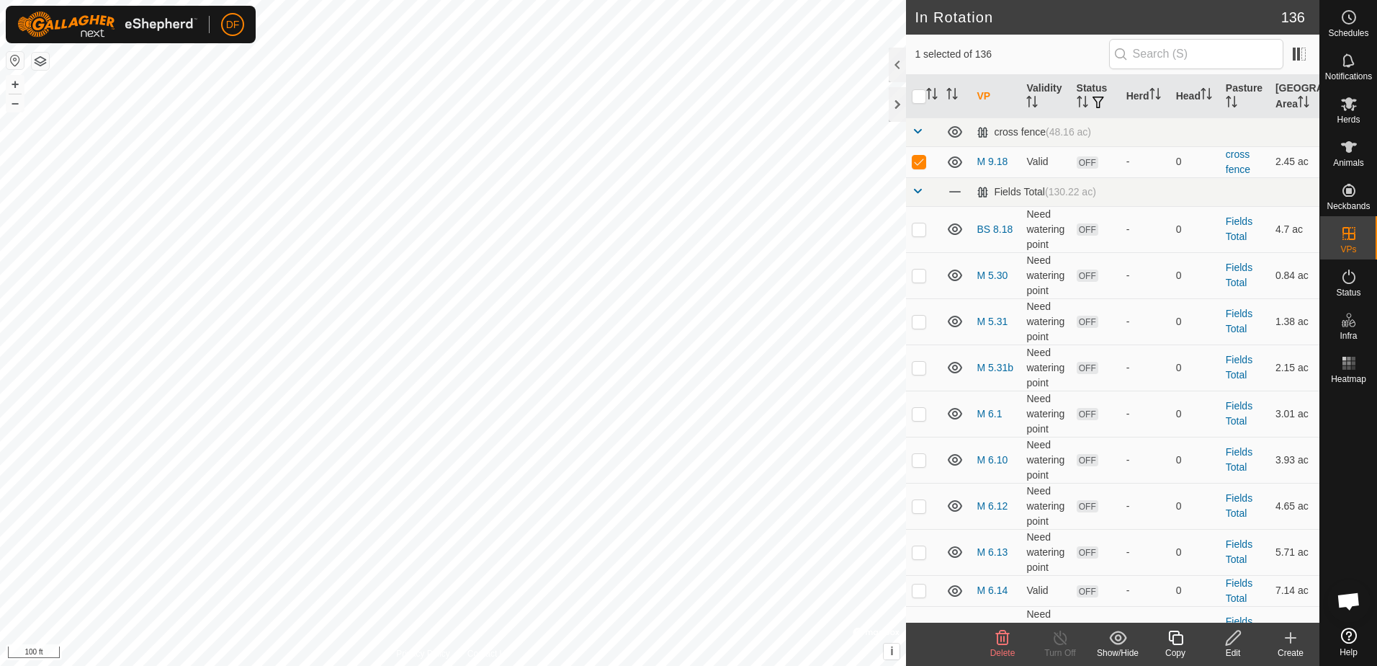
checkbox input "true"
click at [1181, 638] on icon at bounding box center [1176, 637] width 18 height 17
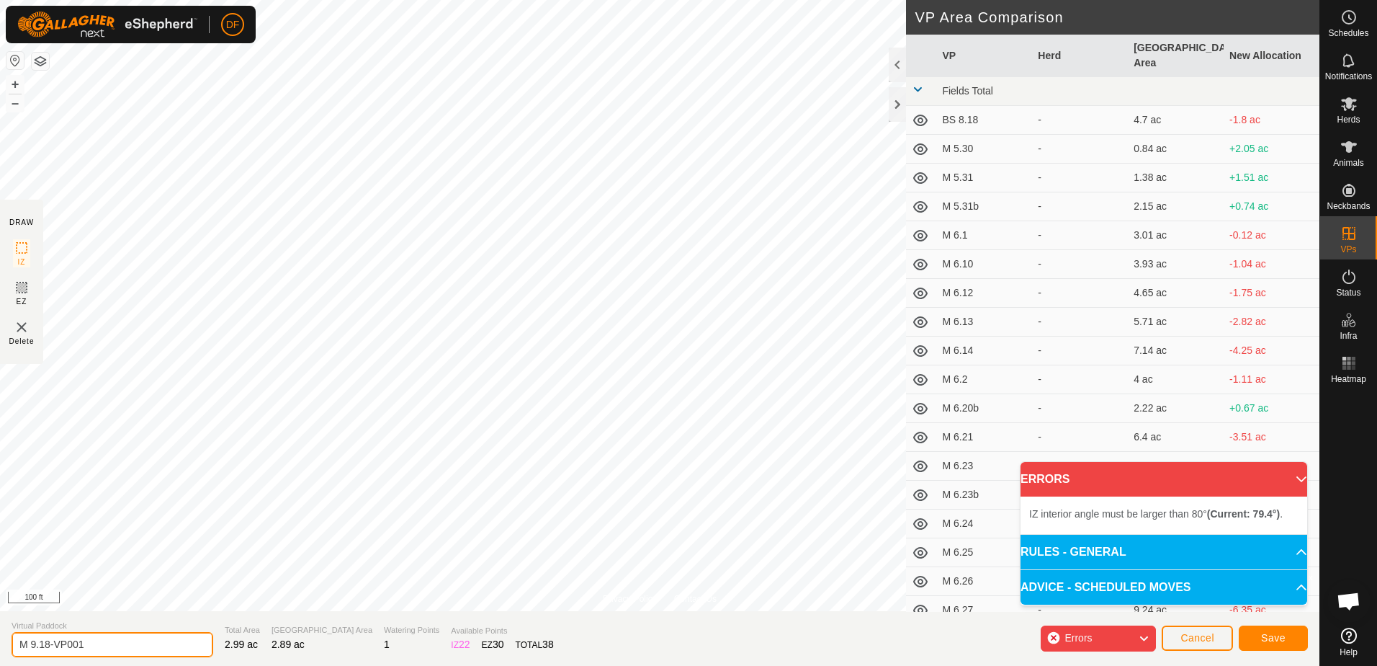
click at [91, 640] on input "M 9.18-VP001" at bounding box center [113, 644] width 202 height 25
type input "M 9.19"
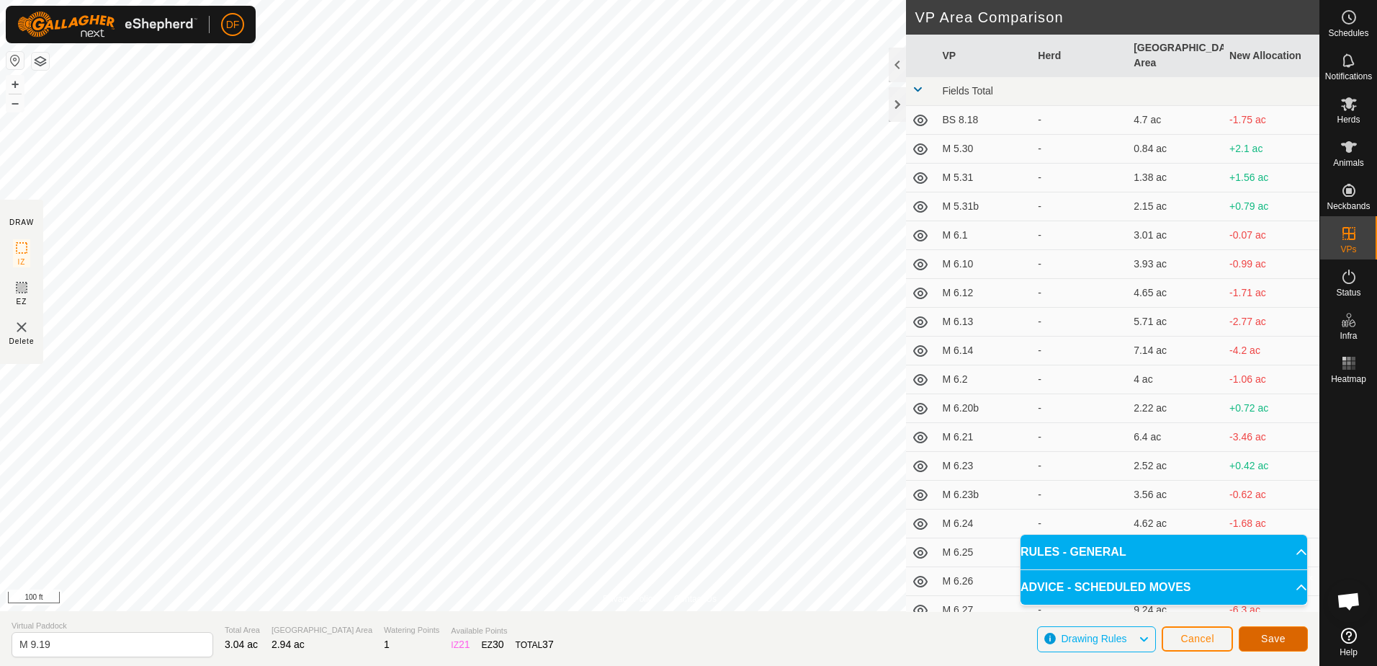
click at [1285, 638] on button "Save" at bounding box center [1273, 638] width 69 height 25
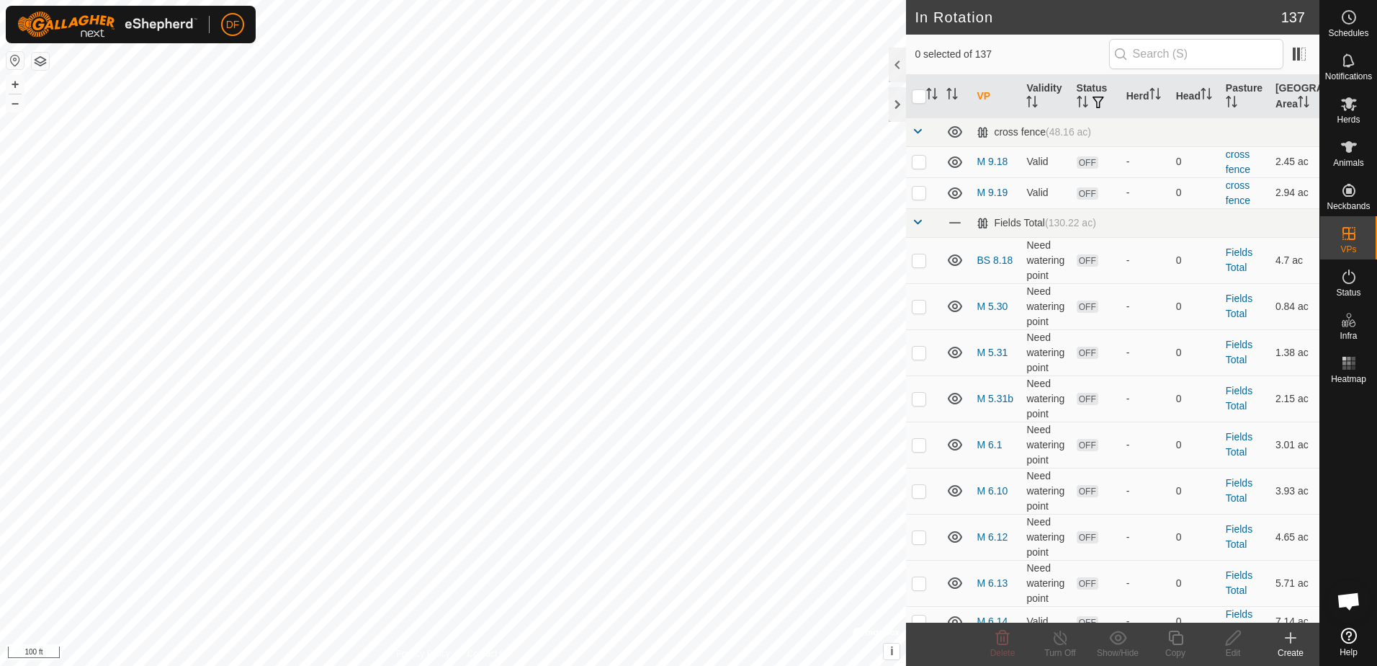
checkbox input "true"
click at [1174, 637] on icon at bounding box center [1176, 637] width 18 height 17
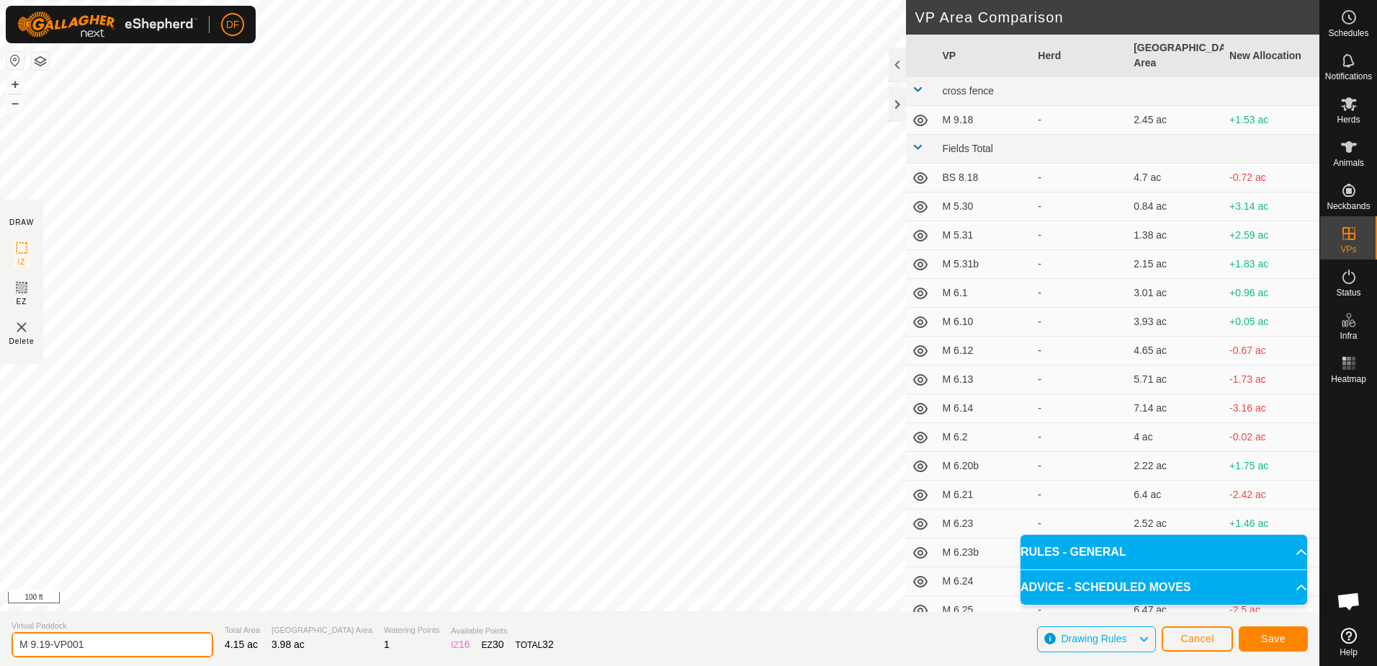
drag, startPoint x: 104, startPoint y: 645, endPoint x: 40, endPoint y: 642, distance: 64.2
click at [40, 642] on input "M 9.19-VP001" at bounding box center [113, 644] width 202 height 25
type input "M 9.20"
click at [1274, 638] on span "Save" at bounding box center [1273, 638] width 24 height 12
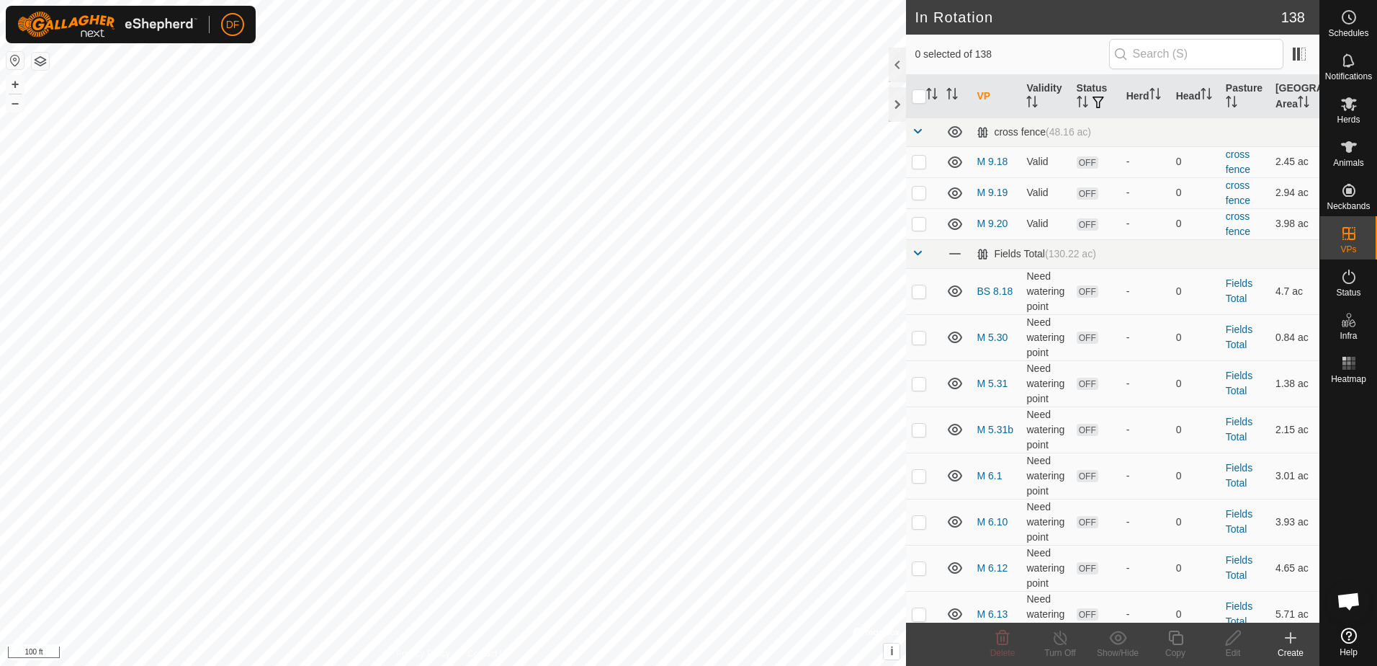
checkbox input "true"
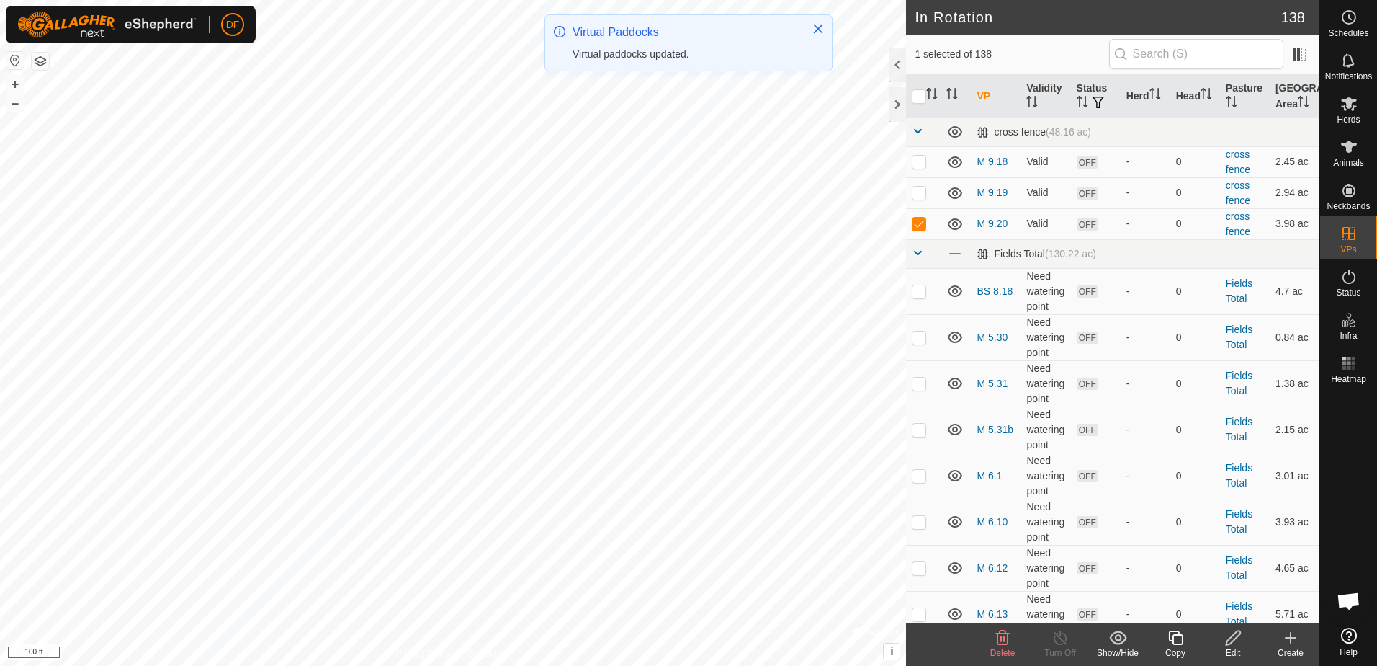
click at [1176, 641] on icon at bounding box center [1176, 637] width 18 height 17
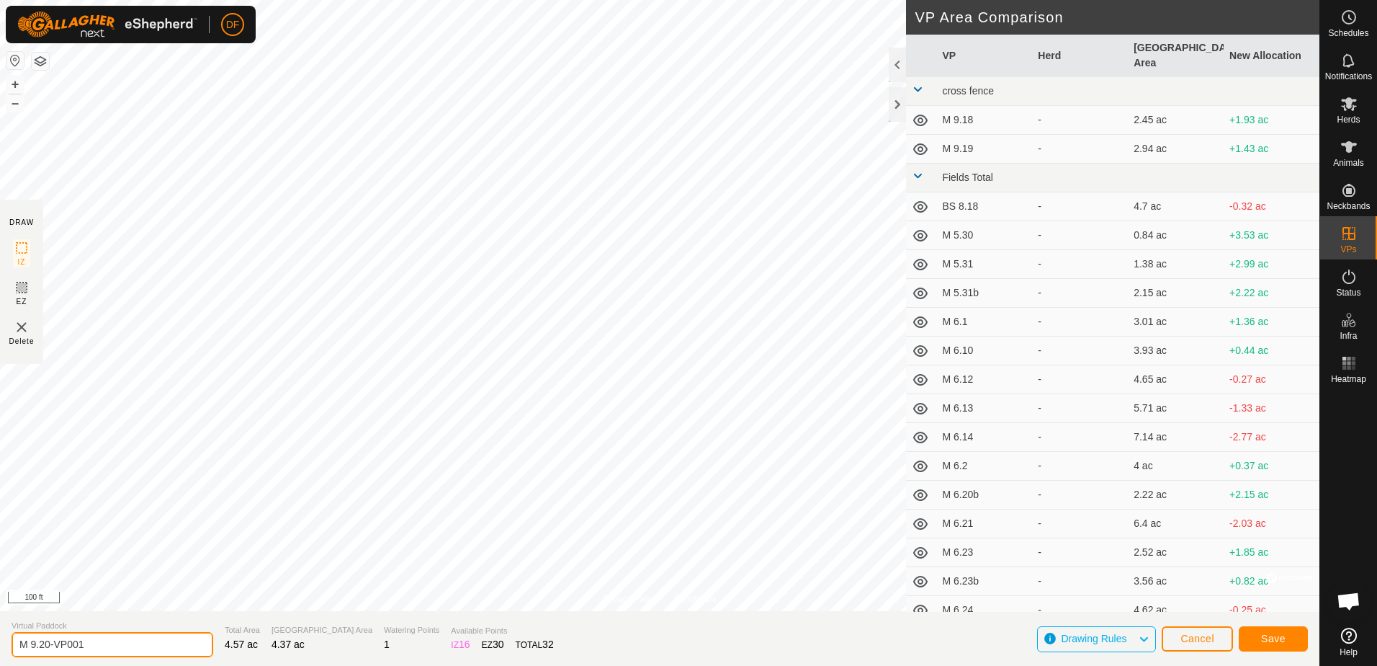
drag, startPoint x: 89, startPoint y: 643, endPoint x: 56, endPoint y: 646, distance: 32.6
click at [56, 646] on input "M 9.20-VP001" at bounding box center [113, 644] width 202 height 25
type input "M 9.21"
click at [1276, 635] on span "Save" at bounding box center [1273, 638] width 24 height 12
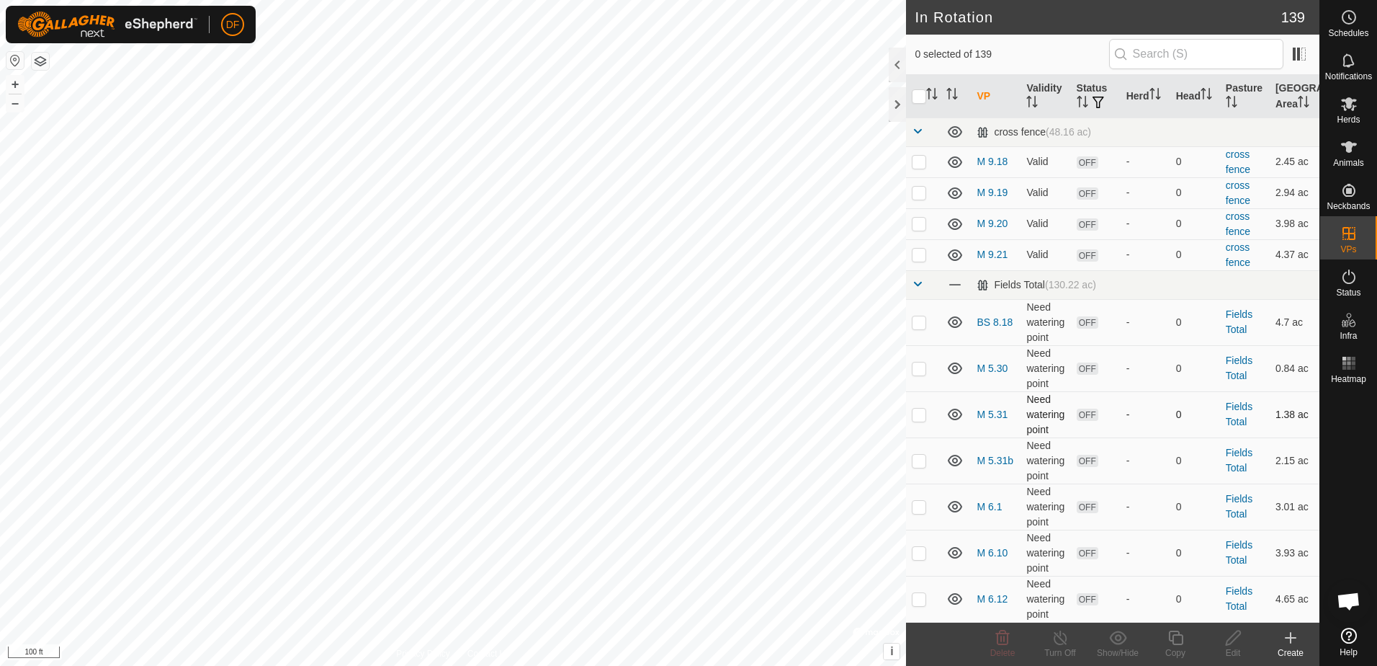
checkbox input "true"
click at [1175, 638] on icon at bounding box center [1176, 637] width 18 height 17
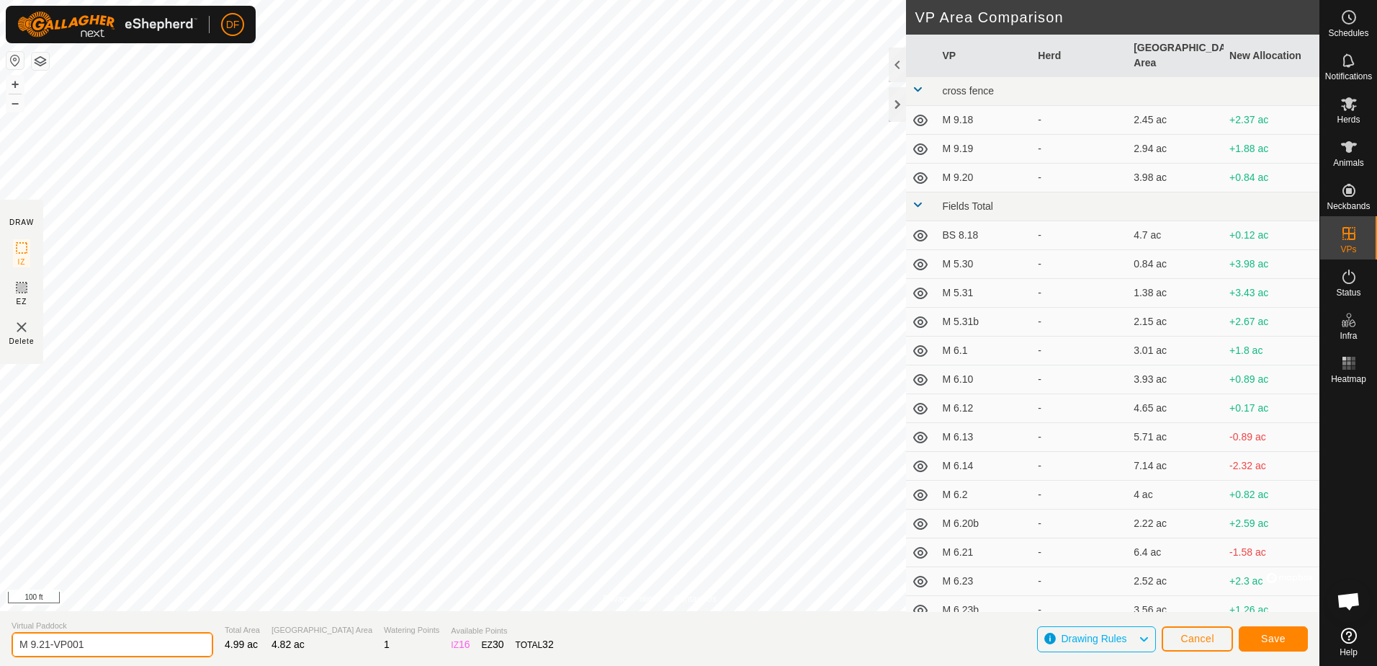
drag, startPoint x: 110, startPoint y: 645, endPoint x: 55, endPoint y: 641, distance: 55.6
click at [55, 641] on input "M 9.21-VP001" at bounding box center [113, 644] width 202 height 25
type input "M 9.22"
click at [1266, 643] on span "Save" at bounding box center [1273, 638] width 24 height 12
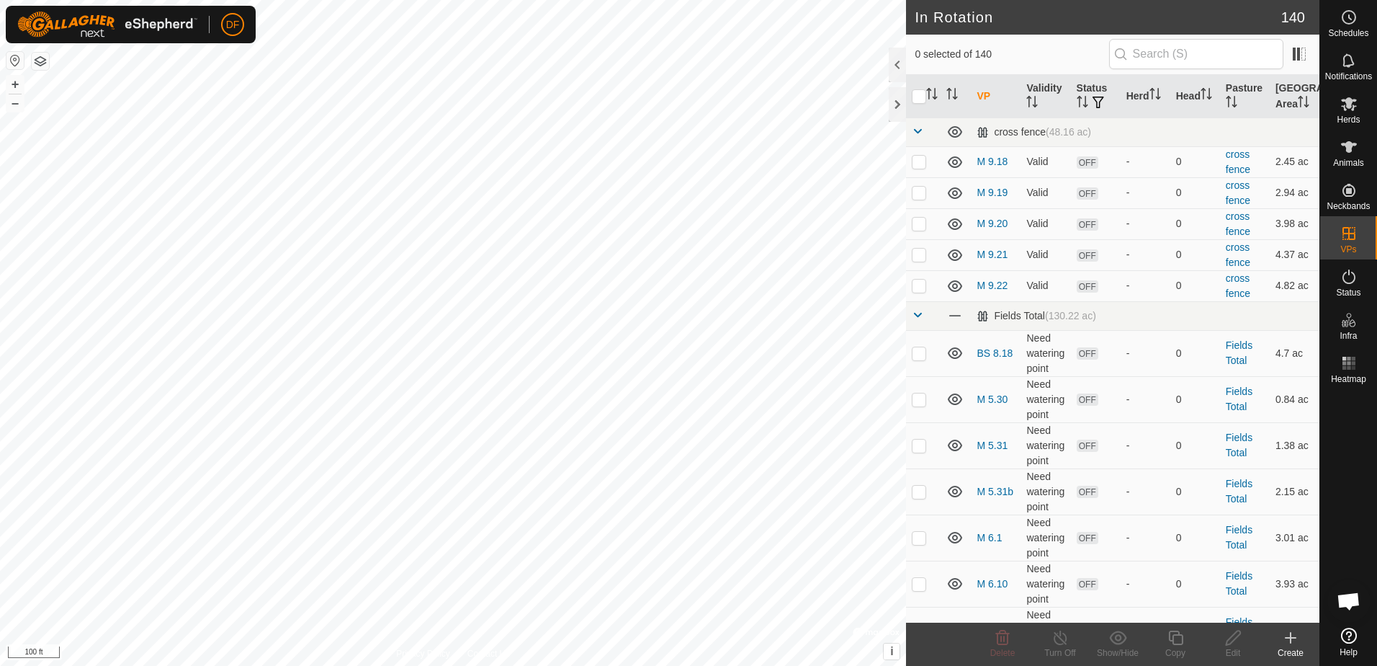
checkbox input "true"
click at [1176, 638] on icon at bounding box center [1176, 637] width 18 height 17
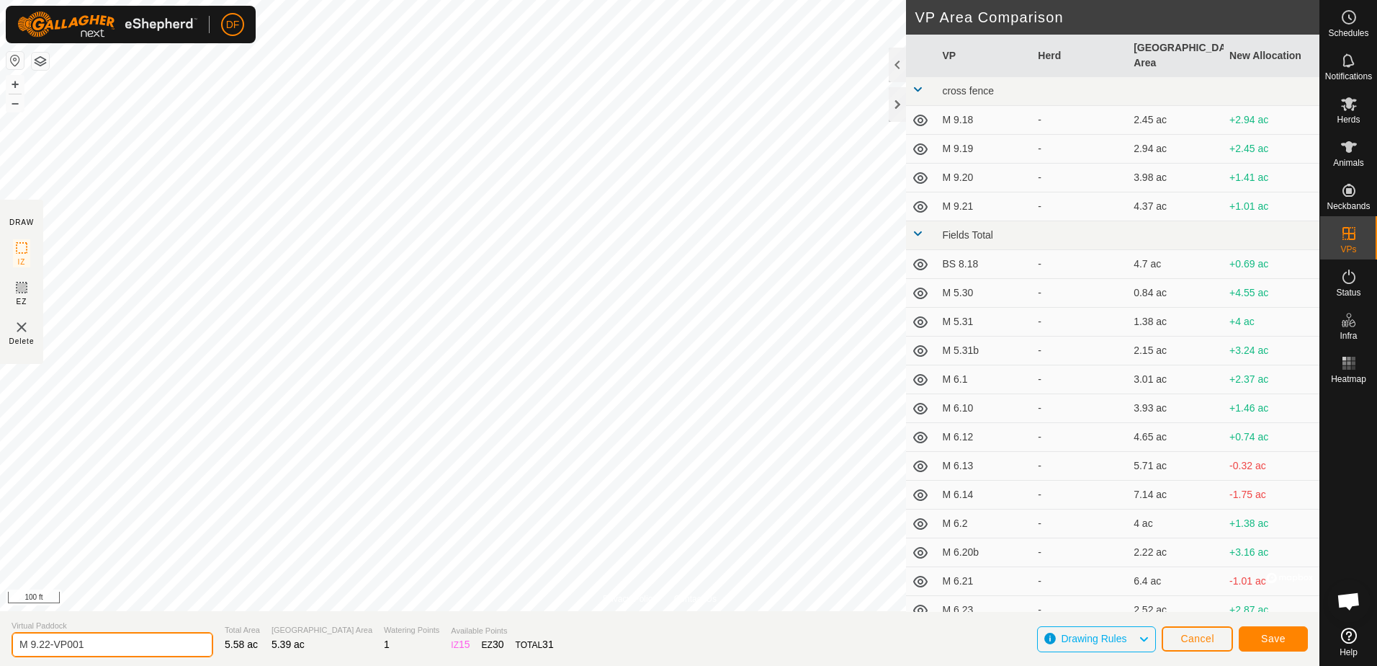
drag, startPoint x: 94, startPoint y: 641, endPoint x: 56, endPoint y: 640, distance: 38.2
click at [56, 640] on input "M 9.22-VP001" at bounding box center [113, 644] width 202 height 25
type input "M 9.23"
click at [1271, 638] on span "Save" at bounding box center [1273, 638] width 24 height 12
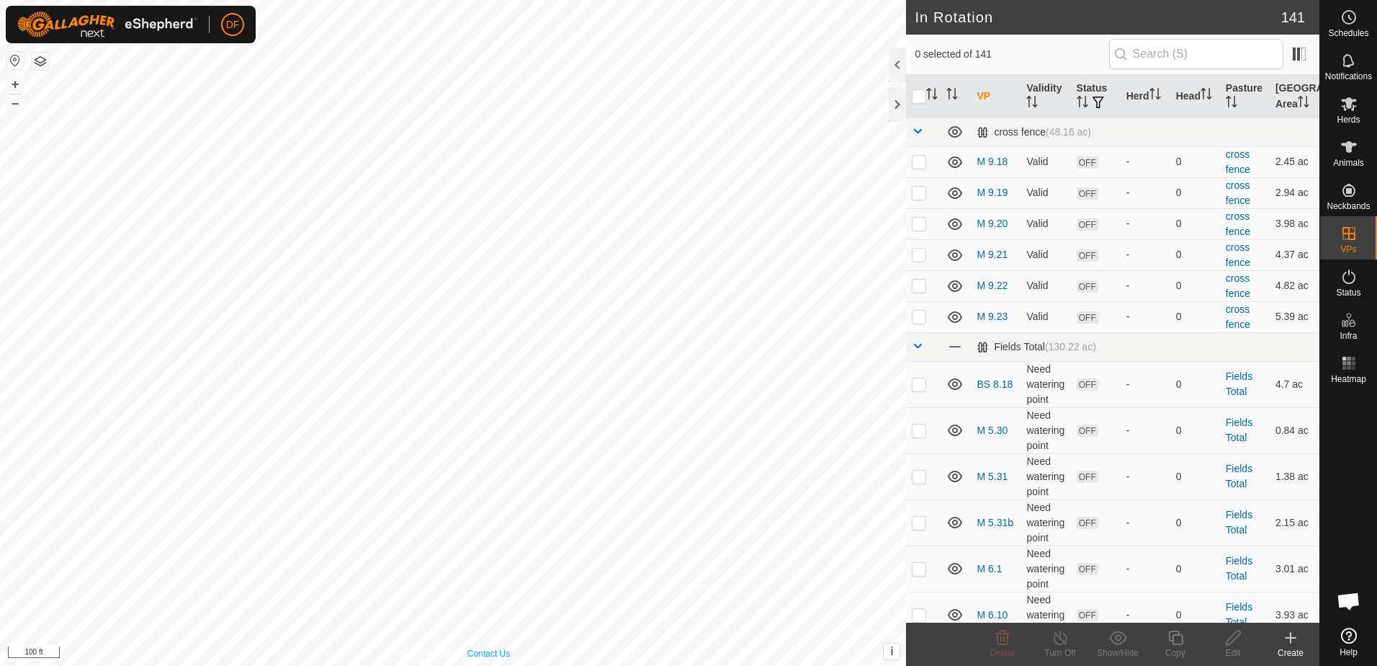
checkbox input "true"
click at [1179, 643] on icon at bounding box center [1175, 637] width 14 height 14
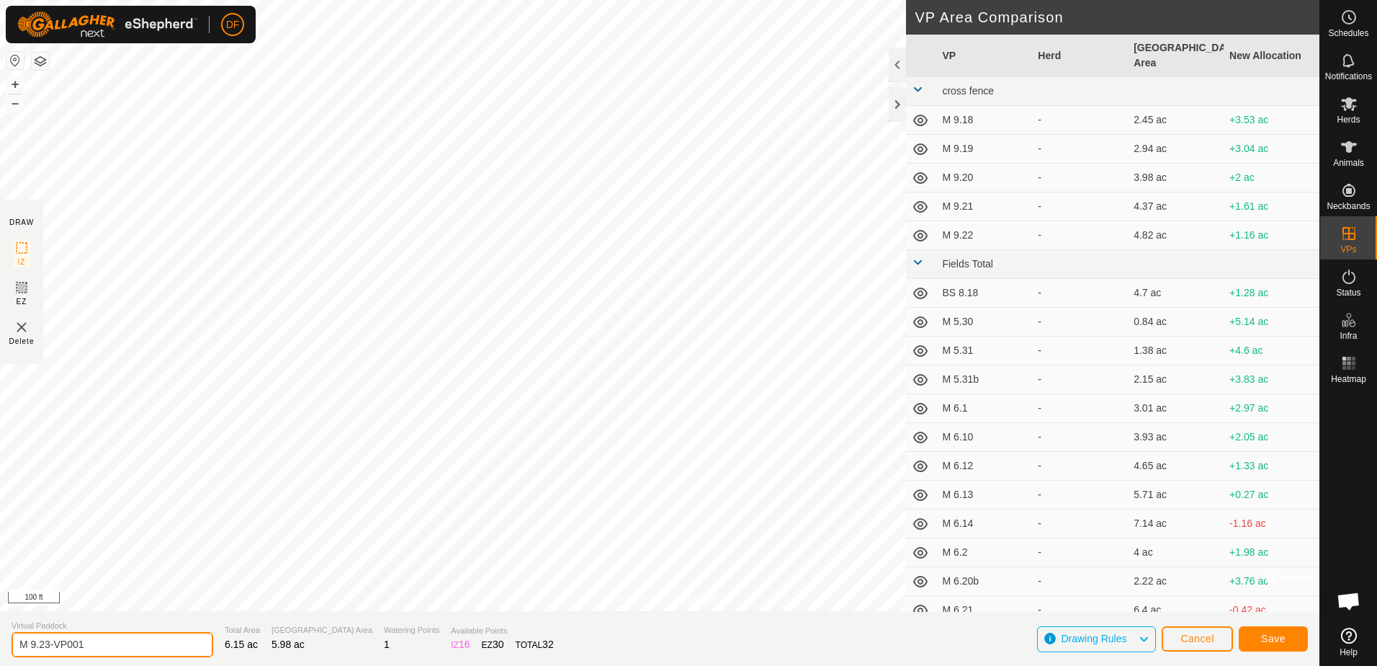
drag, startPoint x: 96, startPoint y: 640, endPoint x: 53, endPoint y: 644, distance: 42.7
click at [53, 644] on input "M 9.23-VP001" at bounding box center [113, 644] width 202 height 25
type input "M 9.24"
click at [1284, 637] on span "Save" at bounding box center [1273, 638] width 24 height 12
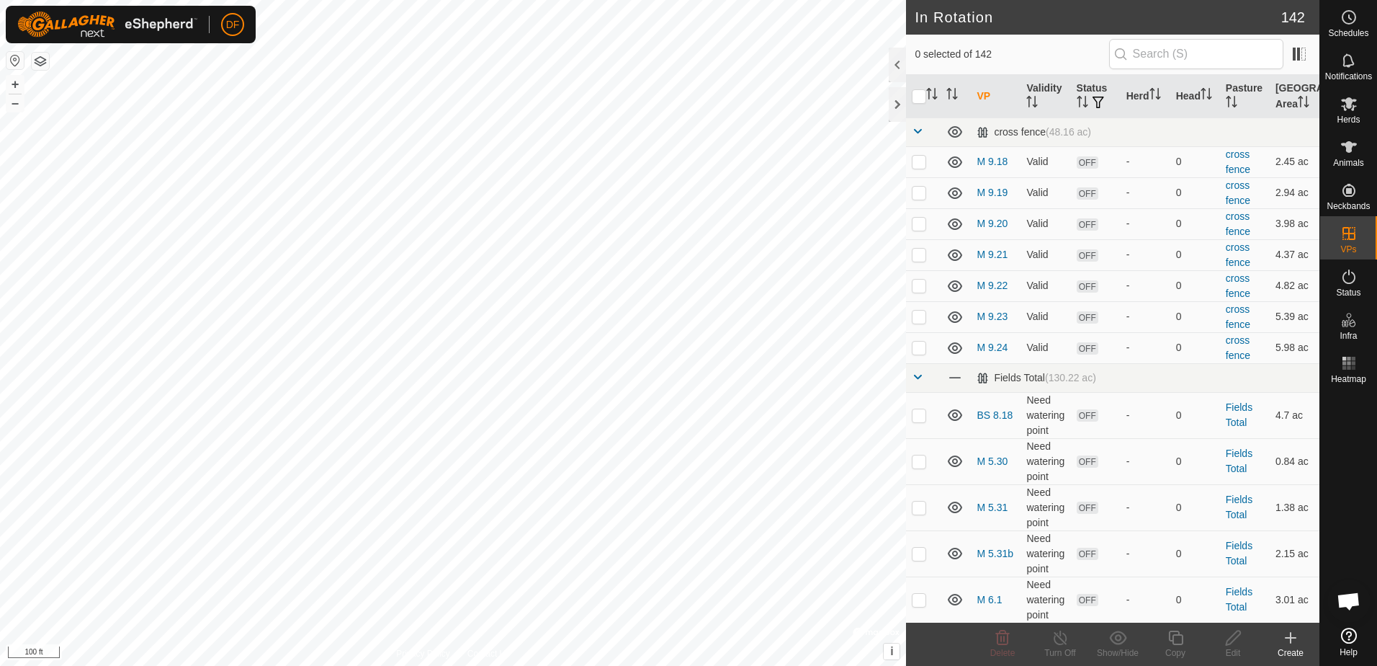
checkbox input "true"
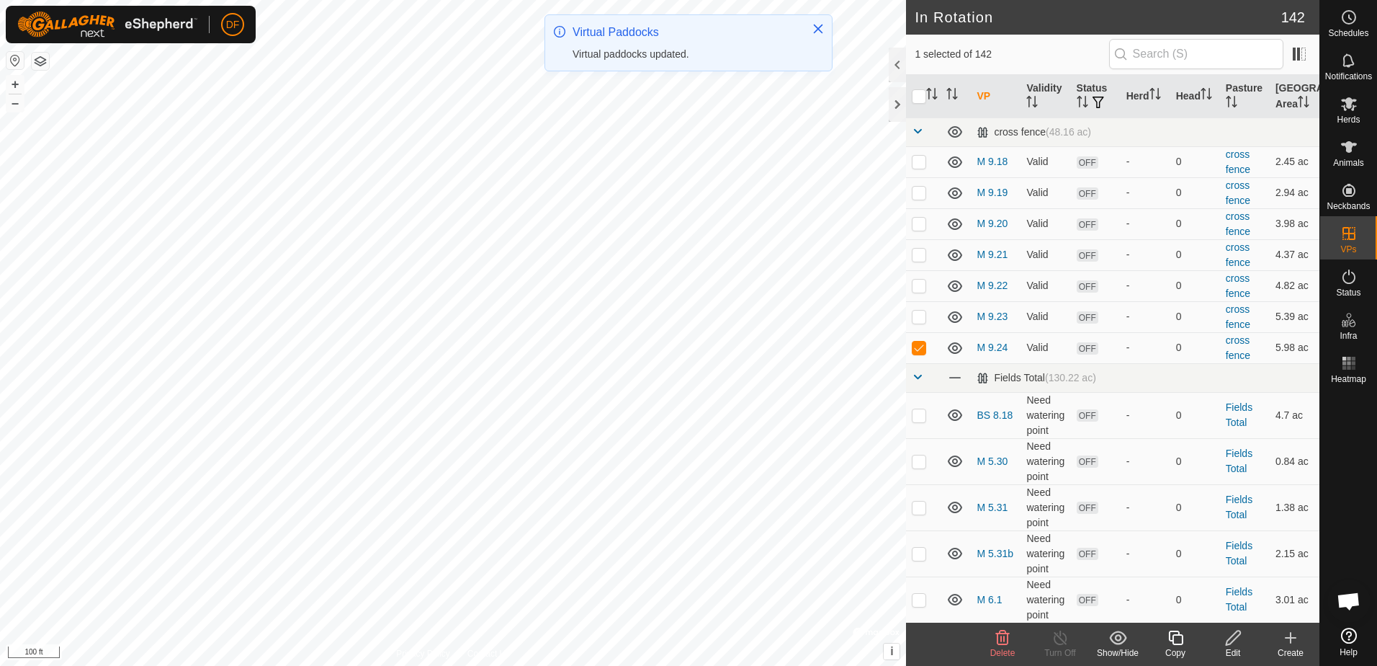
click at [1176, 637] on icon at bounding box center [1176, 637] width 18 height 17
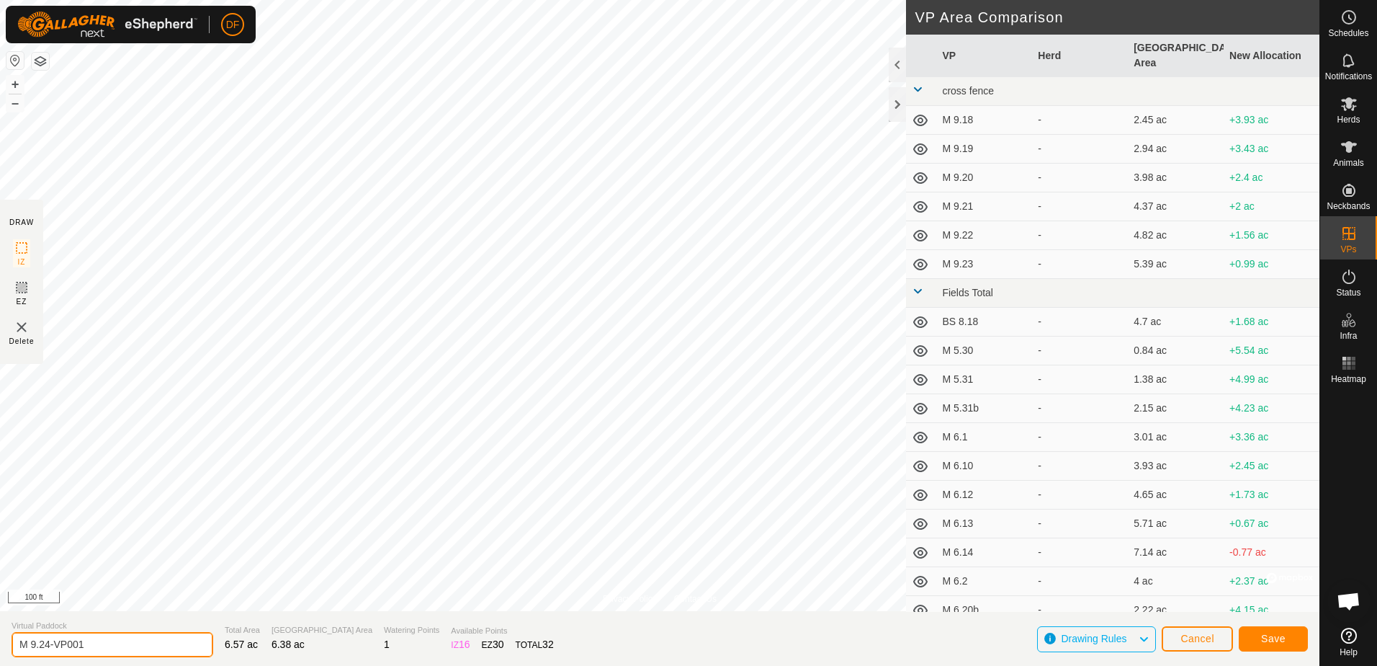
drag, startPoint x: 108, startPoint y: 645, endPoint x: 47, endPoint y: 642, distance: 61.3
click at [47, 642] on input "M 9.24-VP001" at bounding box center [113, 644] width 202 height 25
type input "M 9.25"
click at [1276, 634] on span "Save" at bounding box center [1273, 638] width 24 height 12
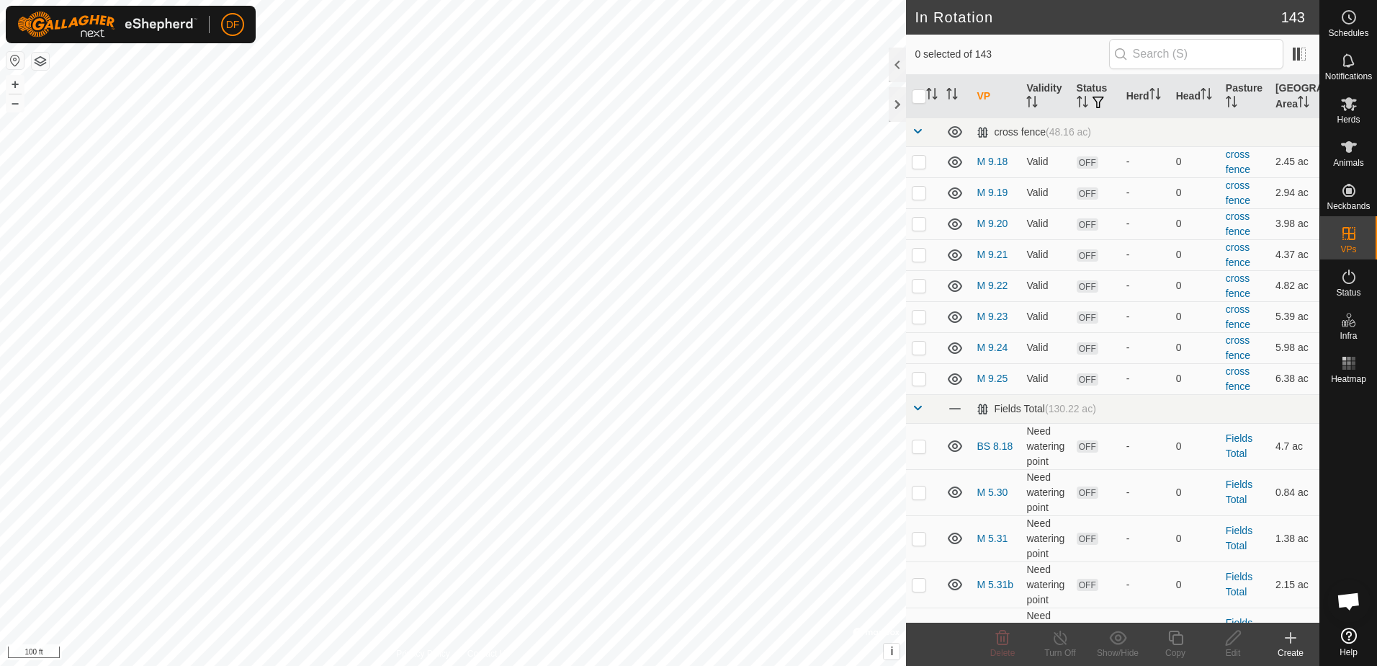
checkbox input "true"
click at [1176, 634] on icon at bounding box center [1175, 637] width 14 height 14
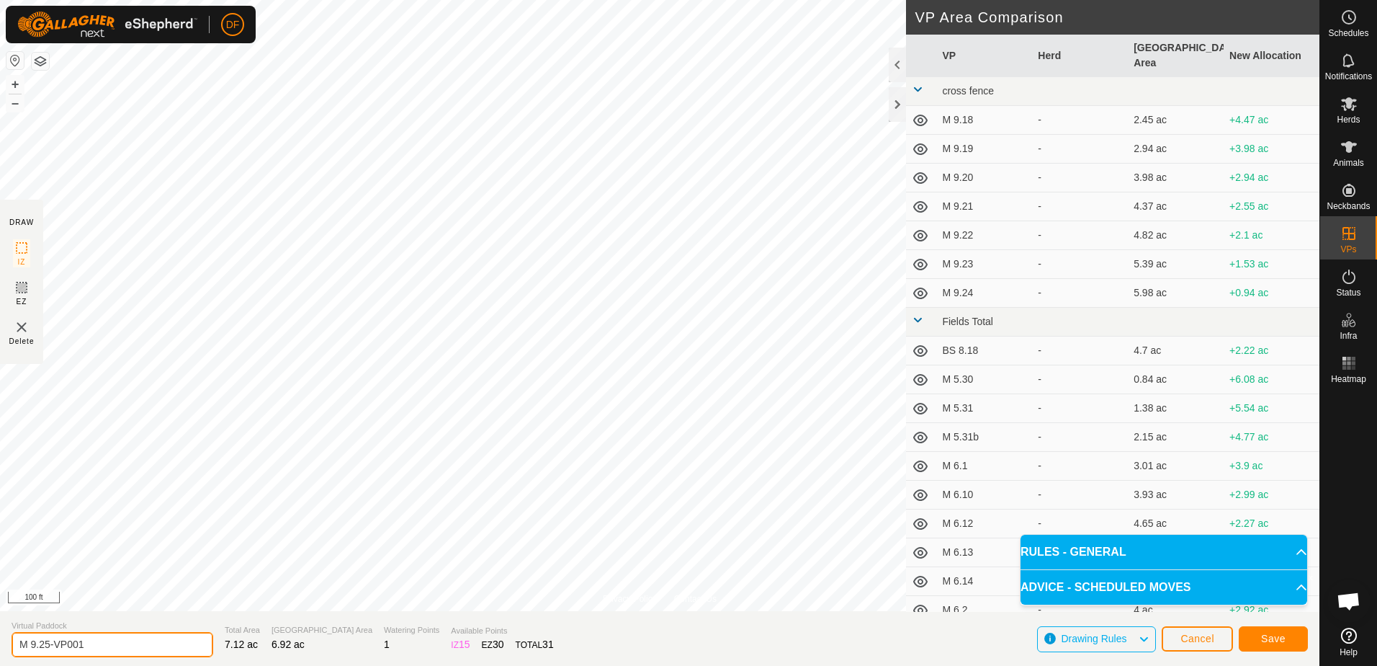
drag, startPoint x: 93, startPoint y: 645, endPoint x: 50, endPoint y: 643, distance: 42.6
click at [50, 643] on input "M 9.25-VP001" at bounding box center [113, 644] width 202 height 25
type input "M 9.26"
click at [1269, 637] on span "Save" at bounding box center [1273, 638] width 24 height 12
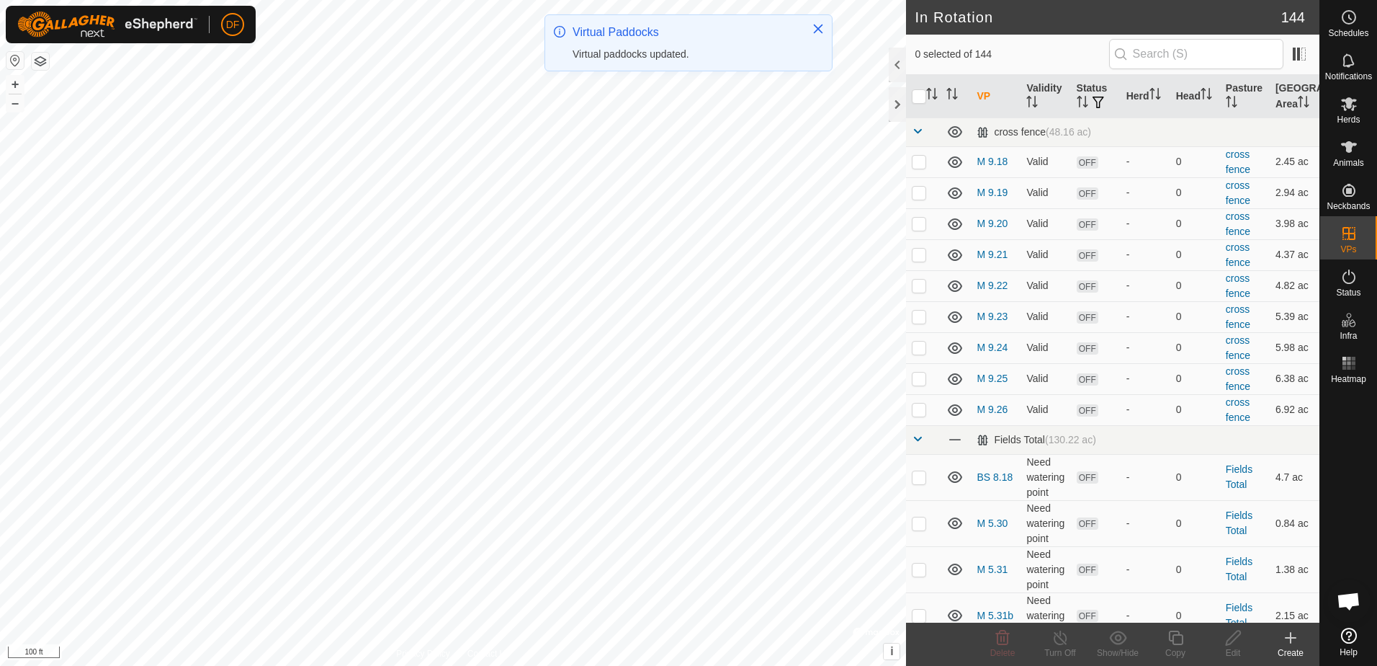
checkbox input "true"
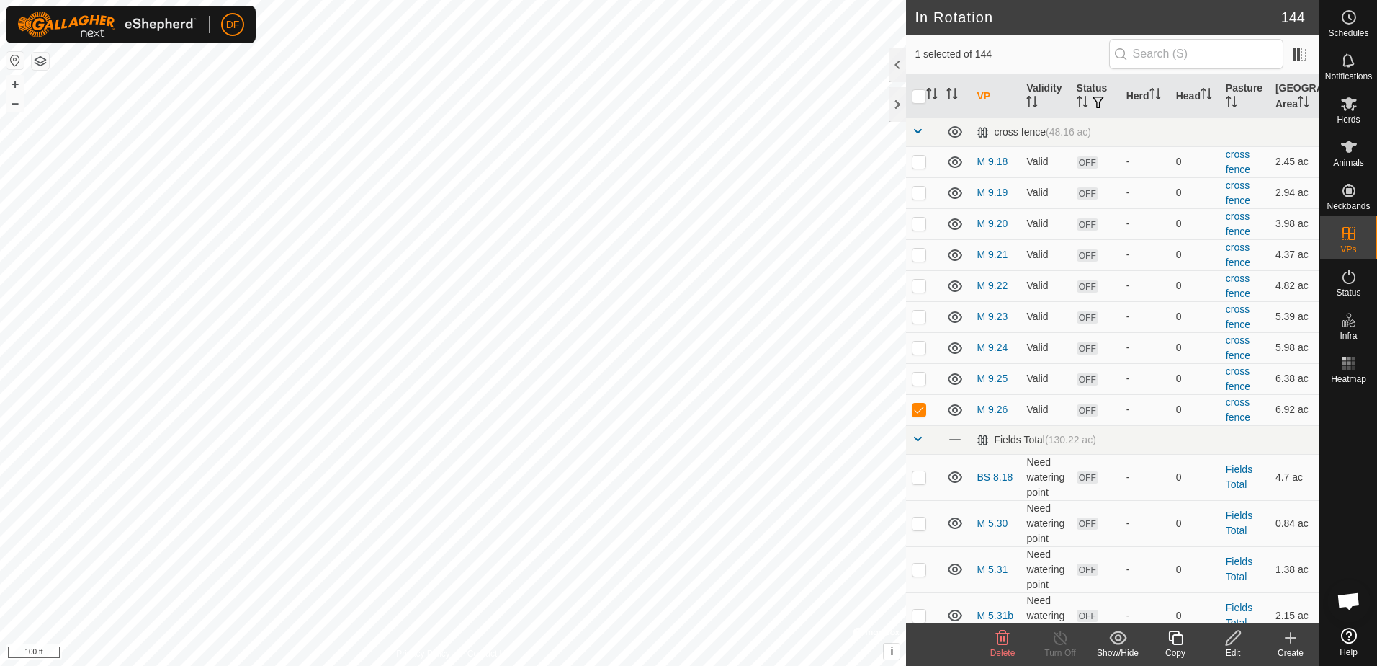
click at [1173, 638] on icon at bounding box center [1175, 637] width 14 height 14
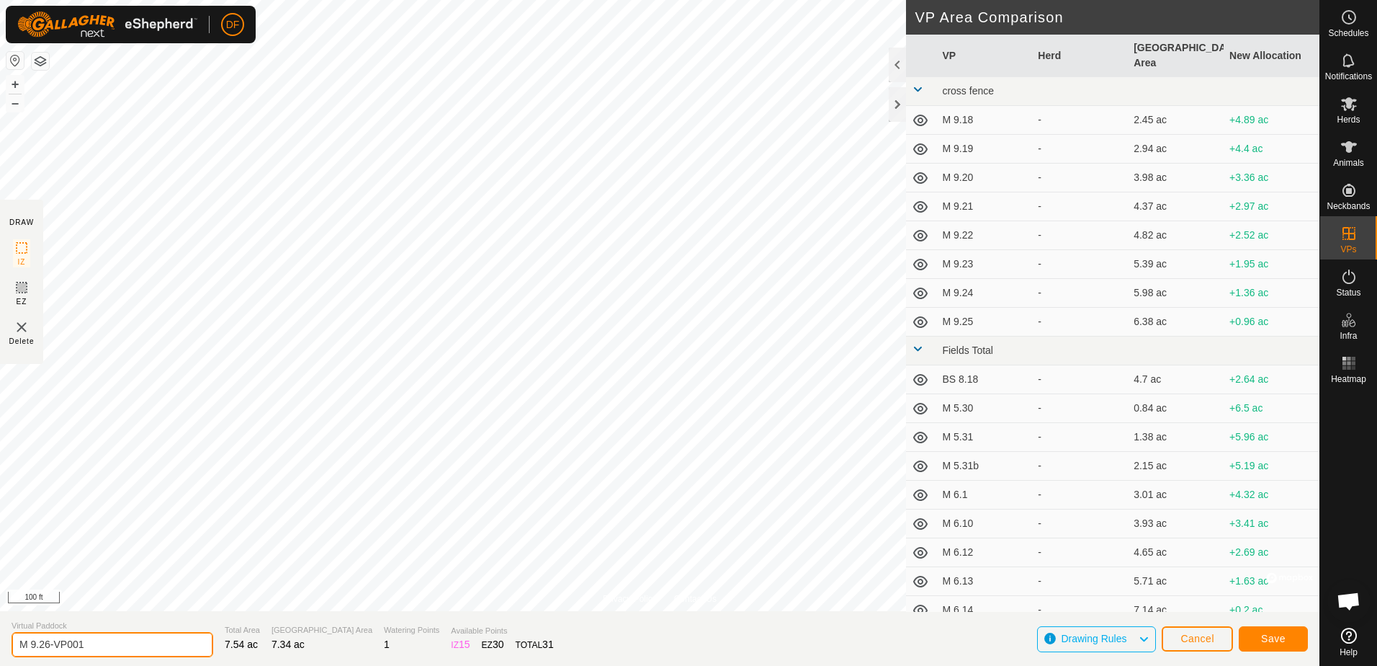
drag, startPoint x: 90, startPoint y: 645, endPoint x: 53, endPoint y: 639, distance: 38.0
click at [53, 639] on input "M 9.26-VP001" at bounding box center [113, 644] width 202 height 25
type input "M 9.27"
click at [1281, 634] on span "Save" at bounding box center [1273, 638] width 24 height 12
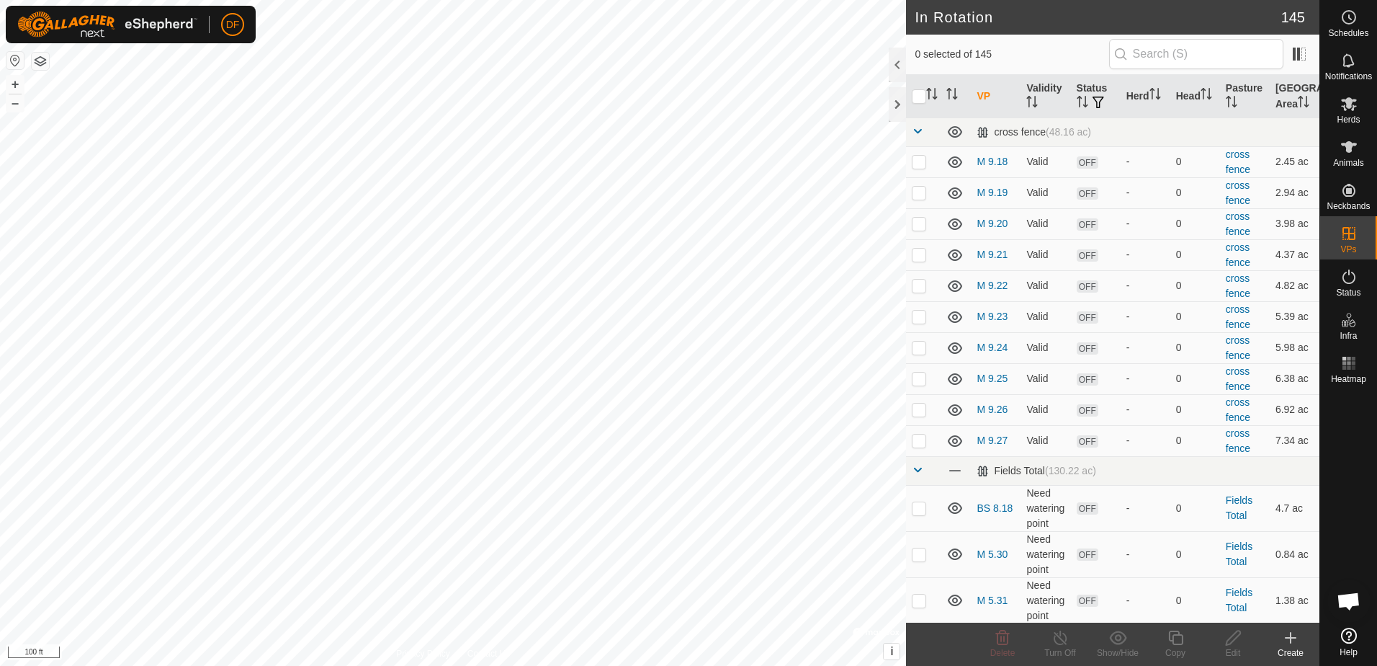
checkbox input "true"
click at [1179, 637] on icon at bounding box center [1176, 637] width 18 height 17
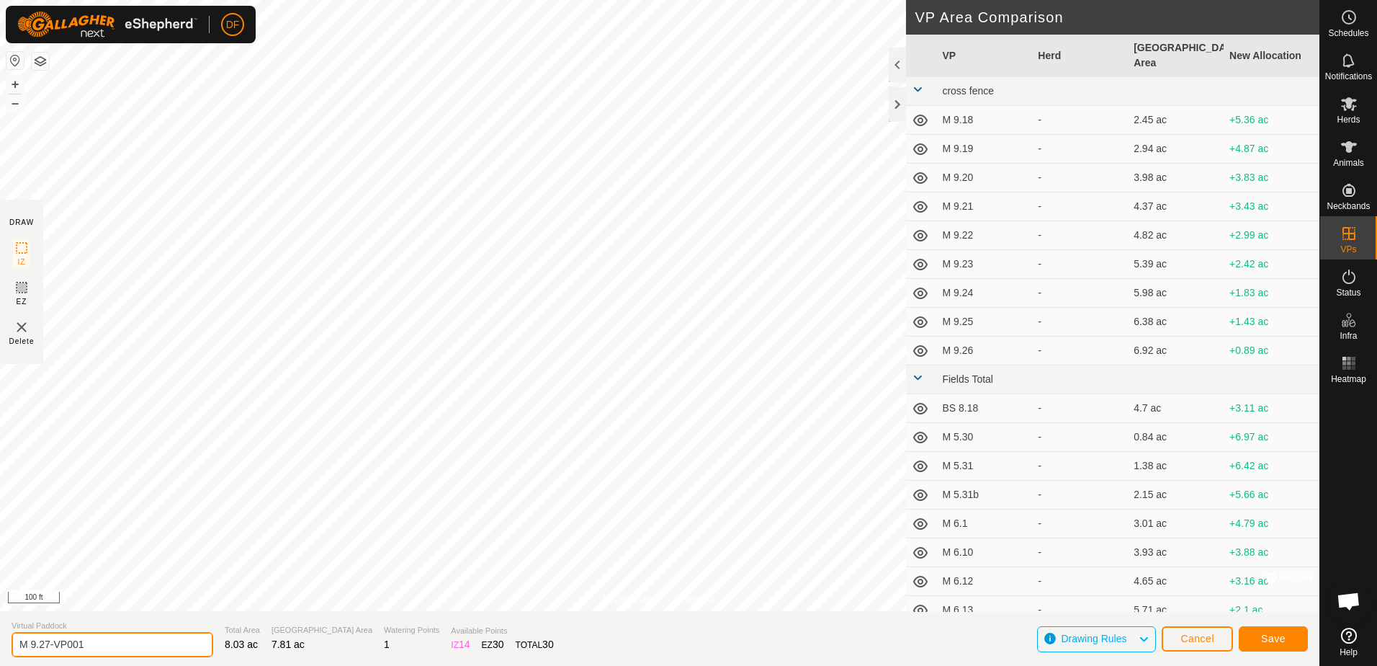
drag, startPoint x: 89, startPoint y: 645, endPoint x: 48, endPoint y: 641, distance: 41.9
click at [48, 641] on input "M 9.27-VP001" at bounding box center [113, 644] width 202 height 25
type input "M 9.28"
click at [1275, 640] on span "Save" at bounding box center [1273, 638] width 24 height 12
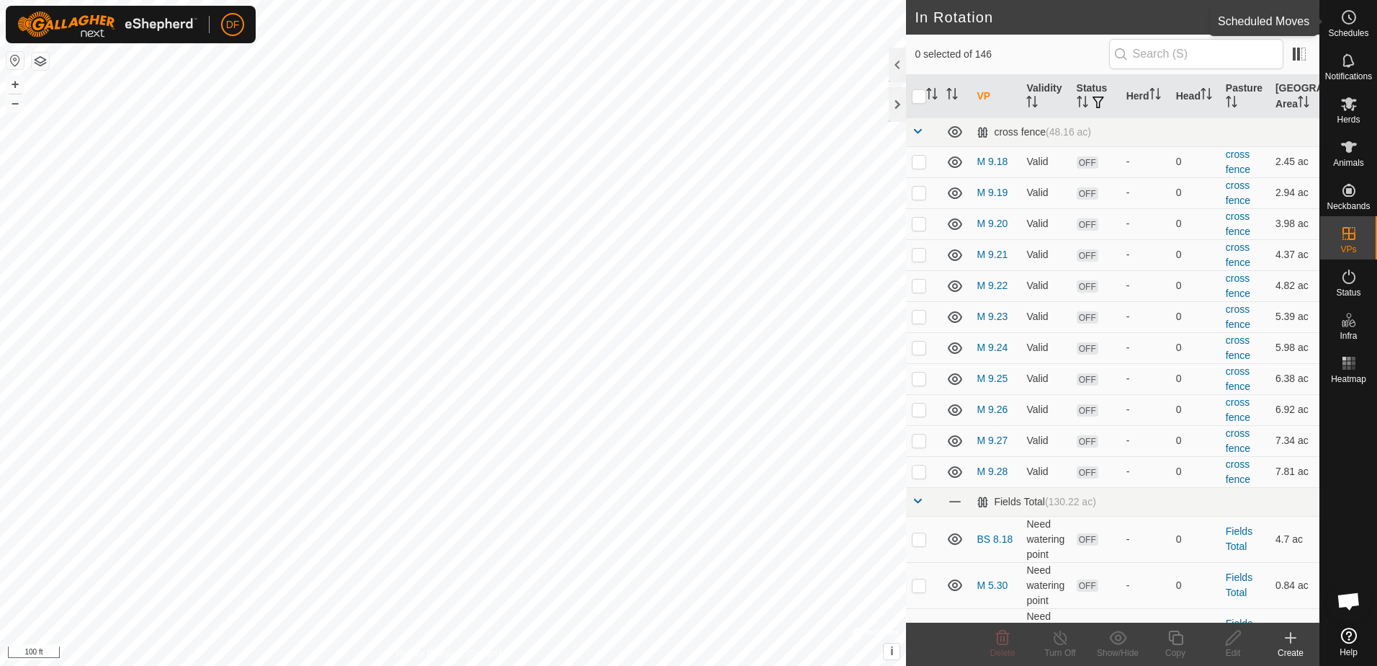
drag, startPoint x: 1352, startPoint y: 14, endPoint x: 1344, endPoint y: 14, distance: 8.0
click at [1352, 14] on icon at bounding box center [1349, 17] width 17 height 17
